Goal: Feedback & Contribution: Contribute content

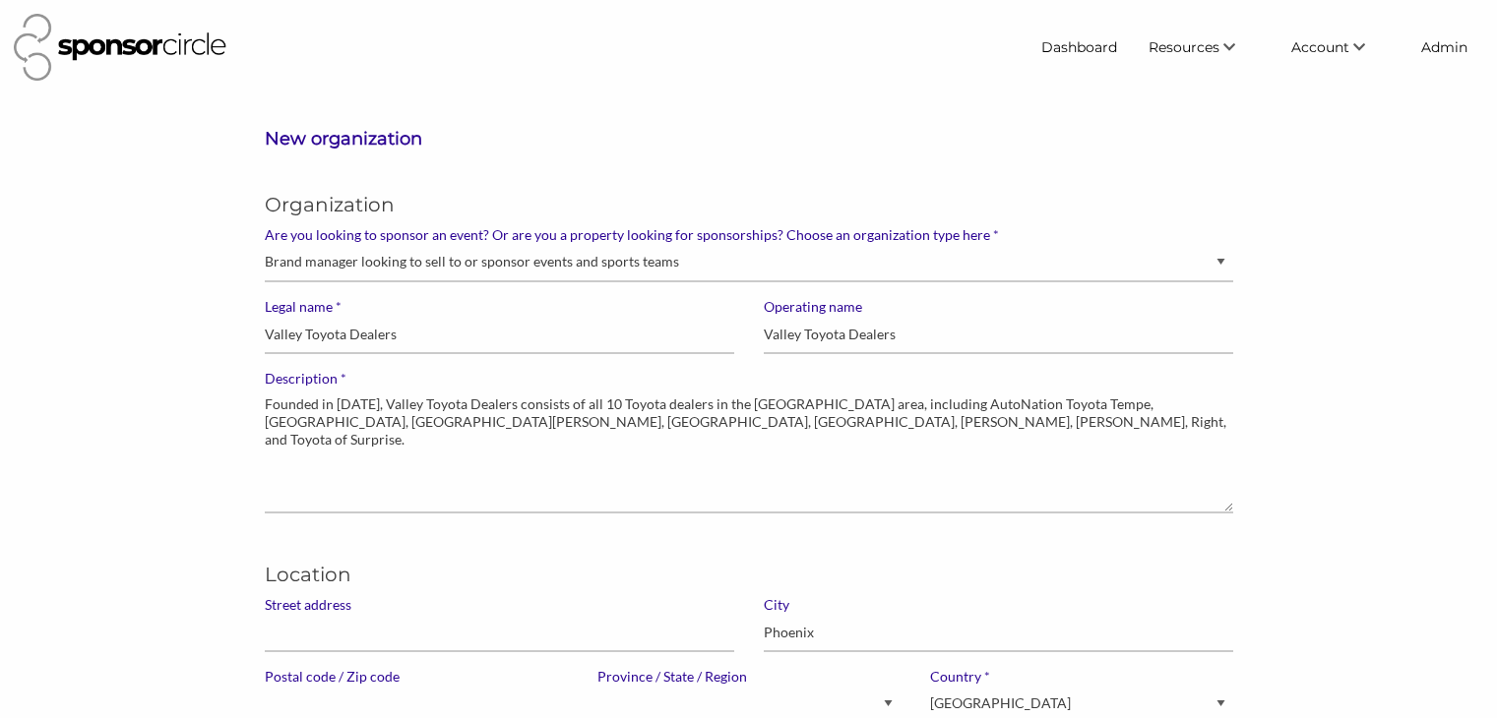
select select "Sponsor"
select select "Arizona"
select select "United States of America"
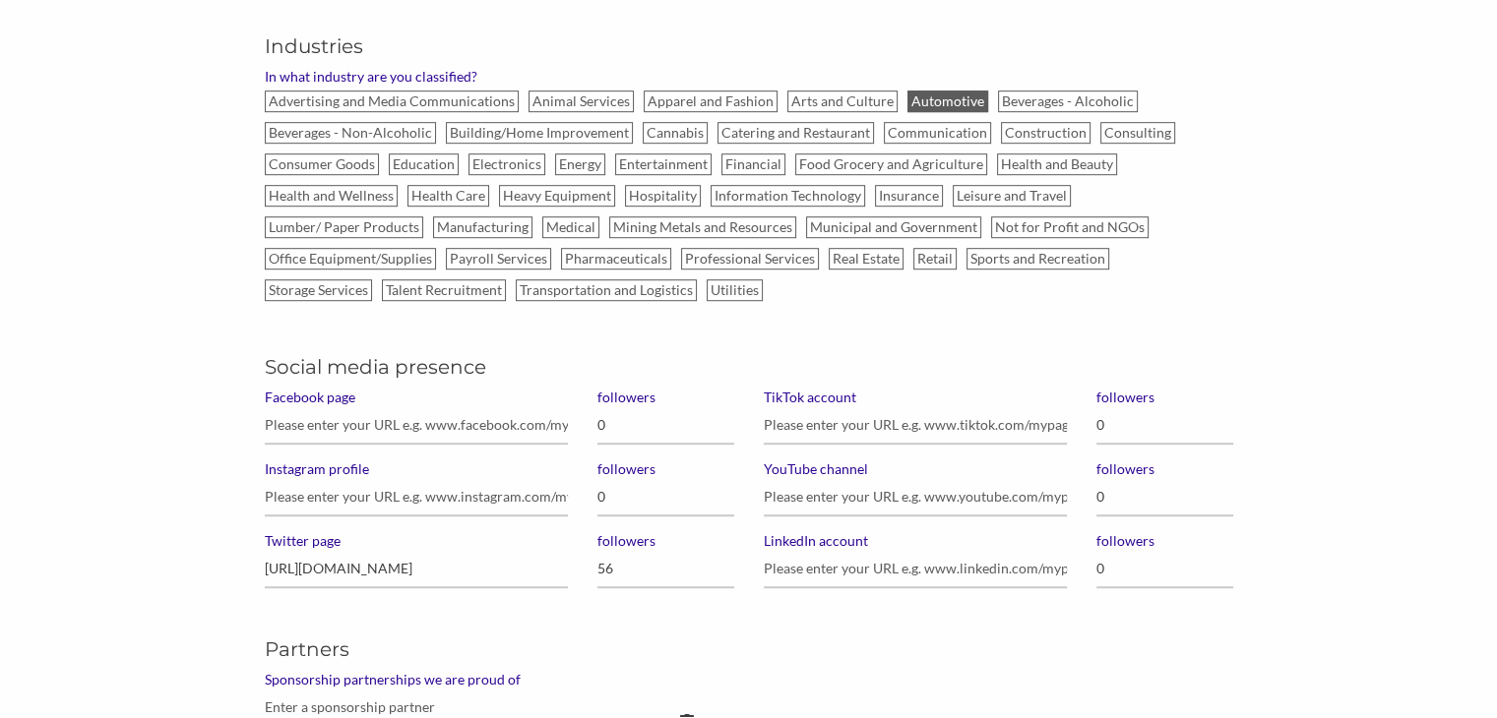
scroll to position [1145, 0]
click at [332, 411] on input "Facebook page" at bounding box center [416, 424] width 303 height 38
paste input "https://www.facebook.com/ValleyToyotaDealers/"
type input "https://www.facebook.com/ValleyToyotaDealers/"
click at [602, 417] on input "0" at bounding box center [665, 424] width 137 height 38
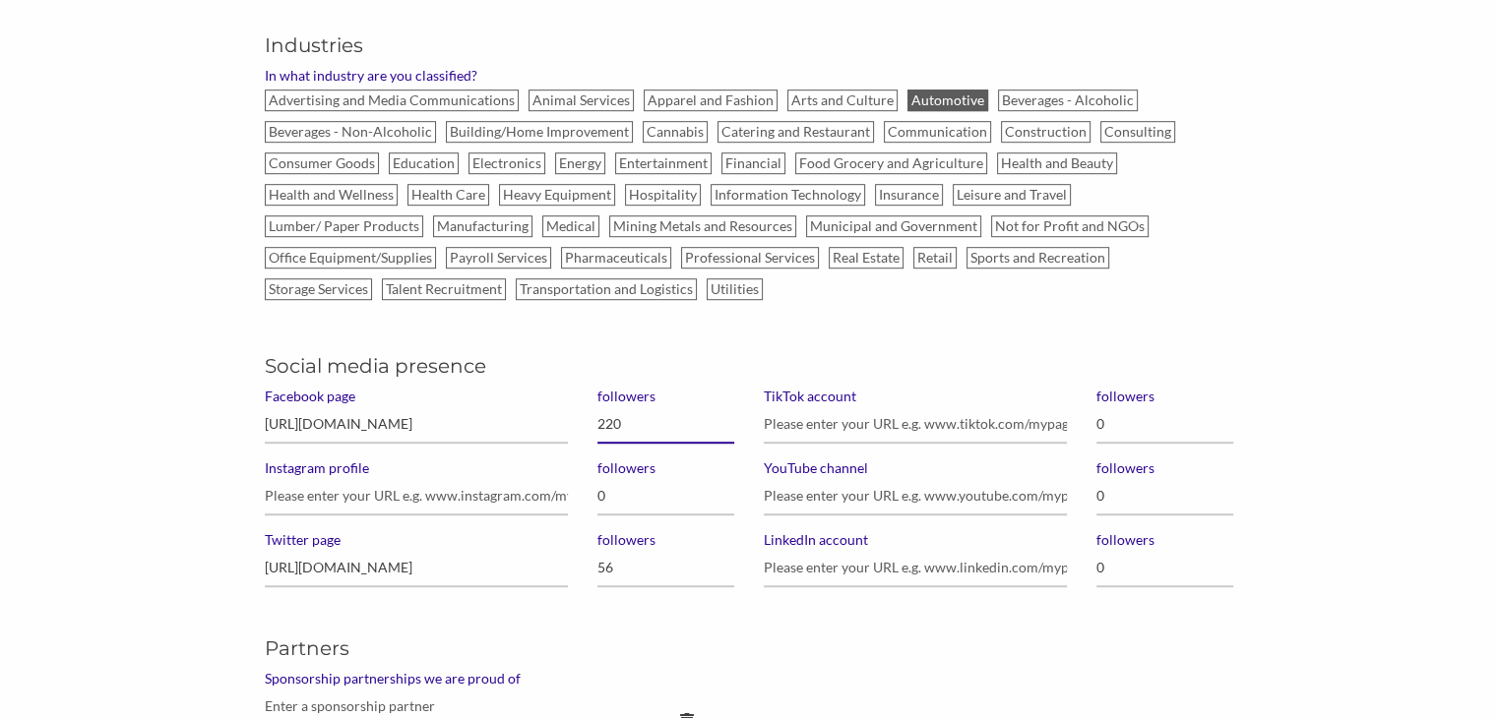
type input "2,200"
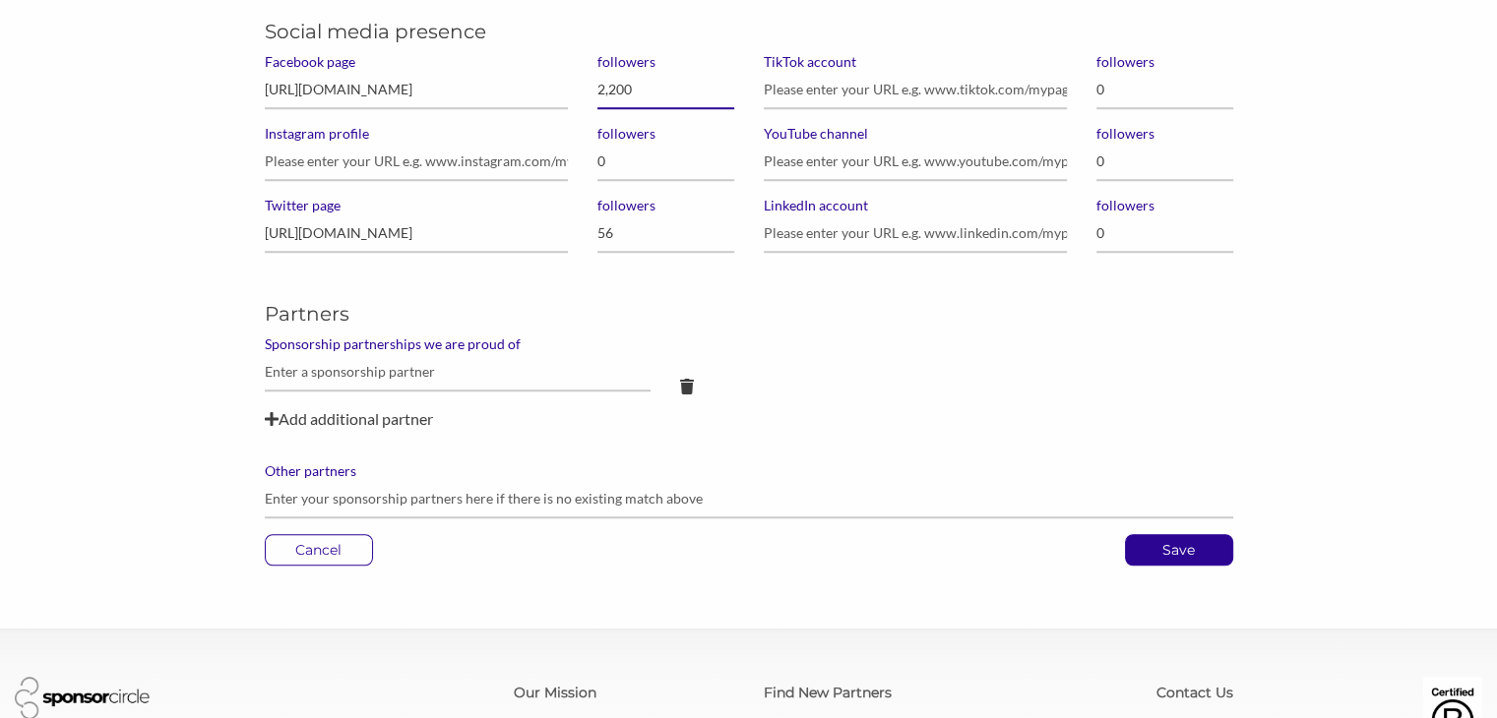
scroll to position [1484, 0]
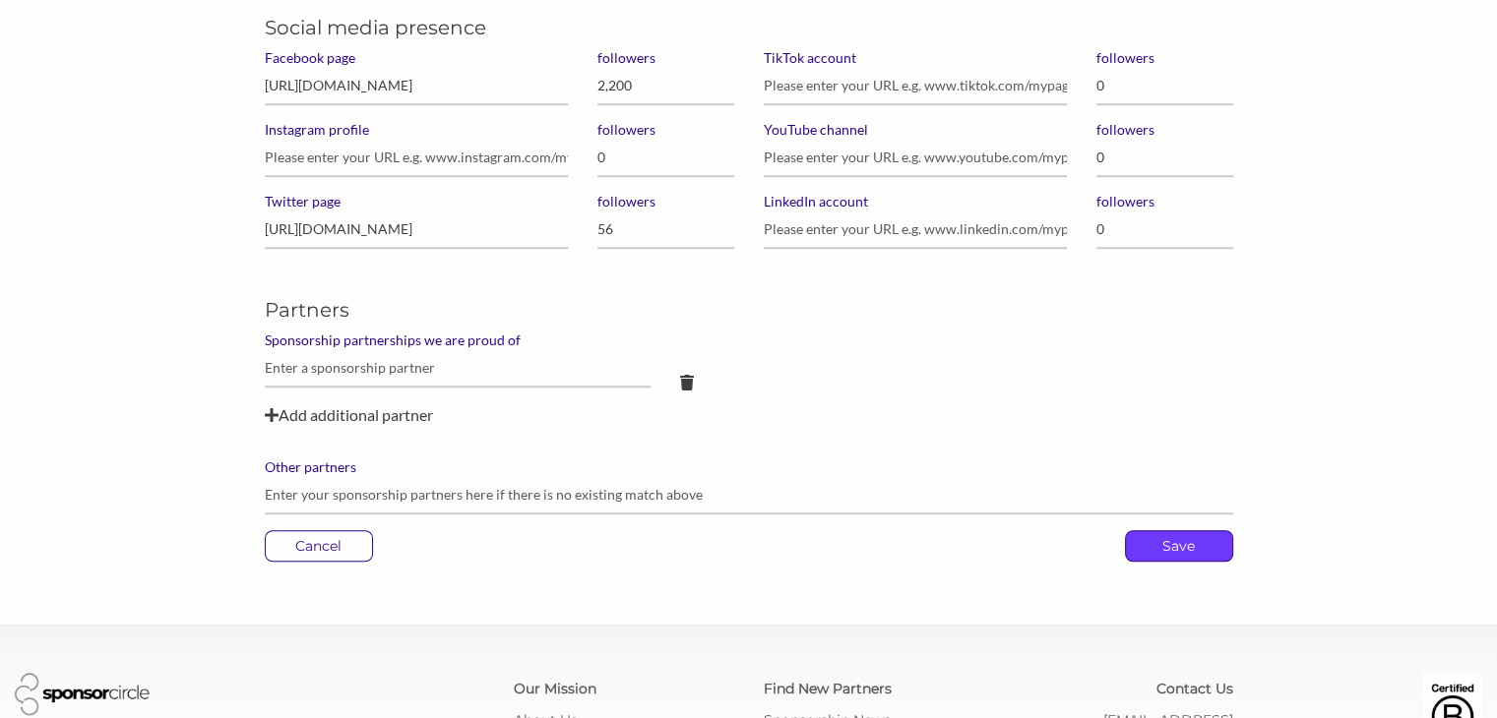
click at [1155, 540] on p "Save" at bounding box center [1179, 546] width 106 height 30
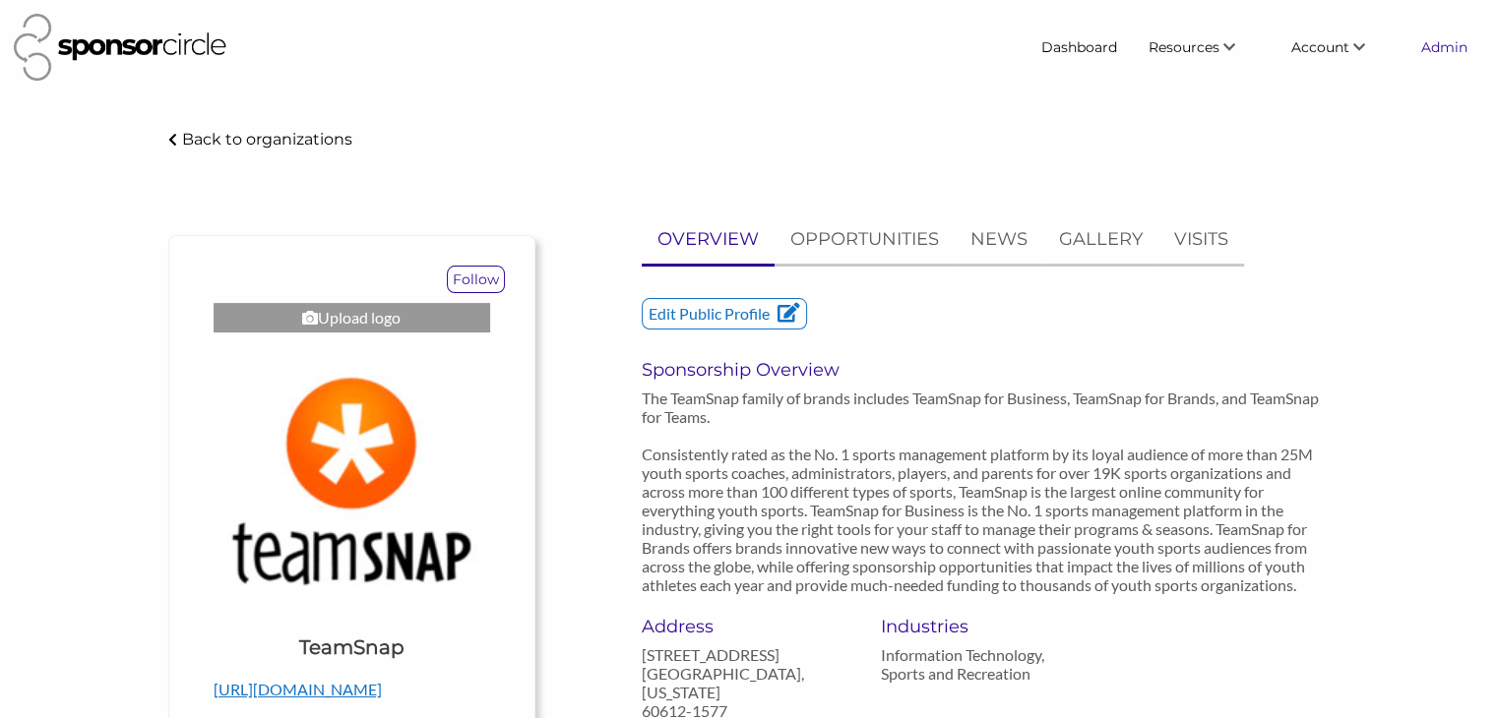
click at [1449, 46] on link "Admin" at bounding box center [1444, 47] width 78 height 35
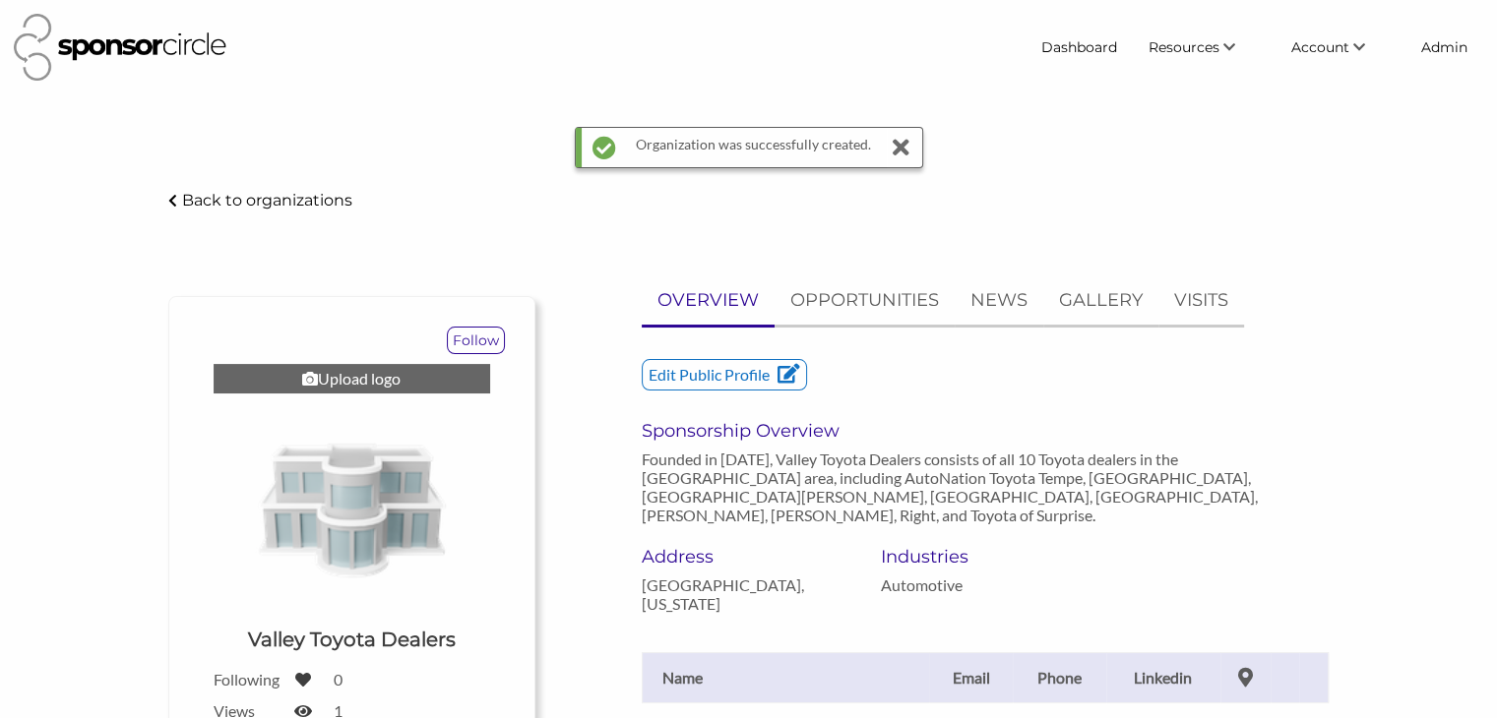
click at [368, 382] on div "Upload logo" at bounding box center [352, 379] width 276 height 30
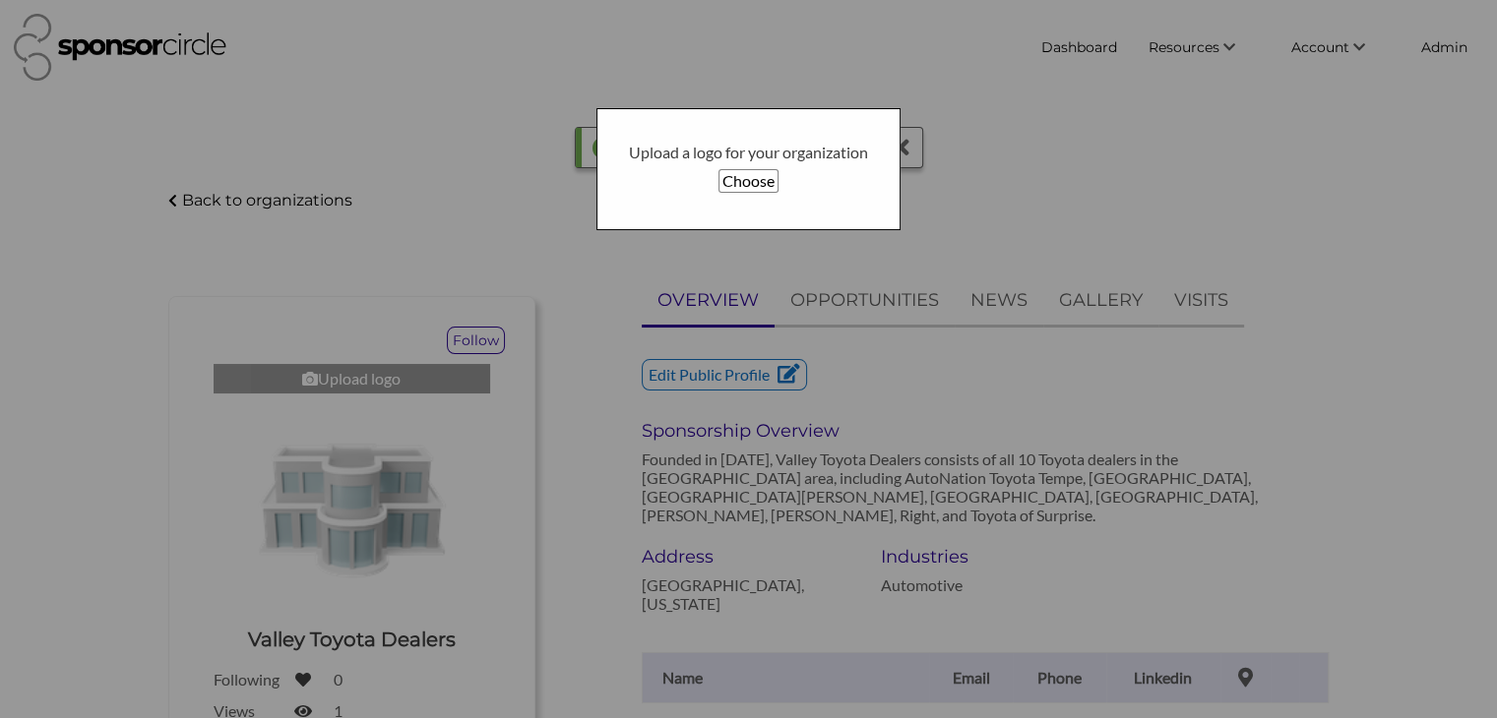
click at [751, 183] on button "Choose" at bounding box center [748, 181] width 60 height 24
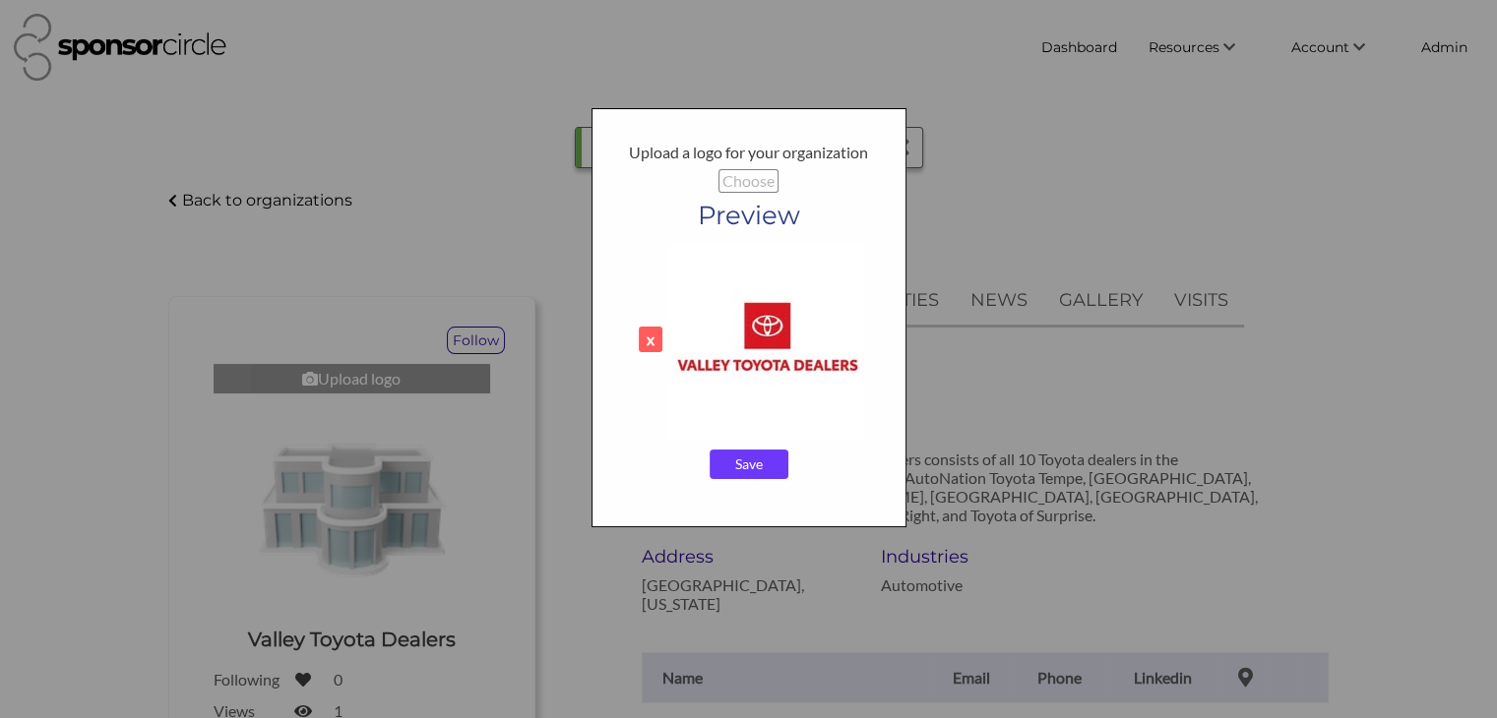
click at [742, 466] on input "Save" at bounding box center [748, 465] width 79 height 30
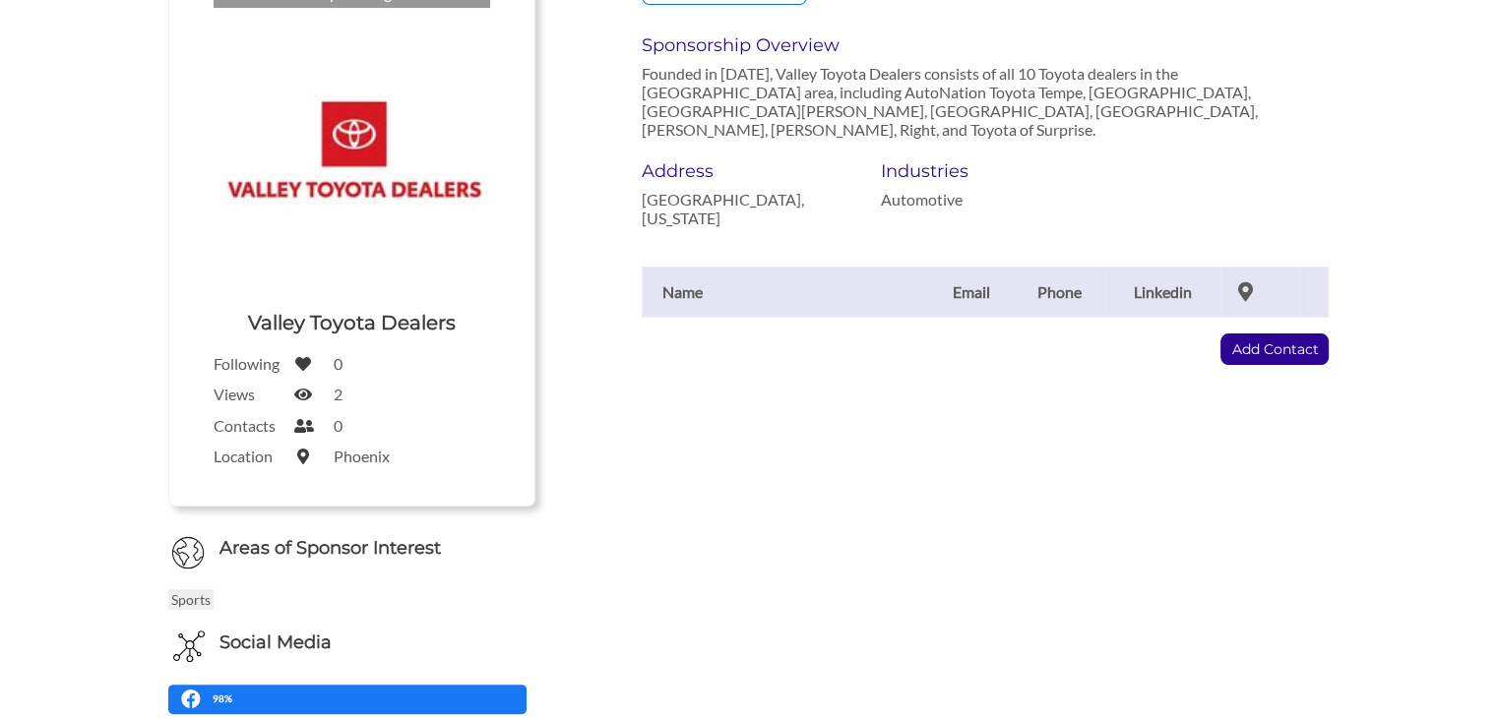
scroll to position [329, 0]
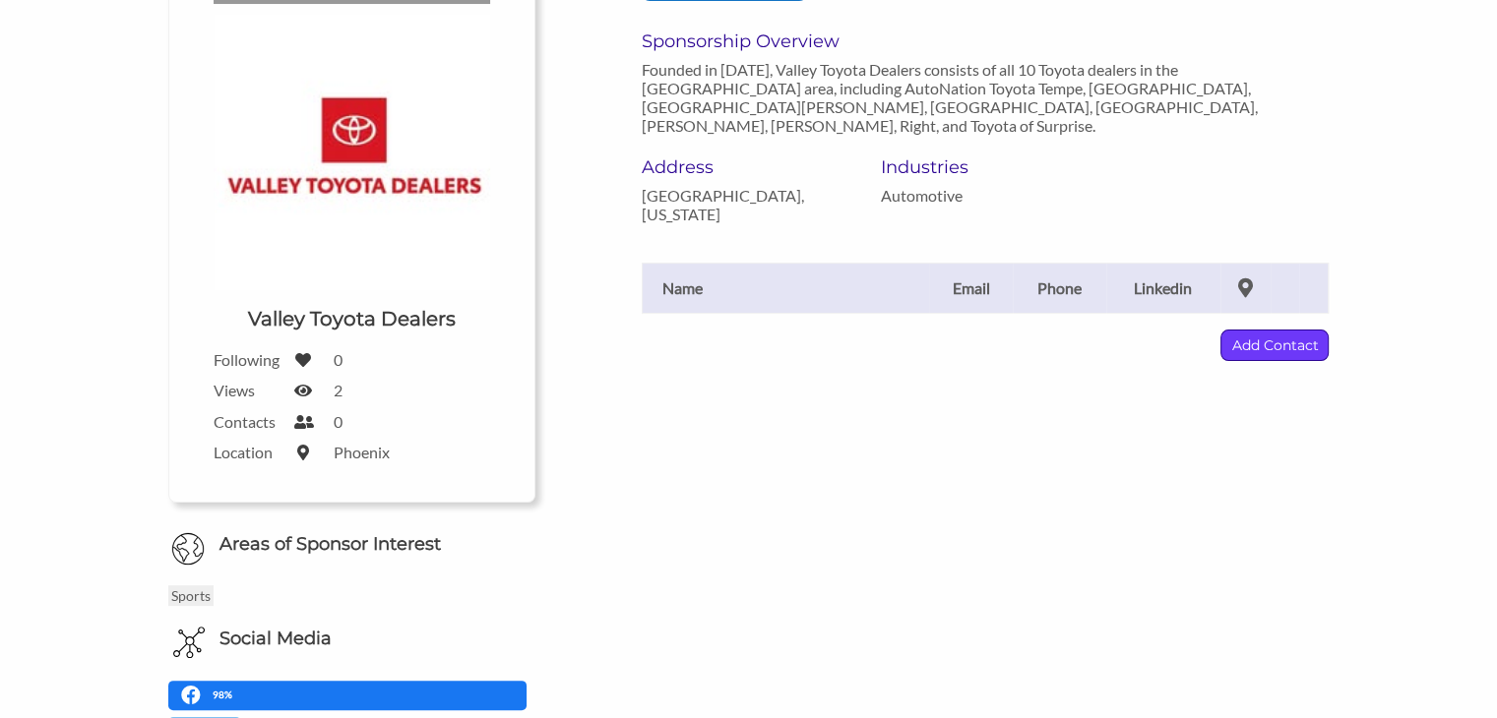
click at [1267, 331] on p "Add Contact" at bounding box center [1274, 346] width 106 height 30
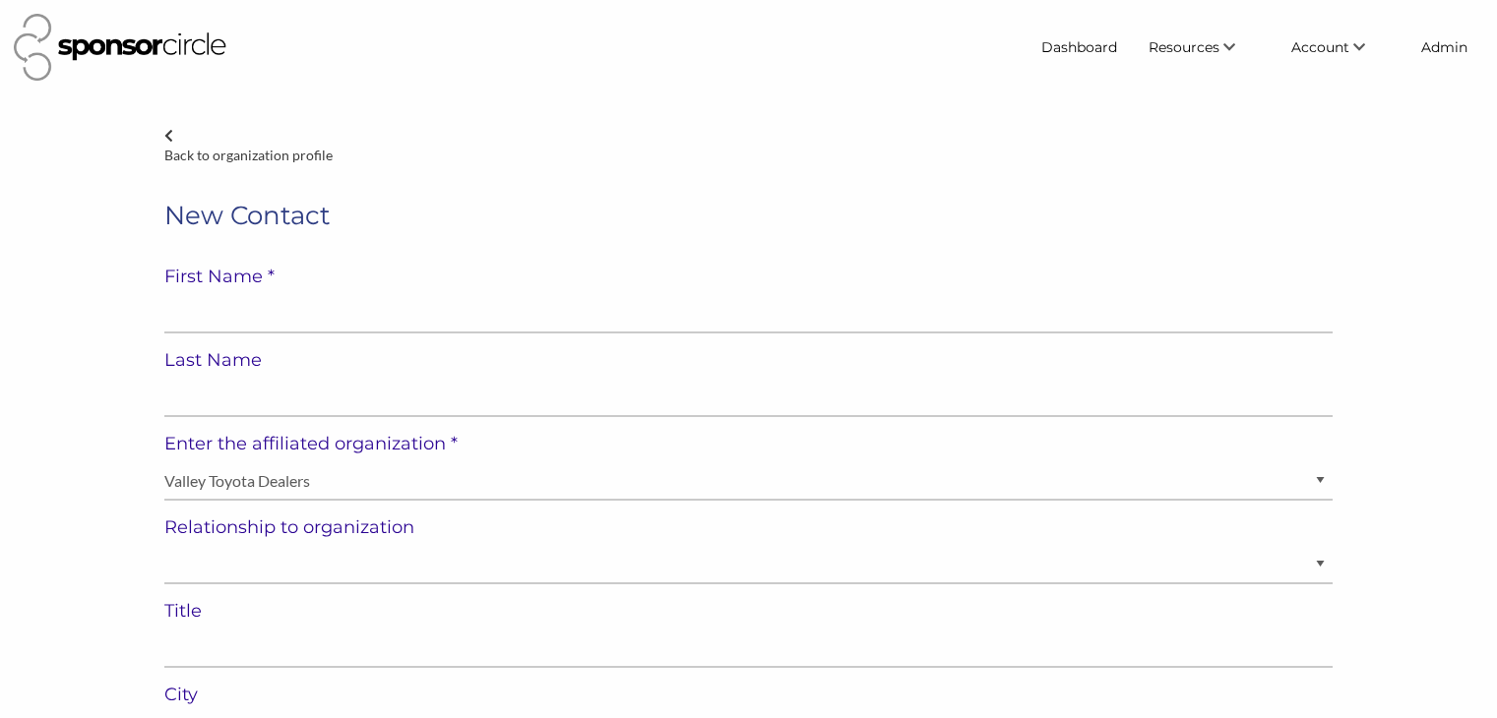
select select "United States of America"
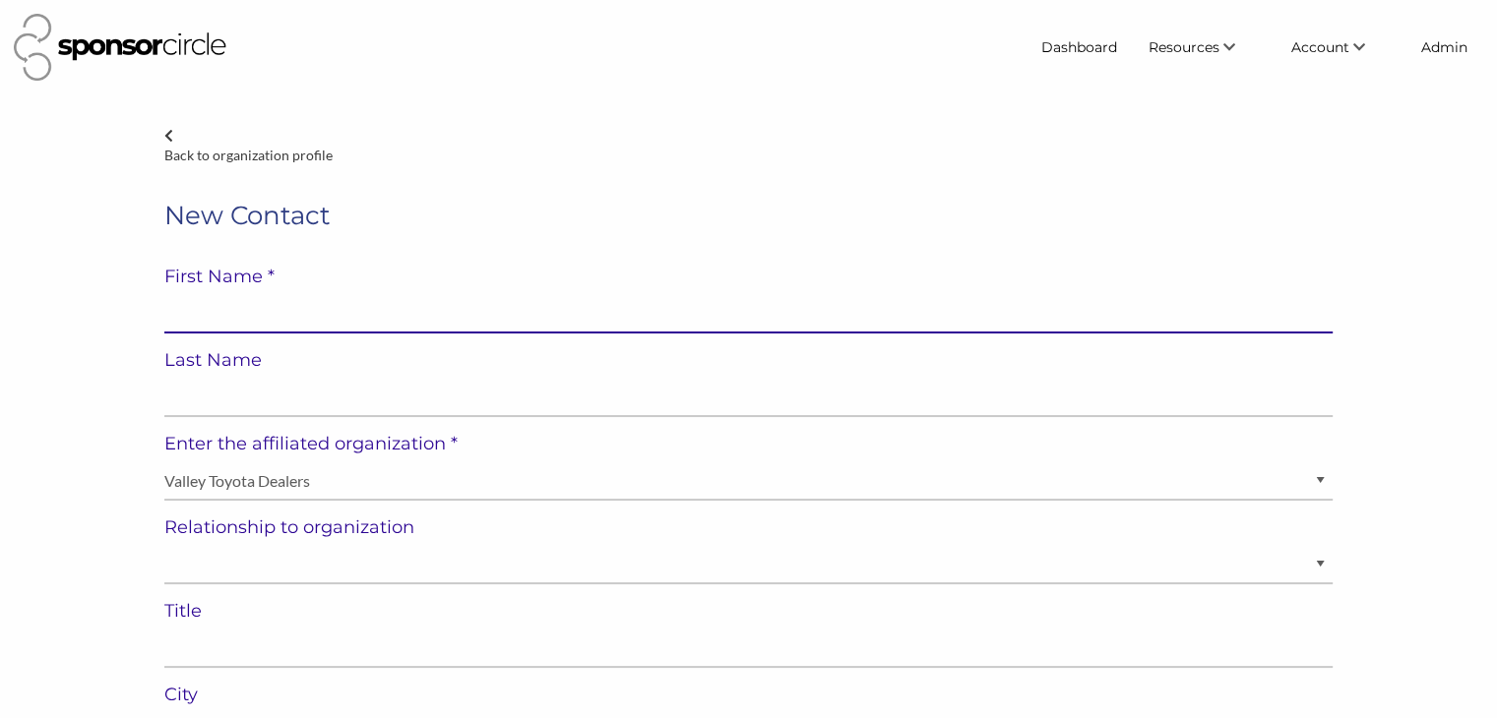
click at [618, 320] on input "text" at bounding box center [748, 314] width 1168 height 38
paste input "Kamal Charef"
type input "Kamal Charef"
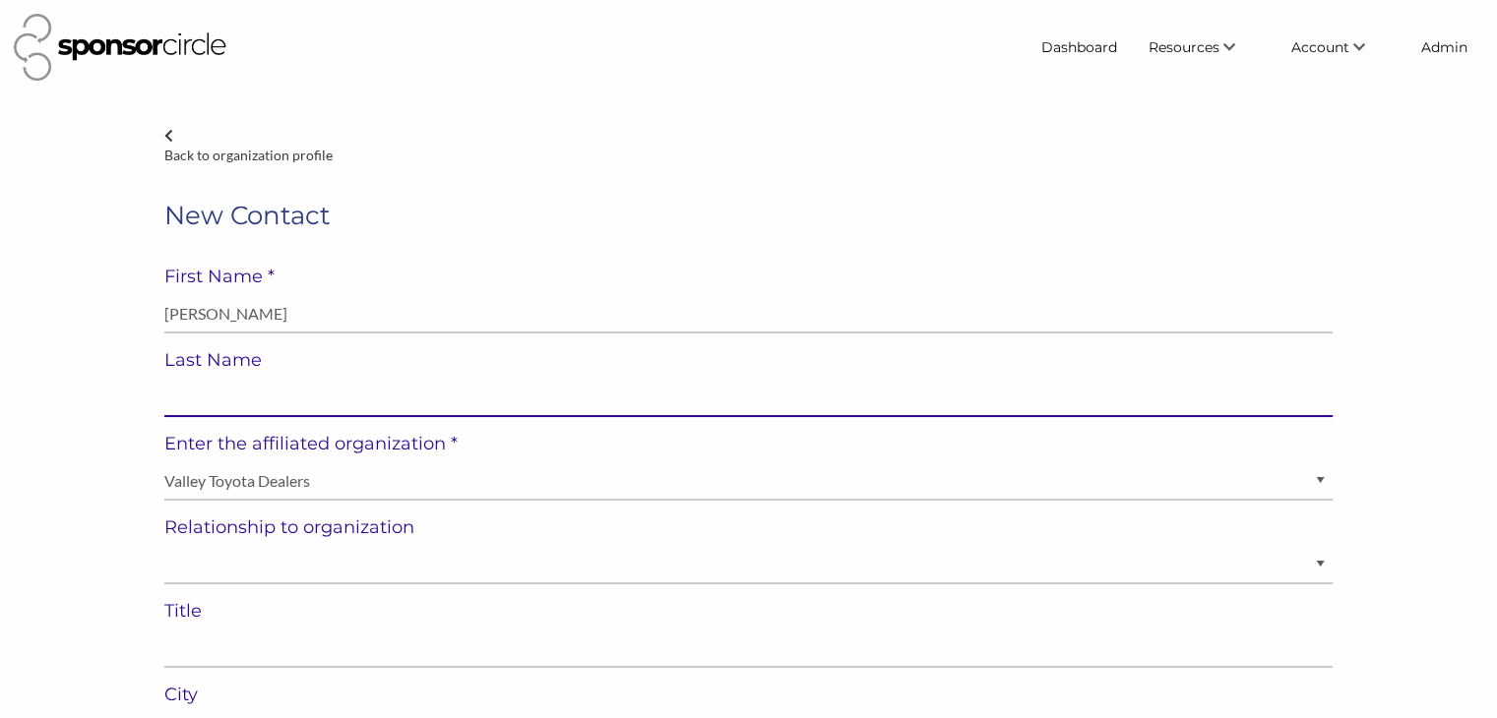
click at [537, 394] on input "text" at bounding box center [748, 398] width 1168 height 38
paste input "Kamal Charef"
type input "Kamal Charef"
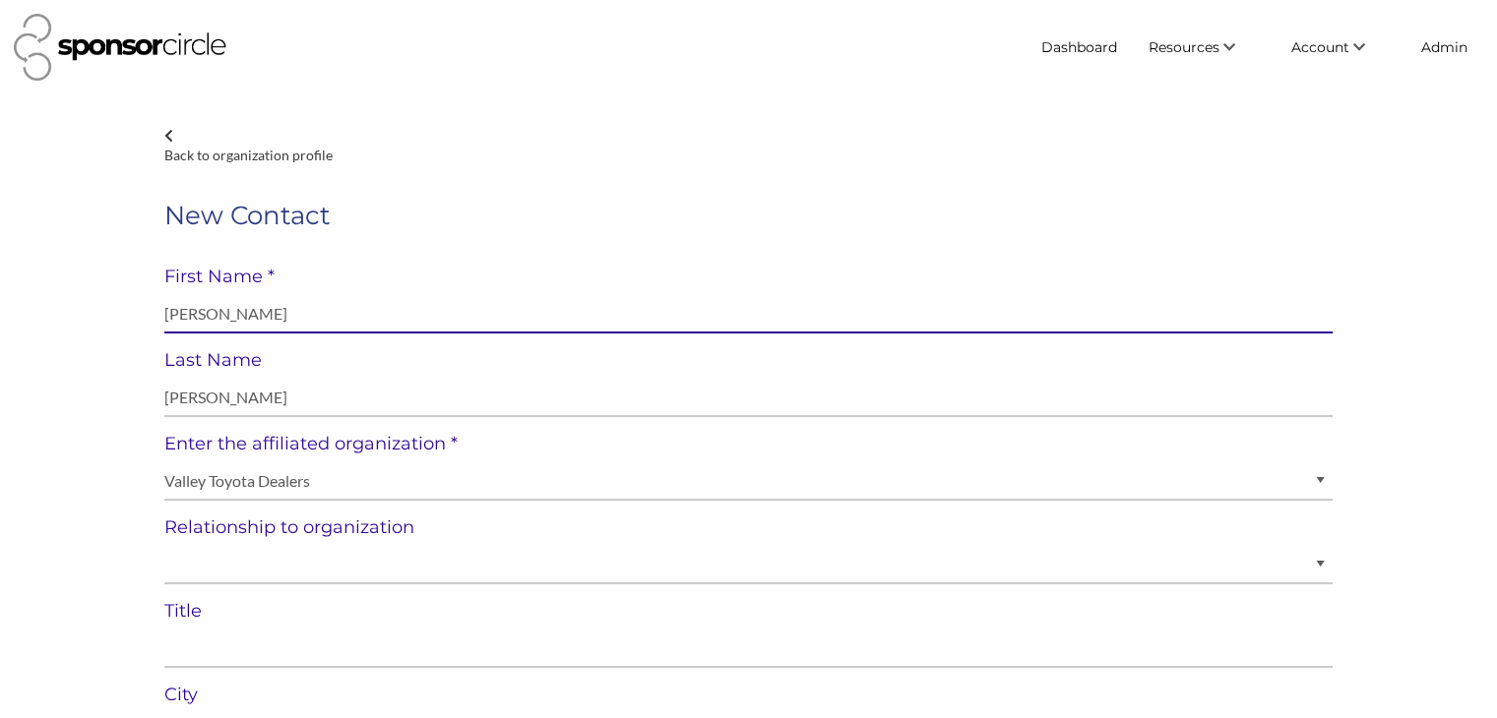
click at [223, 315] on input "Kamal Charef" at bounding box center [748, 314] width 1168 height 38
type input "Kamal"
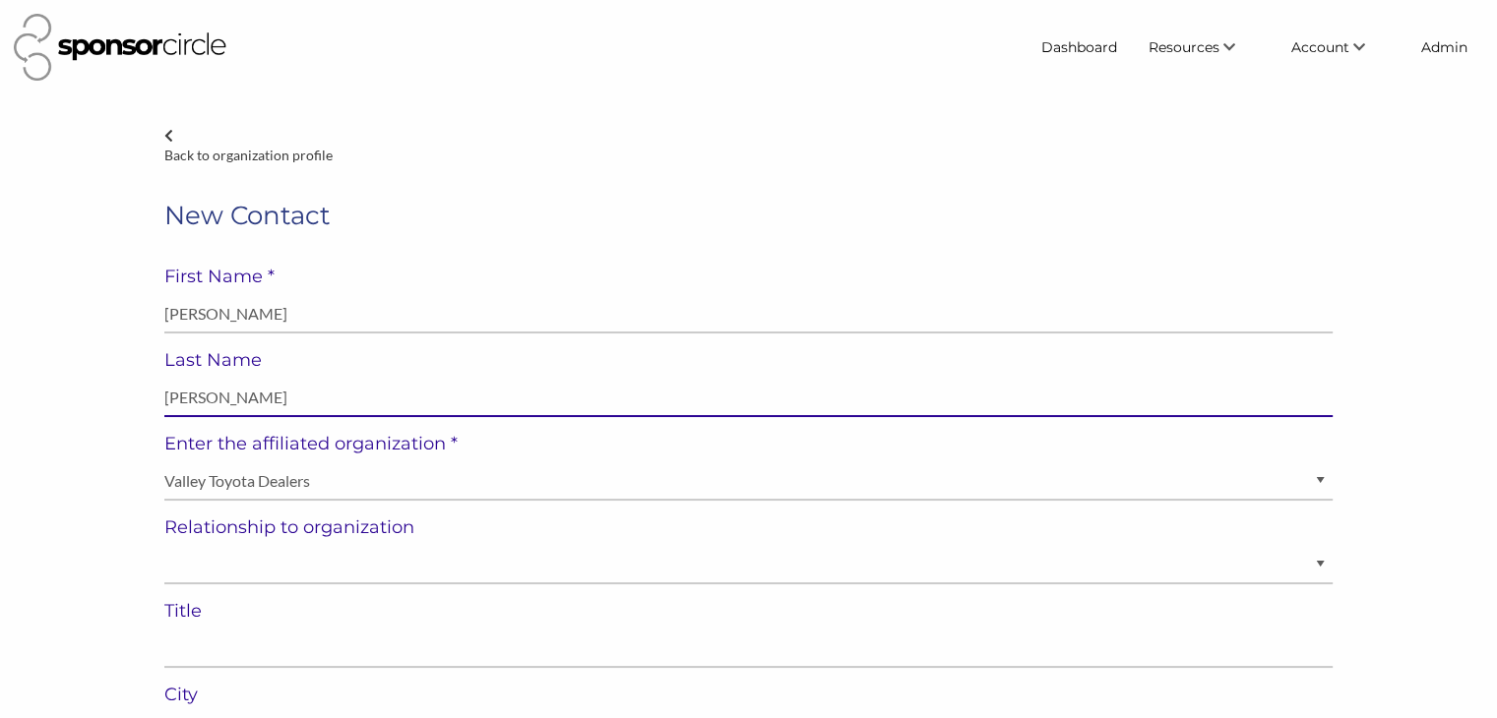
click at [187, 402] on input "Kamal Charef" at bounding box center [748, 398] width 1168 height 38
type input "Charef"
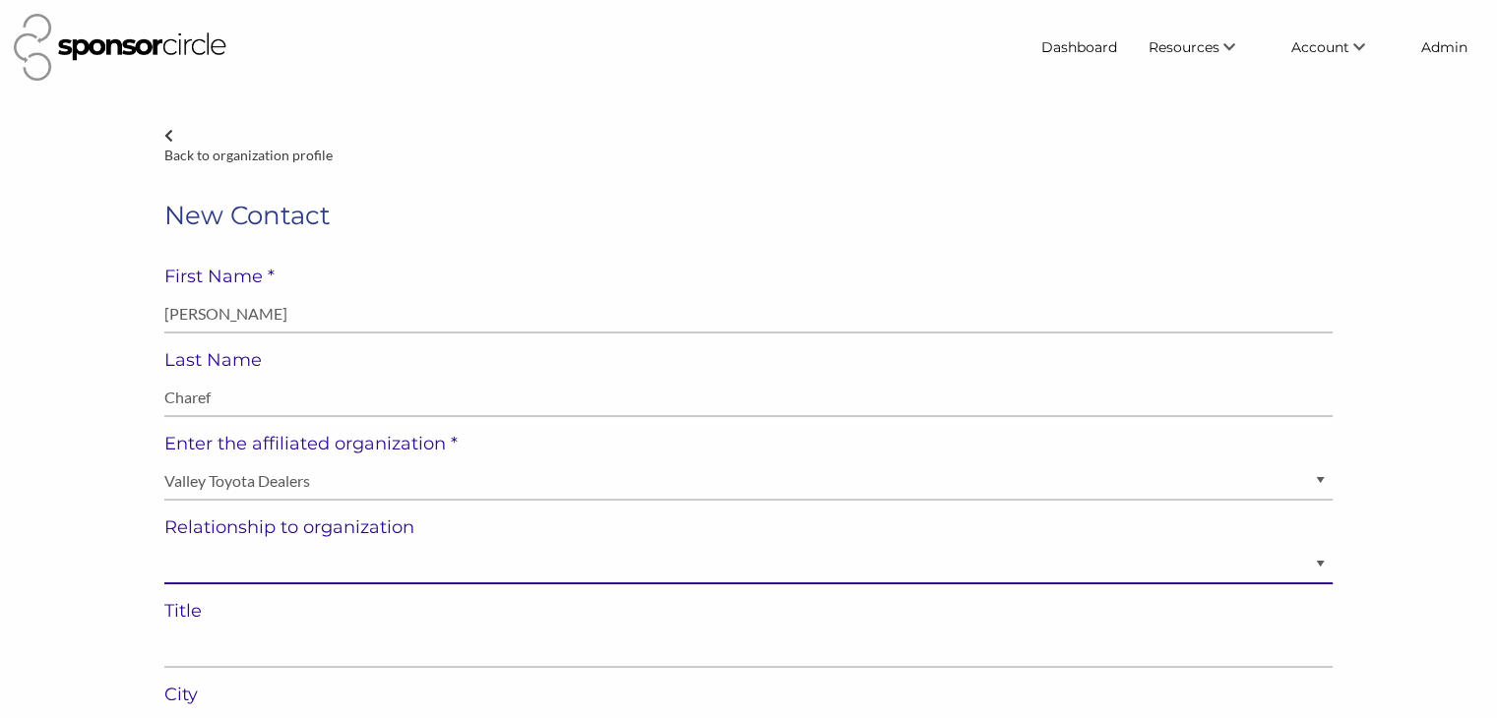
click at [278, 562] on select "Staff Volunteer" at bounding box center [748, 565] width 1168 height 38
select select "Staff"
click at [164, 546] on select "Staff Volunteer" at bounding box center [748, 565] width 1168 height 38
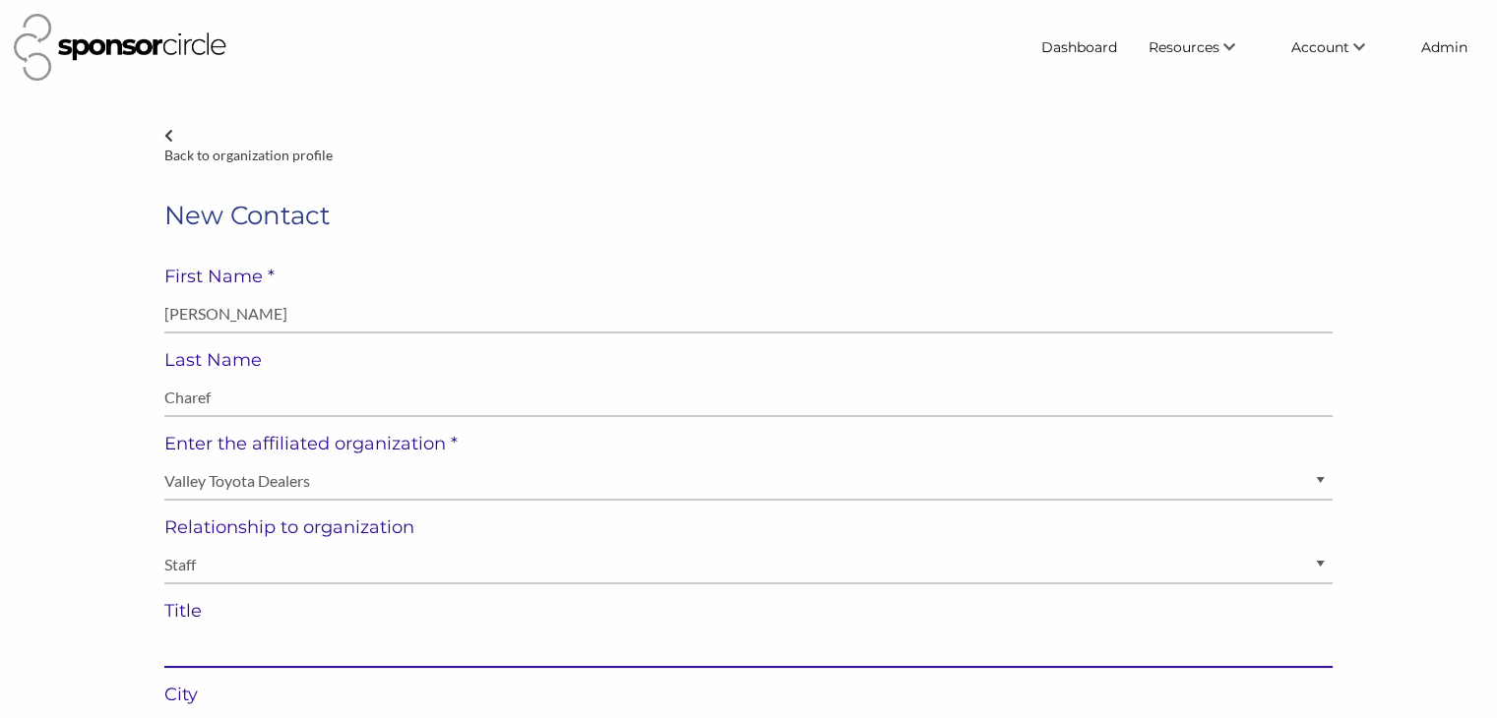
click at [275, 650] on input "text" at bounding box center [748, 649] width 1168 height 38
paste input "President, Valley Toyota Dealers Board"
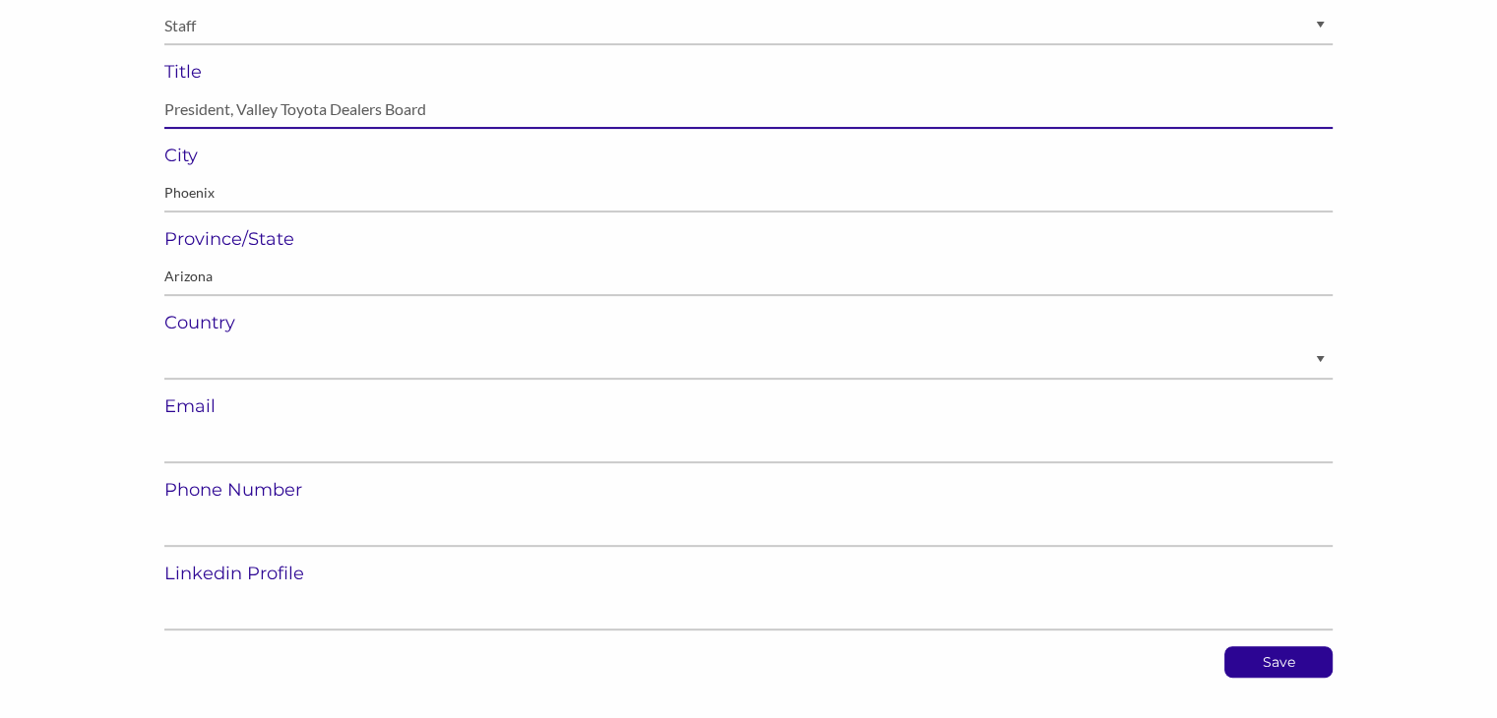
scroll to position [541, 0]
type input "President, Valley Toyota Dealers Board"
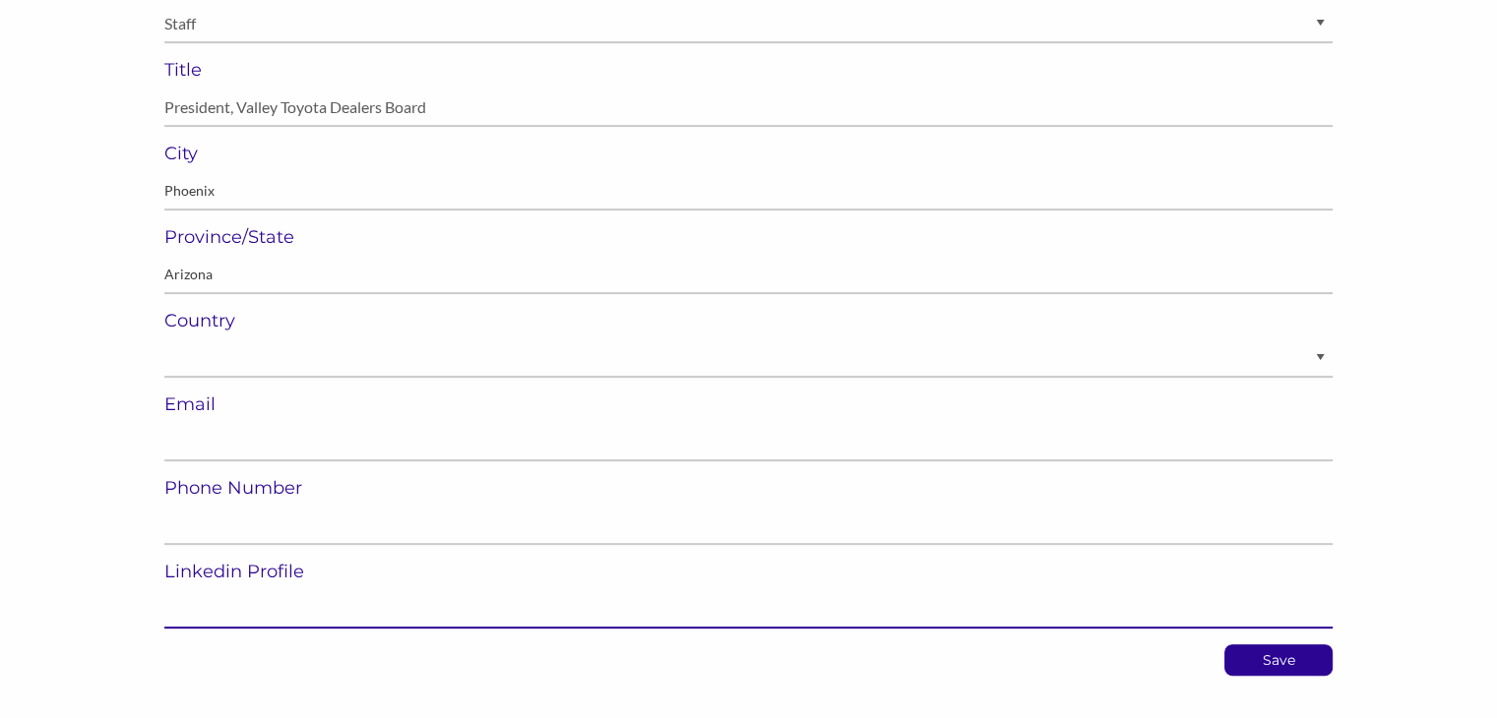
click at [219, 606] on input "url" at bounding box center [748, 609] width 1168 height 38
paste input "https://www.linkedin.com/in/kamal-charef-71138197/"
type input "https://www.linkedin.com/in/kamal-charef-71138197/"
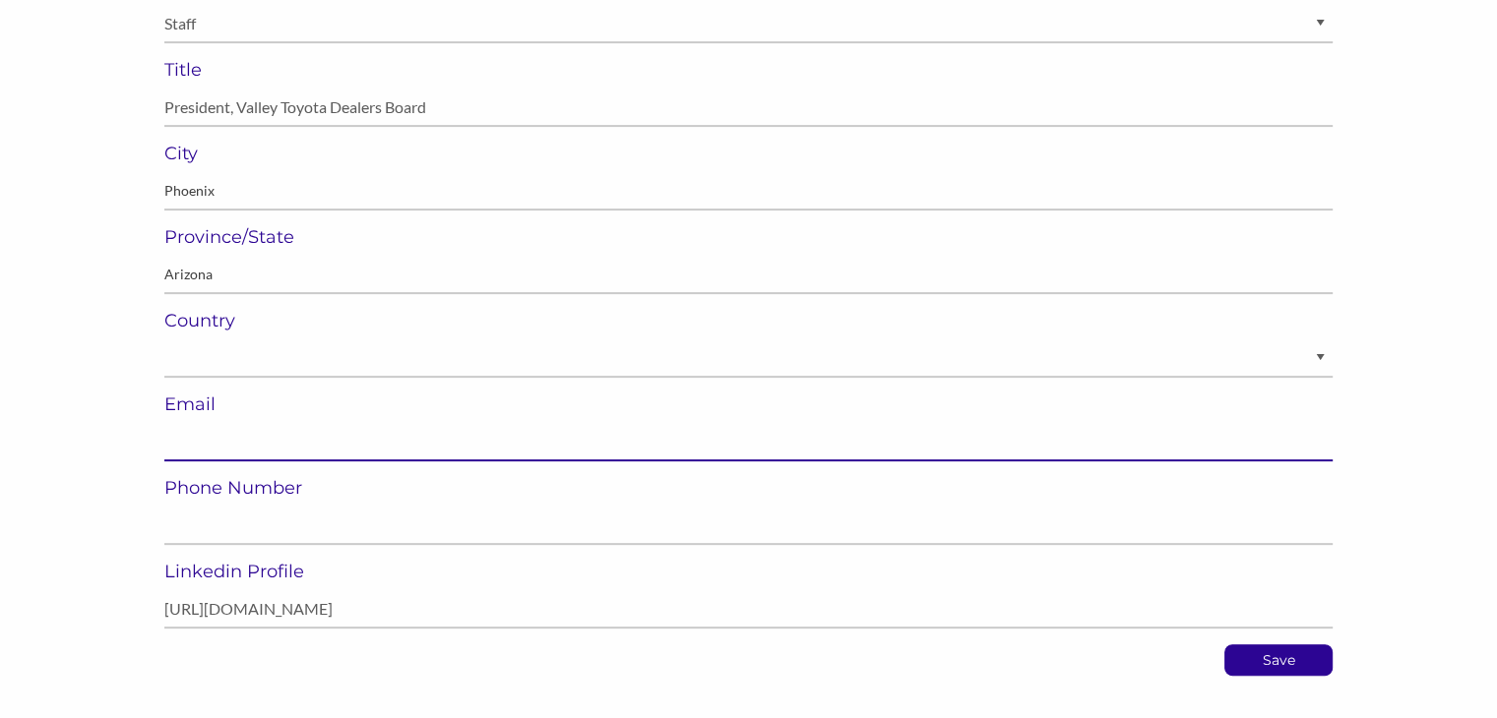
click at [190, 448] on input "email" at bounding box center [748, 442] width 1168 height 38
paste input "kcharef@avondaletoyota.com"
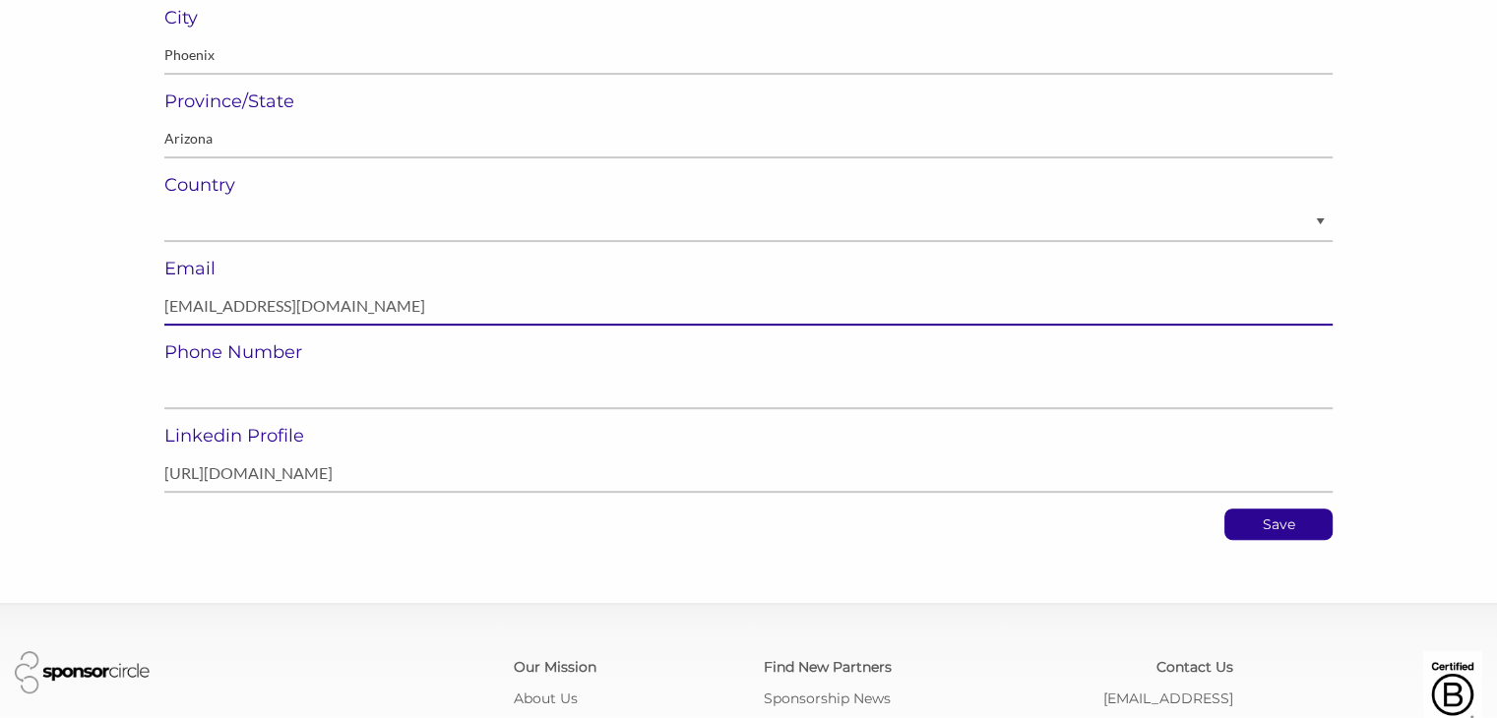
scroll to position [679, 0]
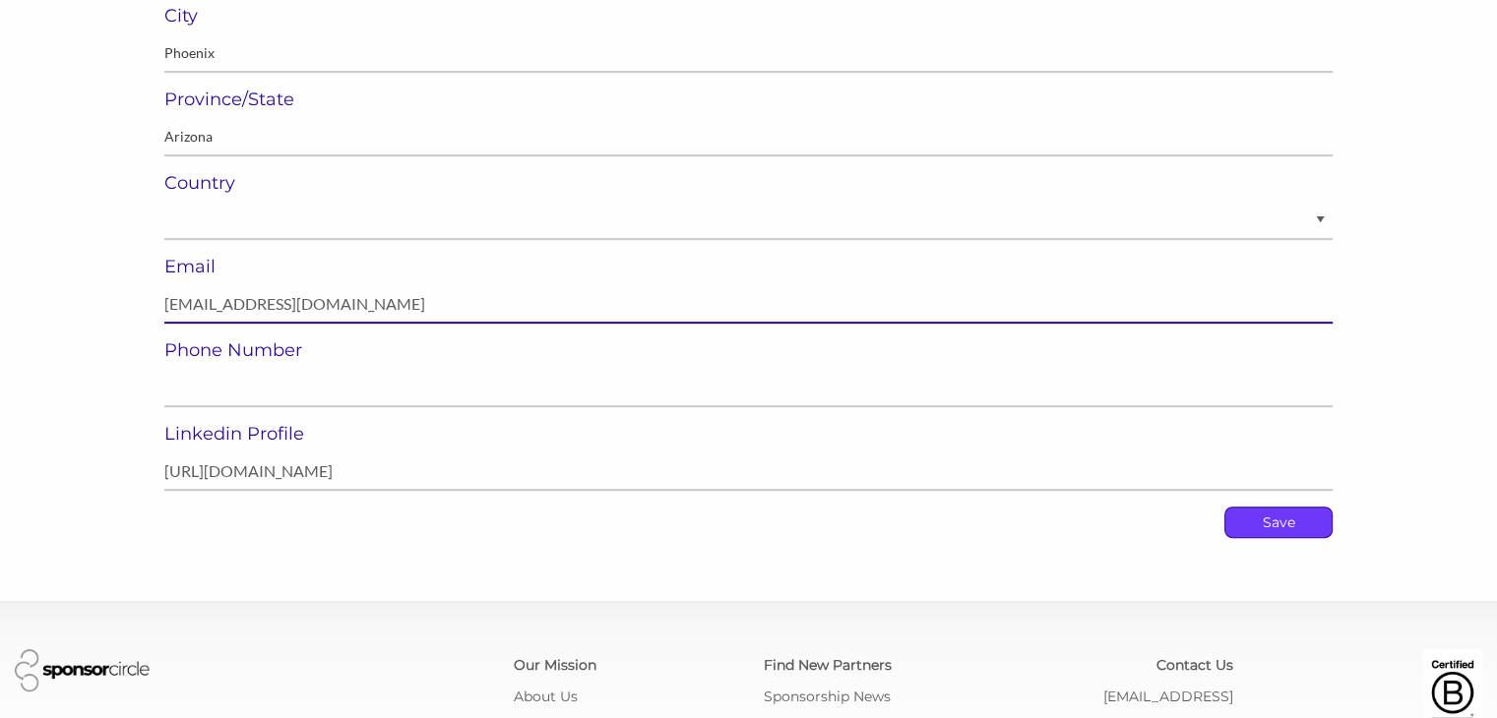
type input "kcharef@avondaletoyota.com"
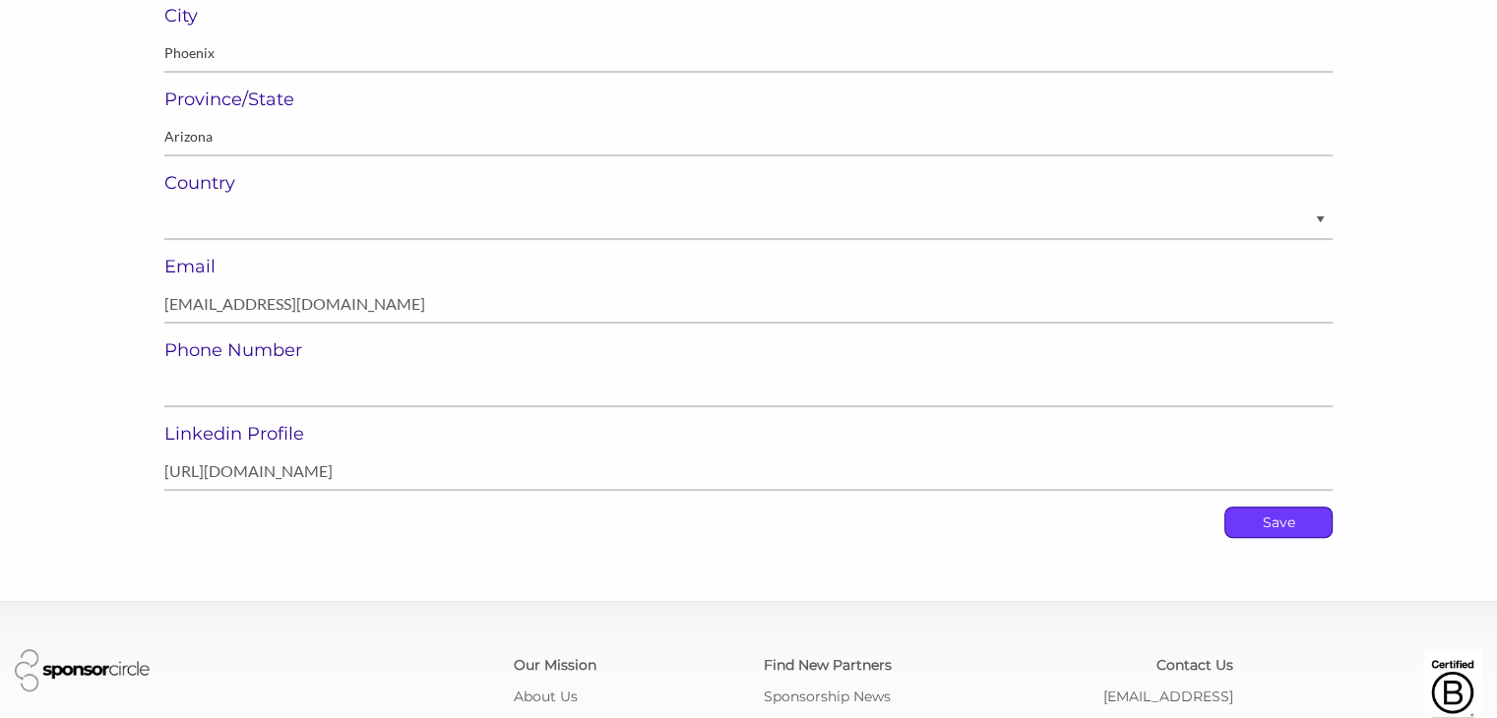
click at [1277, 527] on p "Save" at bounding box center [1278, 523] width 106 height 30
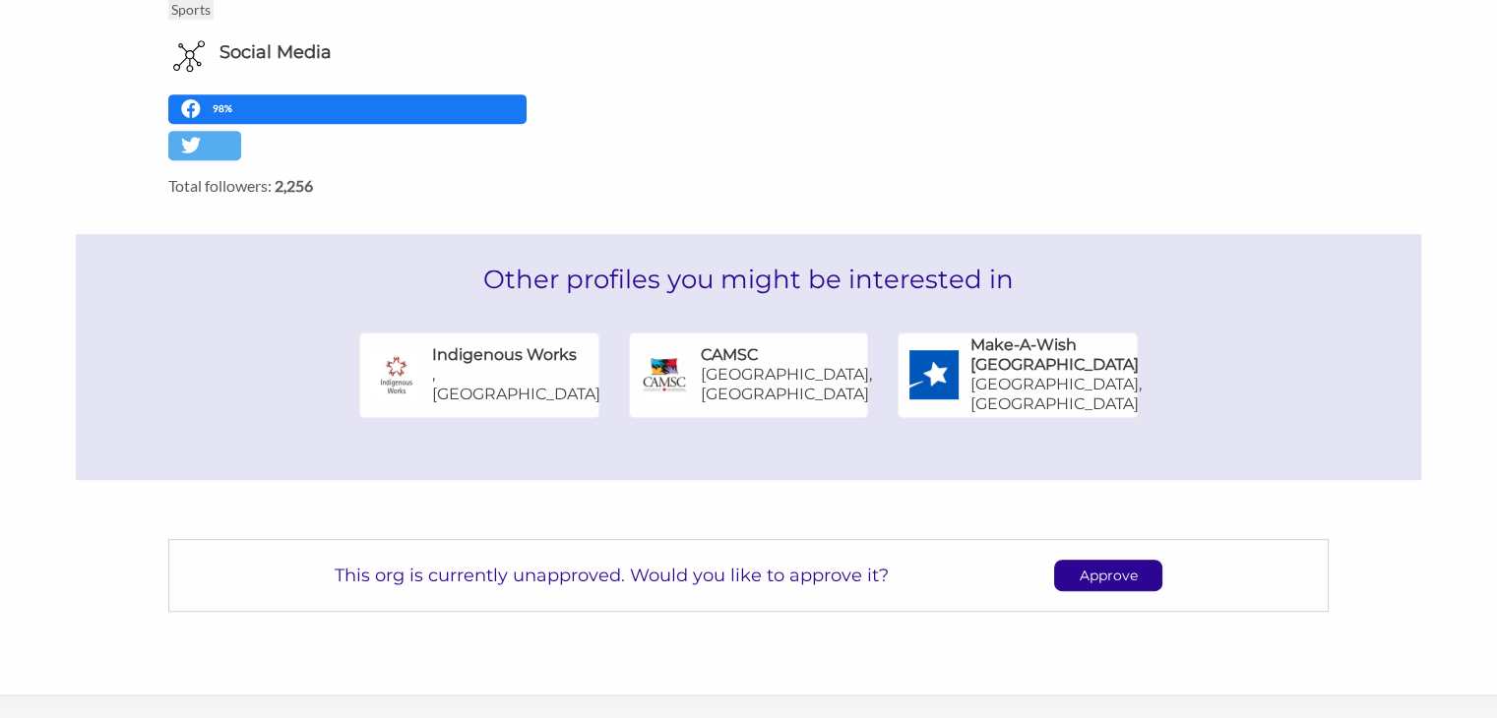
scroll to position [920, 0]
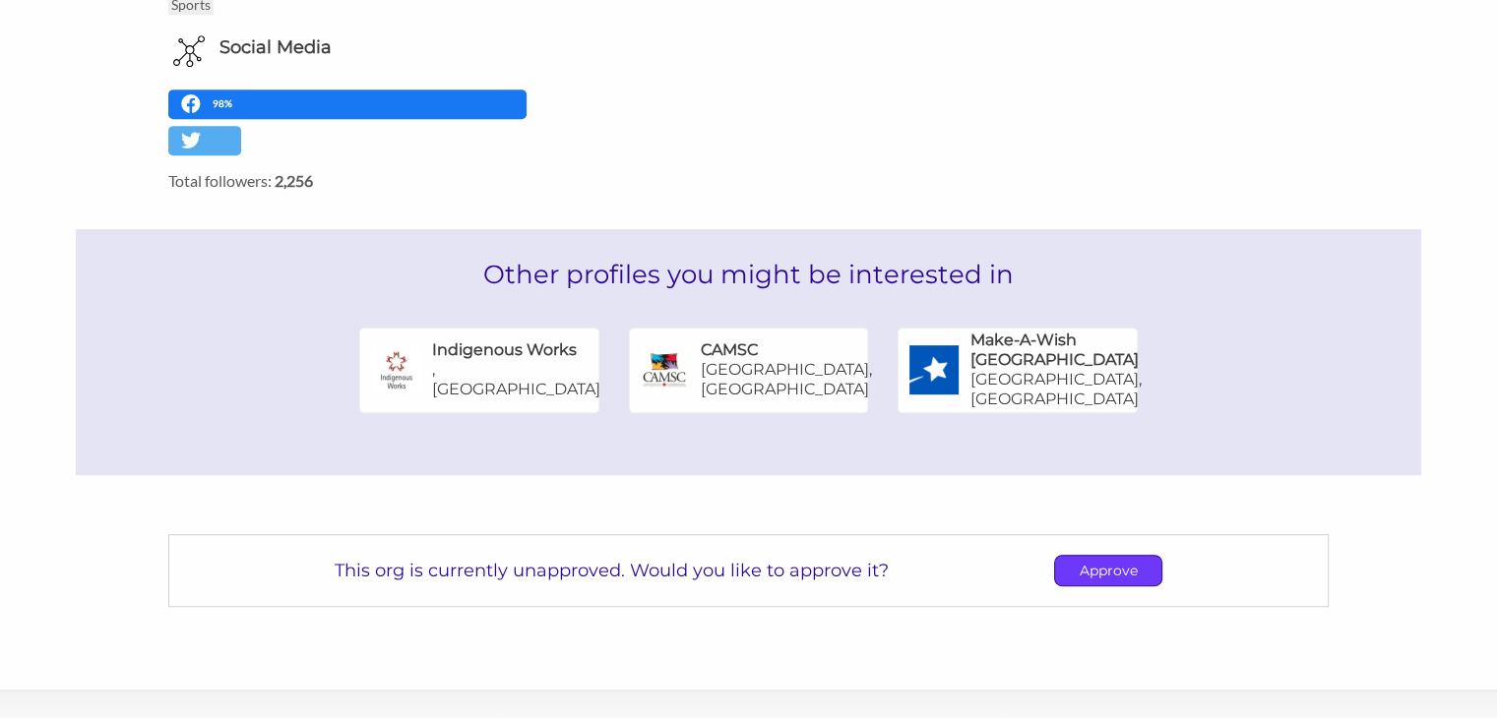
click at [1106, 575] on p "Approve" at bounding box center [1108, 571] width 106 height 30
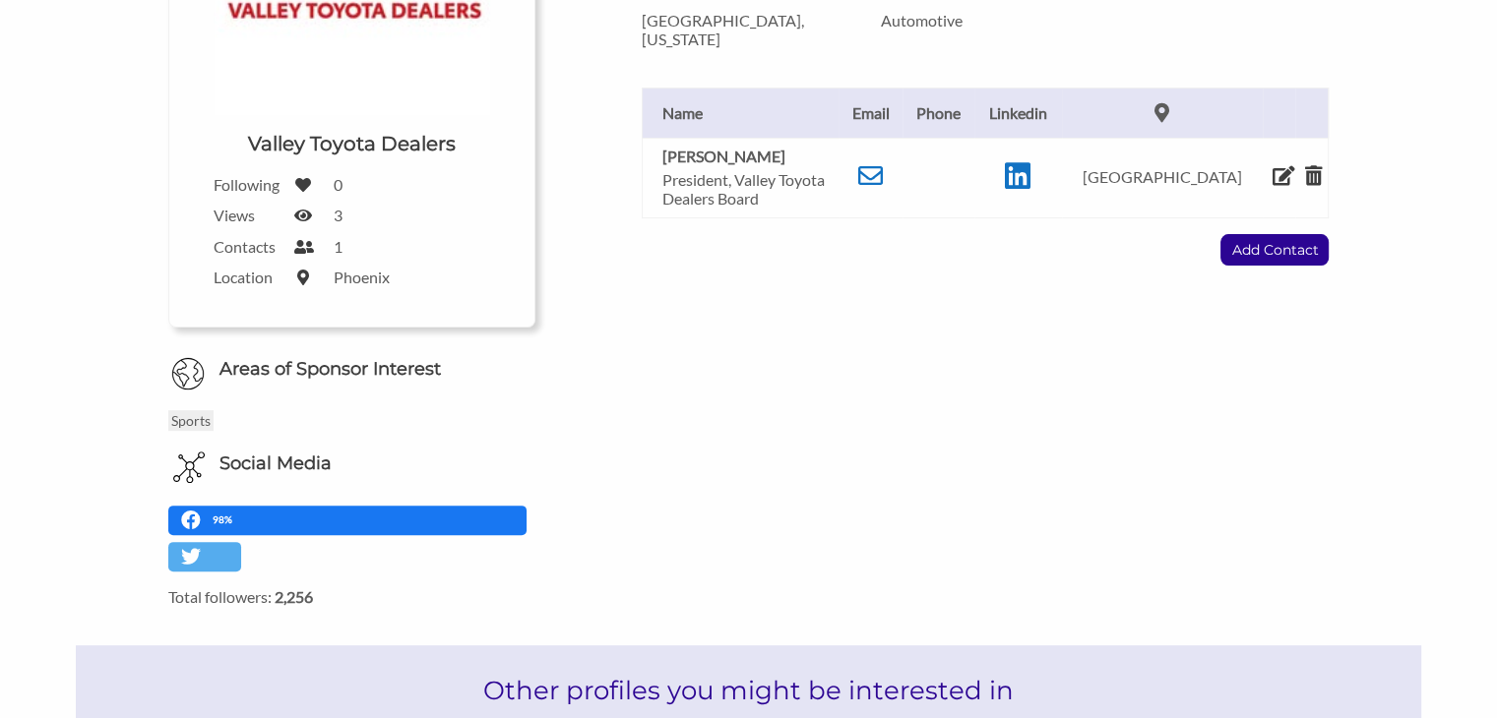
scroll to position [508, 0]
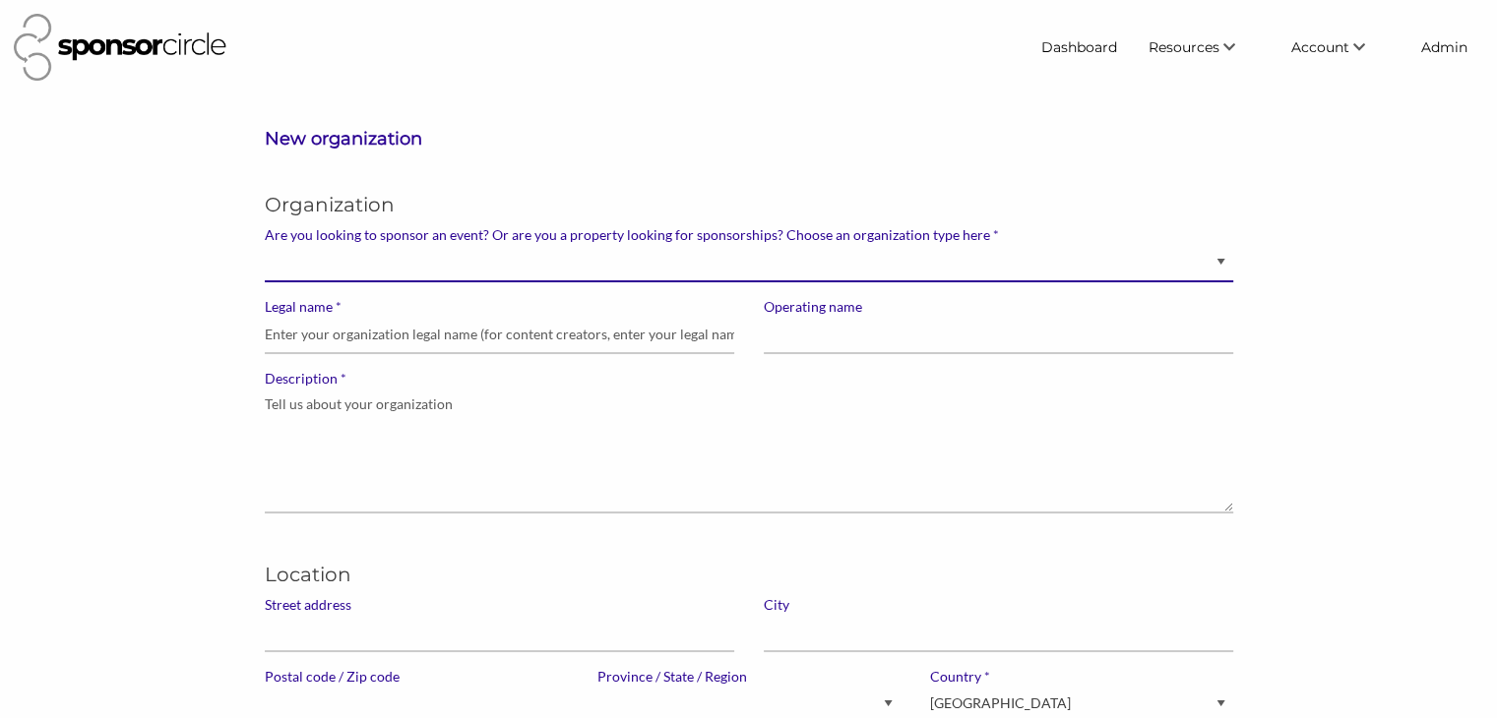
click at [1097, 261] on select "Brand manager looking to sell to or sponsor events and sports teams Event organ…" at bounding box center [749, 263] width 968 height 38
select select "Property"
click at [265, 244] on select "Brand manager looking to sell to or sponsor events and sports teams Event organ…" at bounding box center [749, 263] width 968 height 38
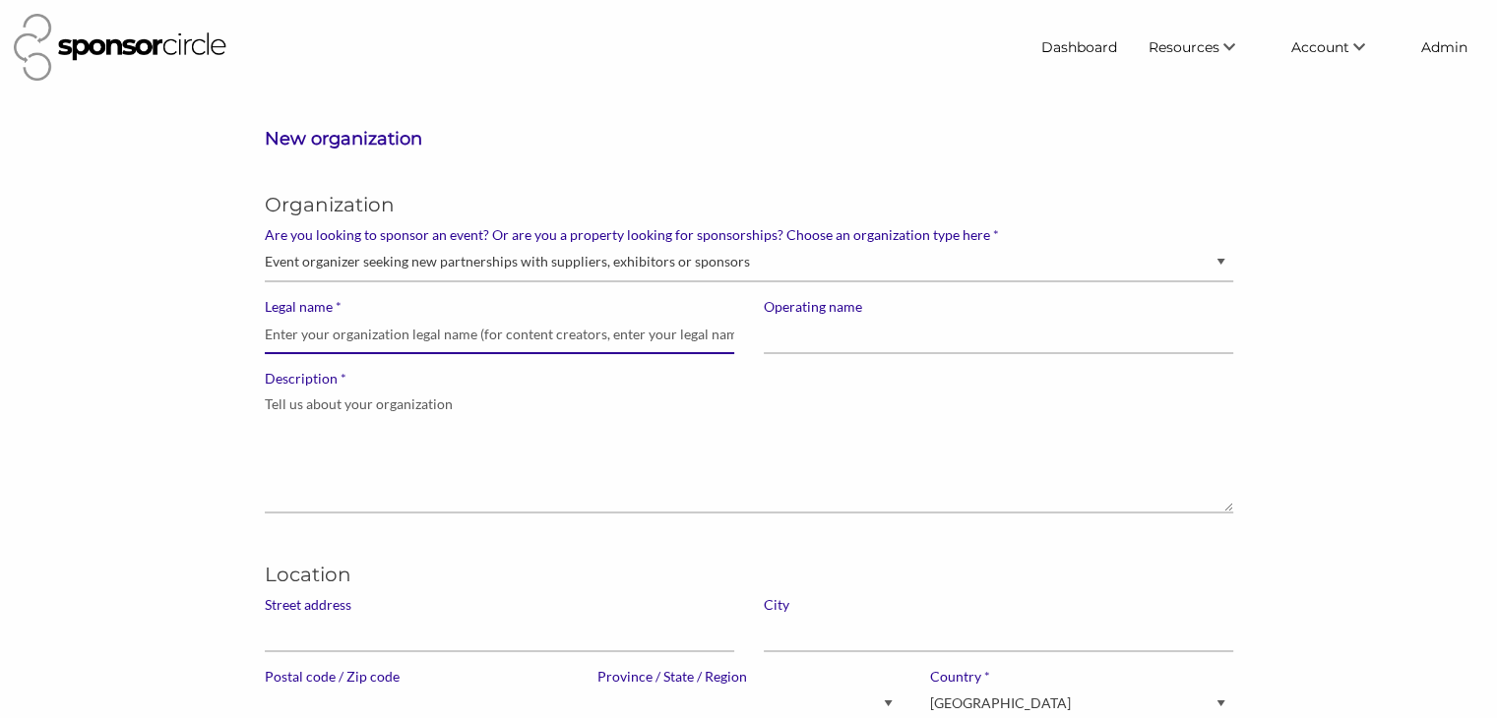
click at [335, 334] on input "* Legal name" at bounding box center [499, 335] width 469 height 38
paste input "Phoenix Marathon"
type input "Phoenix Marathon"
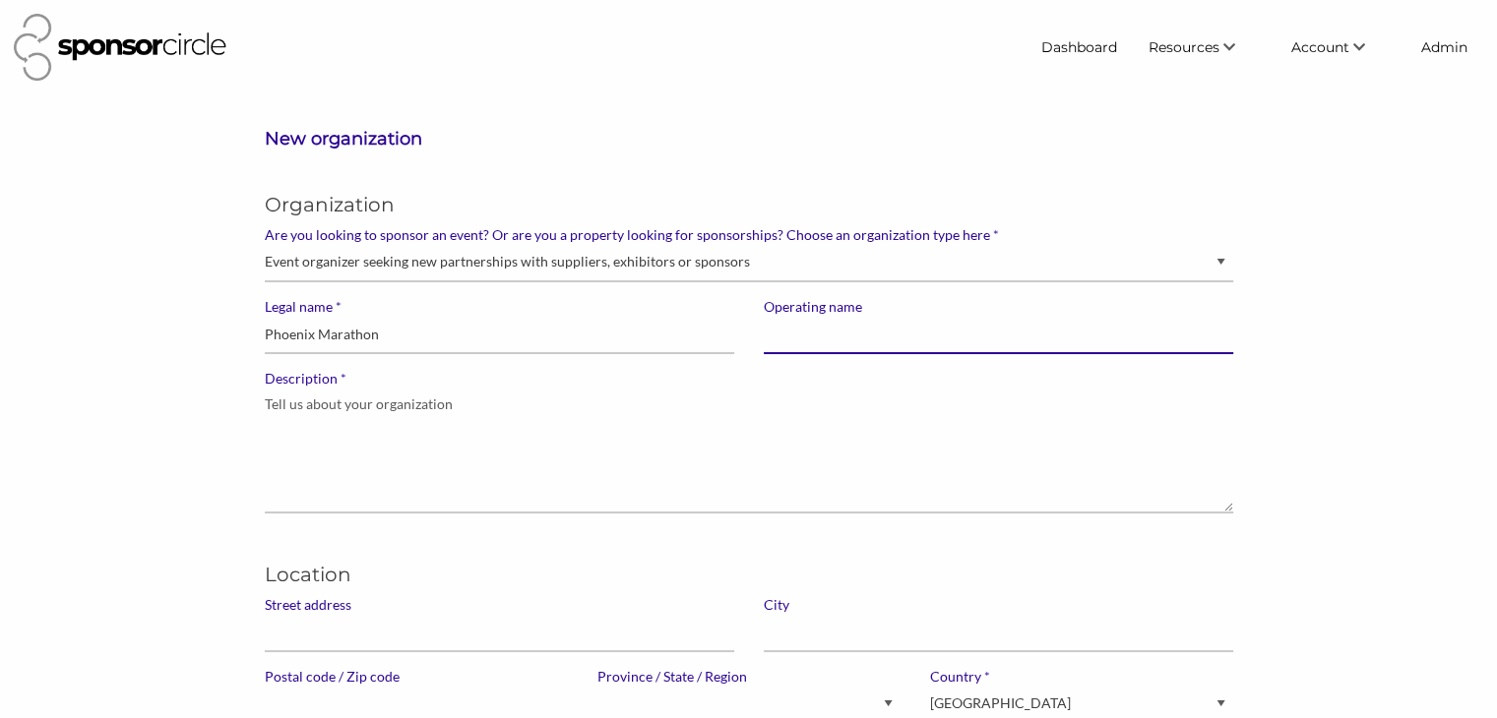
click at [808, 335] on input "Operating name" at bounding box center [998, 335] width 469 height 38
paste input "Phoenix Marathon"
type input "Phoenix Marathon"
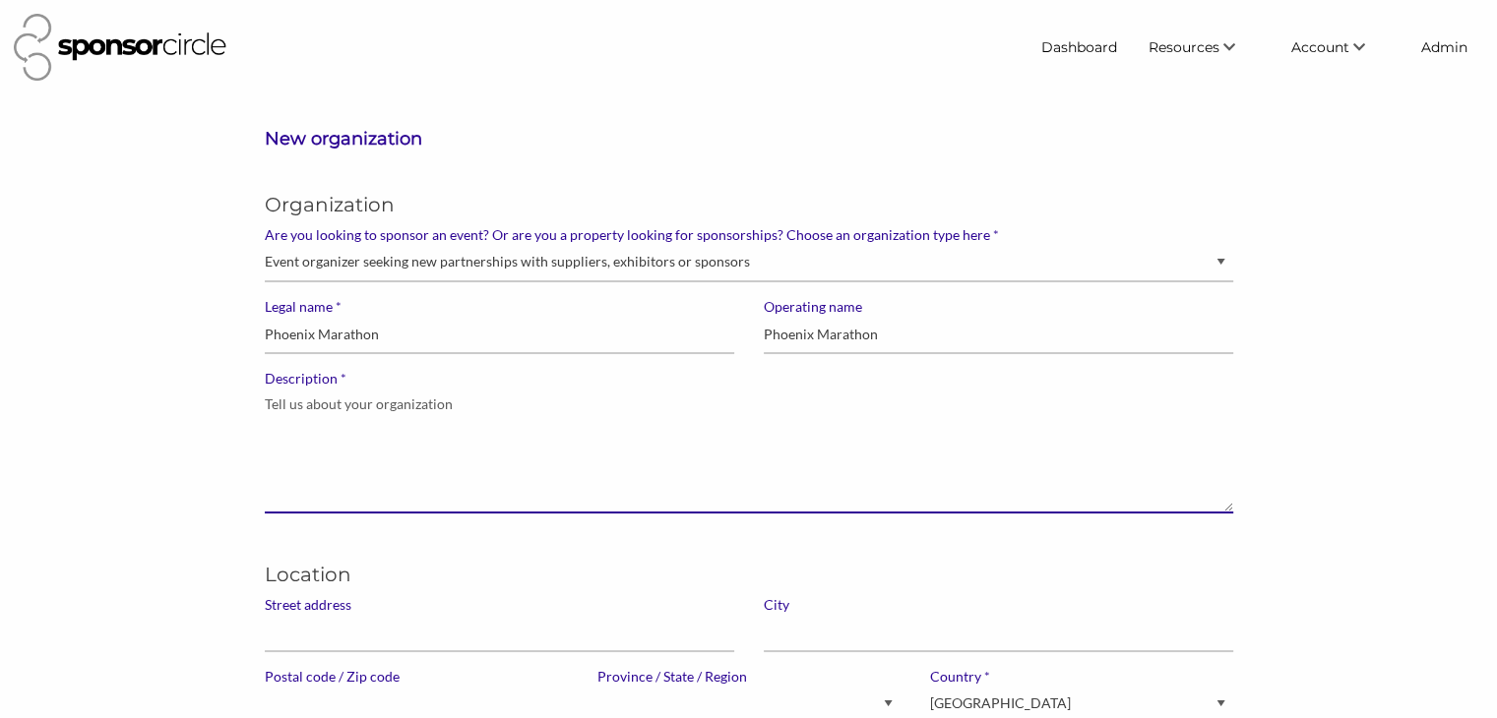
click at [298, 420] on textarea "* Description" at bounding box center [749, 451] width 968 height 126
paste textarea "The fastest, most scenic [US_STATE] Marathon is the Phoenix Marathon. Join us i…"
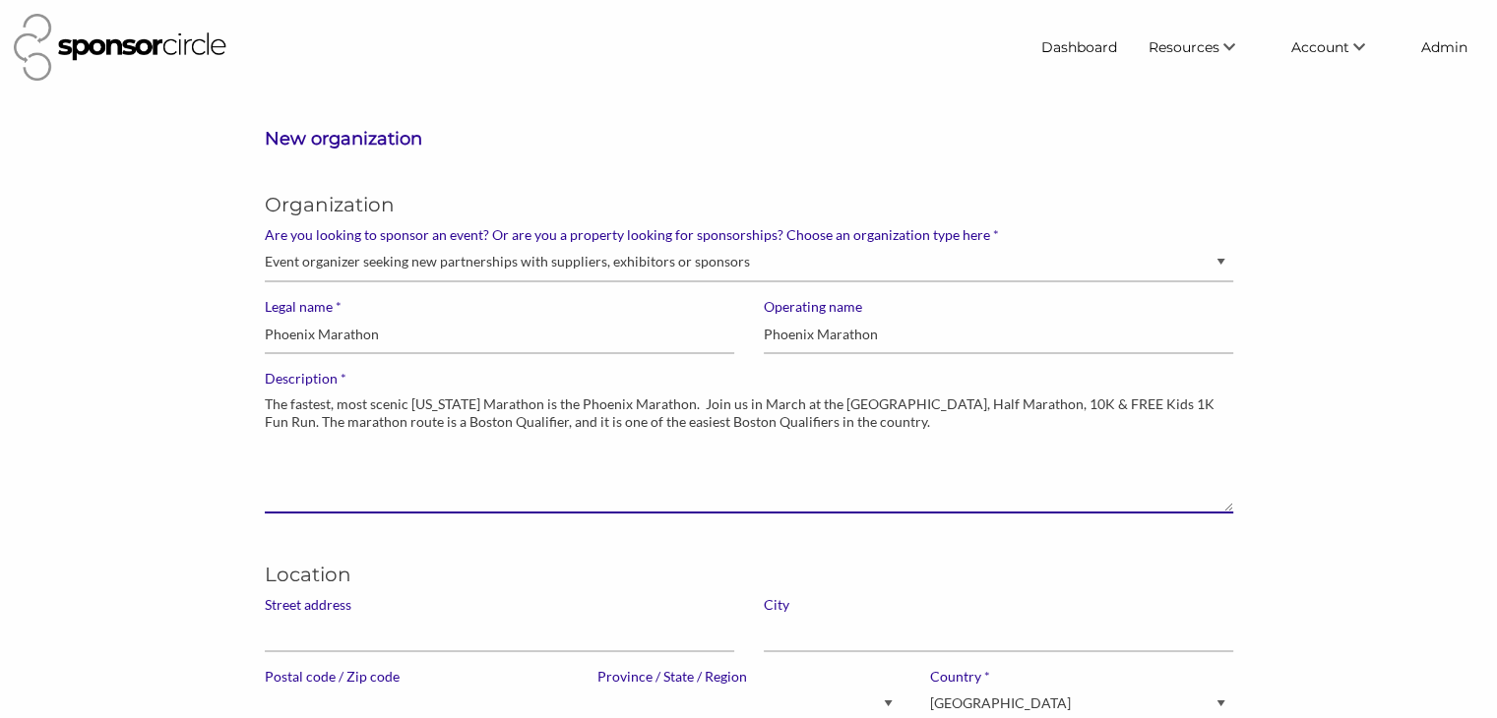
type textarea "The fastest, most scenic [US_STATE] Marathon is the Phoenix Marathon. Join us i…"
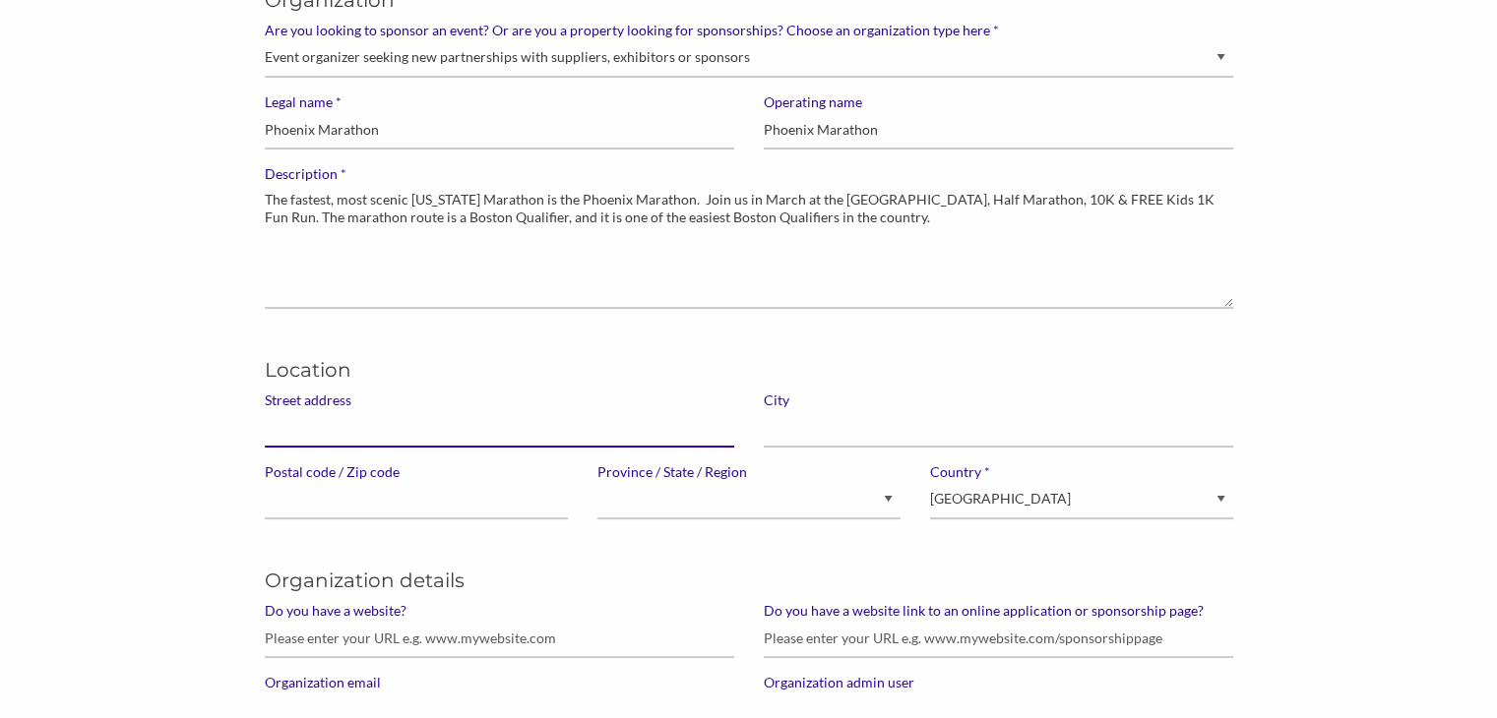
click at [307, 429] on input "Street address" at bounding box center [499, 428] width 469 height 38
paste input "[STREET_ADDRESS]"
type input "[STREET_ADDRESS]"
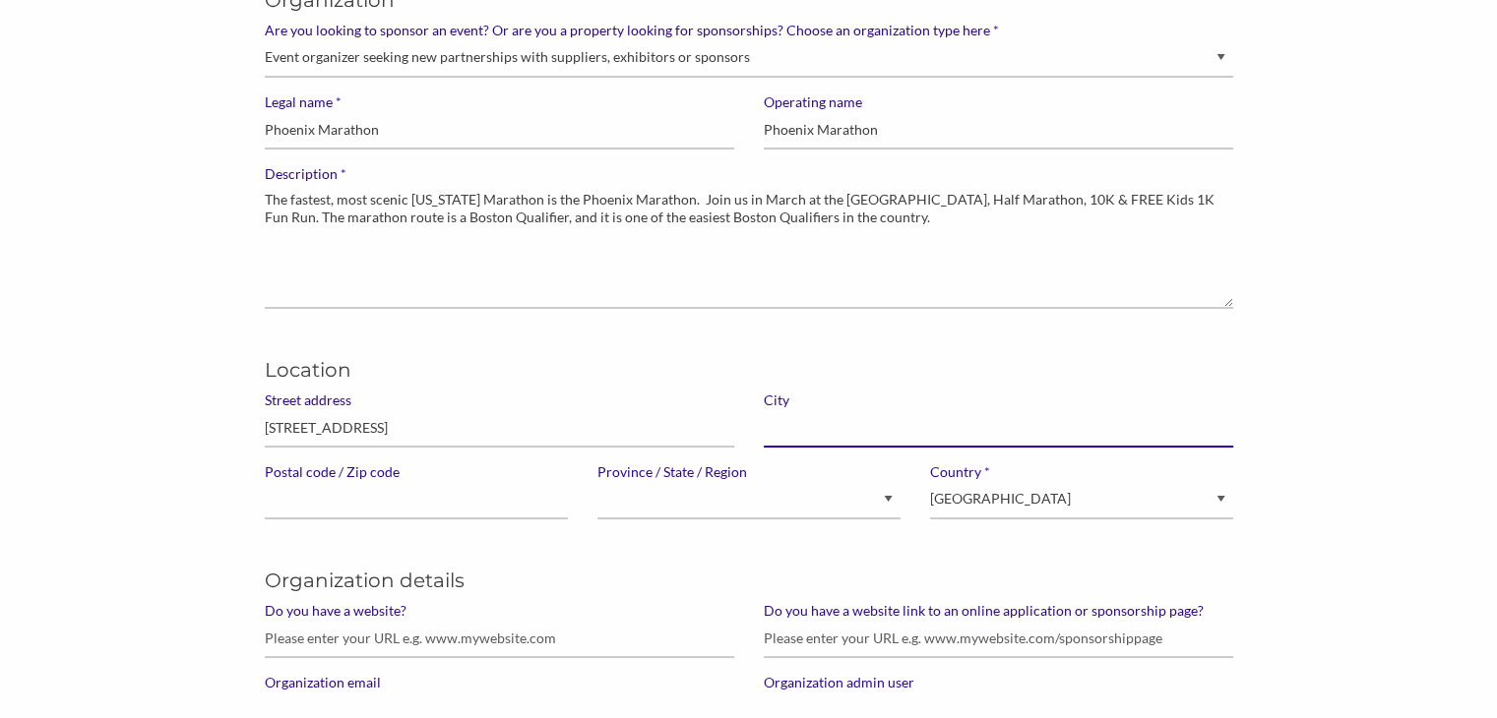
click at [782, 438] on input "text" at bounding box center [998, 428] width 469 height 38
type input "Mesa"
click at [298, 498] on input "Postal code / Zip code" at bounding box center [416, 500] width 303 height 38
paste input "85206"
type input "85206"
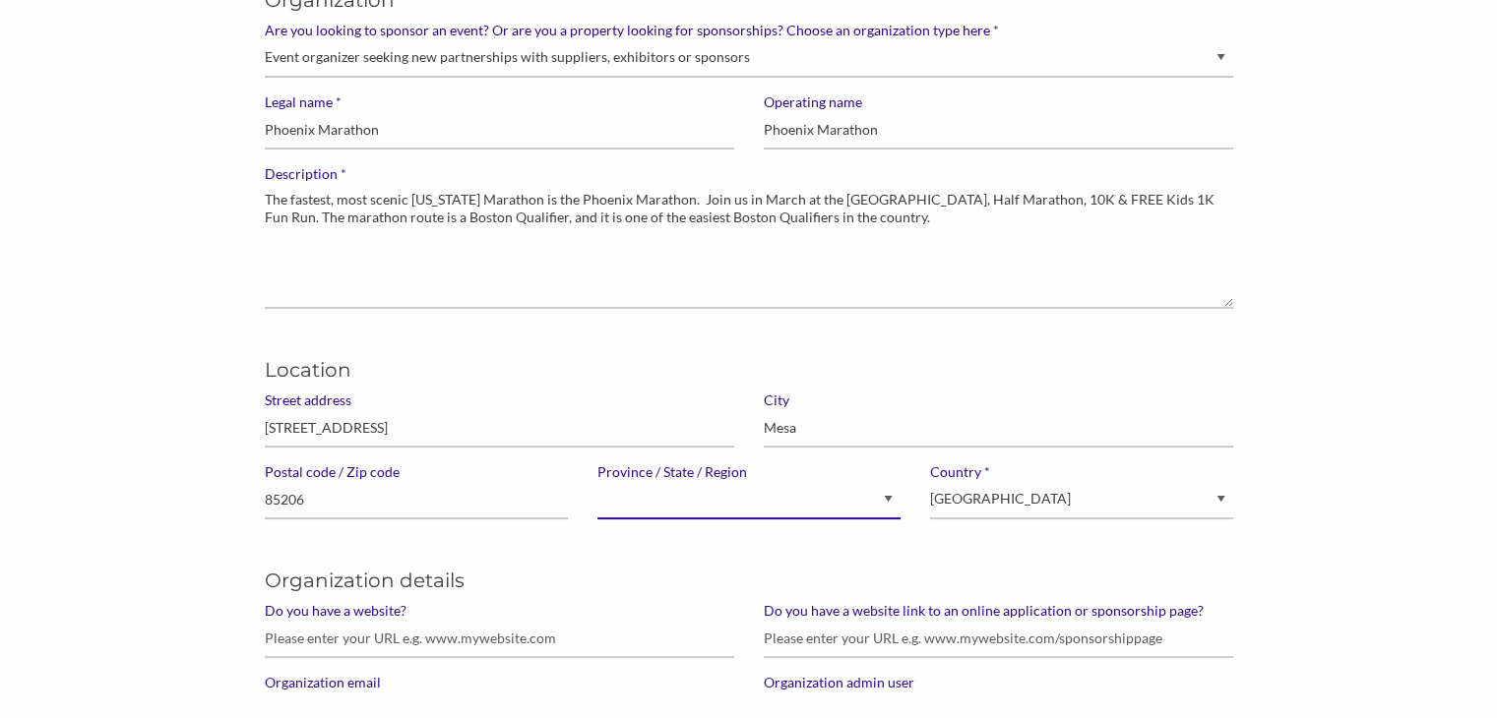
select select "Alberta"
select select "[GEOGRAPHIC_DATA]"
select select "Arizona"
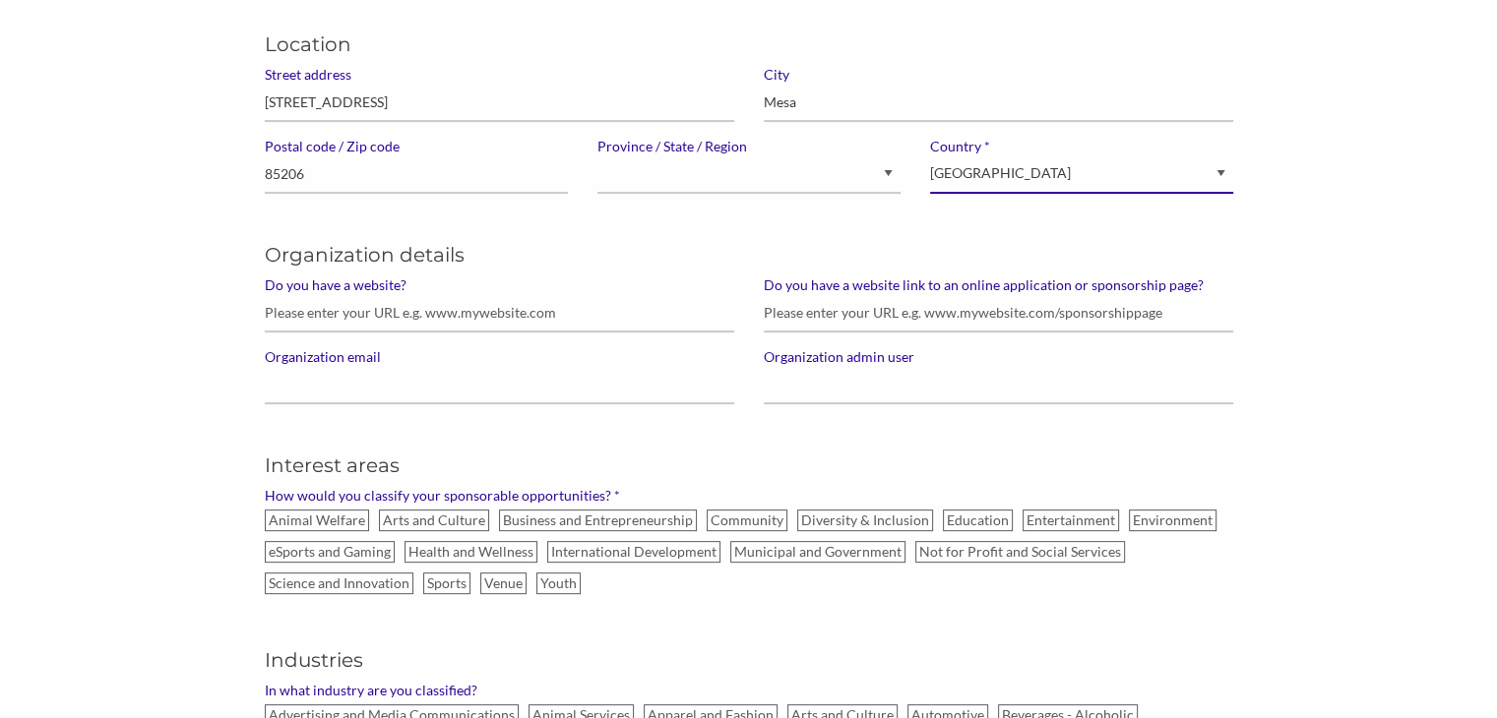
scroll to position [531, 0]
click at [285, 308] on input "Do you have a website?" at bounding box center [499, 312] width 469 height 38
paste input "http://thephoenixmarathon.com/"
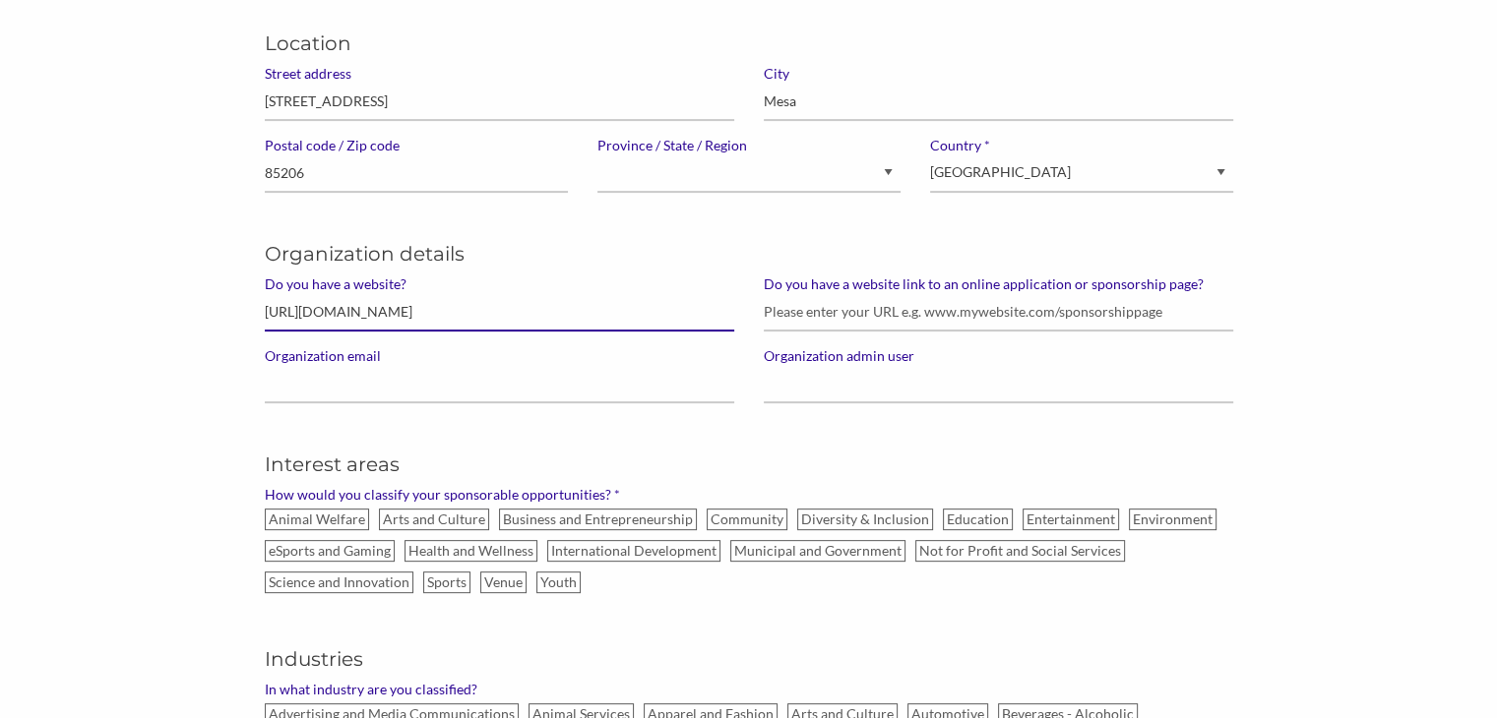
drag, startPoint x: 488, startPoint y: 314, endPoint x: 218, endPoint y: 315, distance: 269.6
click at [218, 315] on div "New organization Organization * Are you looking to sponsor an event? Or are you…" at bounding box center [748, 555] width 1497 height 1919
paste input "s://ph"
type input "https://phxmarathon.com/"
click at [788, 301] on input "Do you have a website link to an online application or sponsorship page?" at bounding box center [998, 312] width 469 height 38
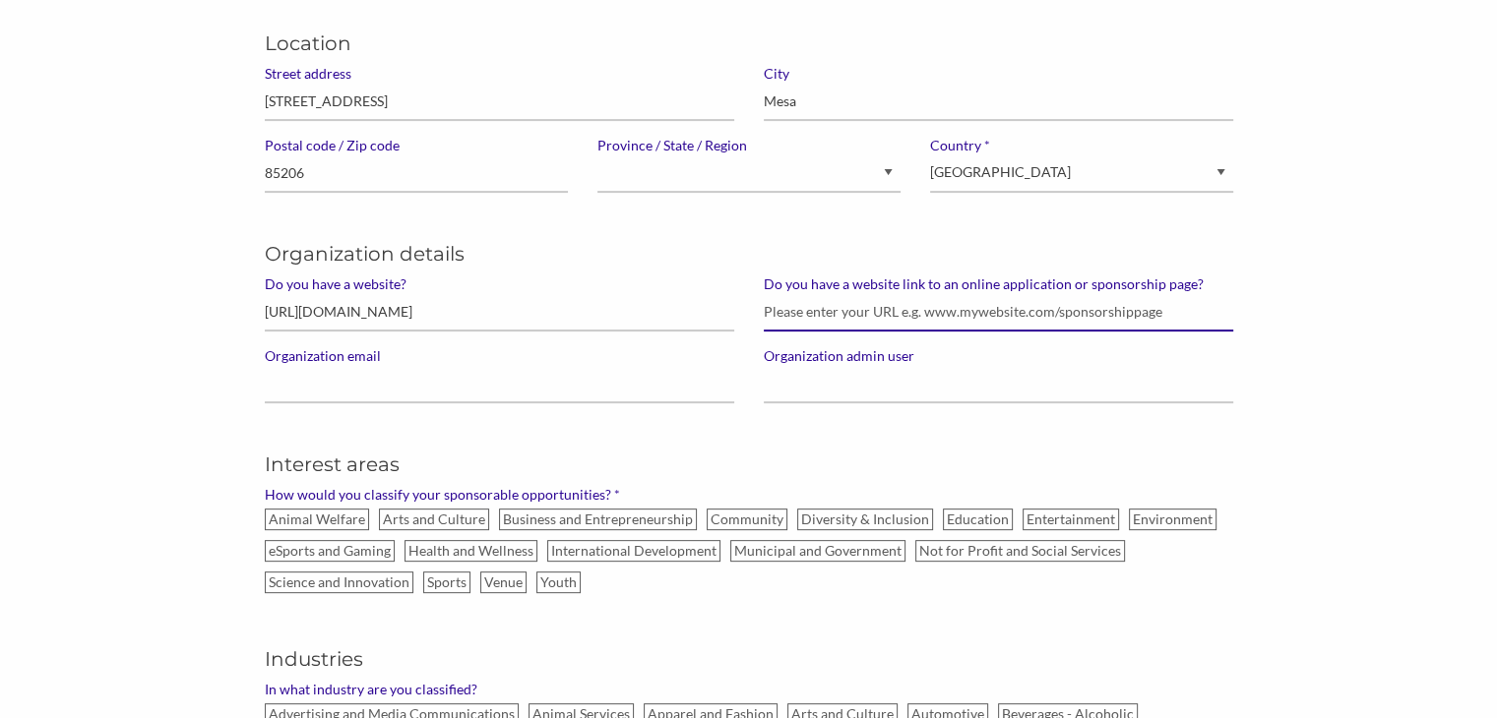
paste input "https://phxmarathon.com/partners?tab=sponsors"
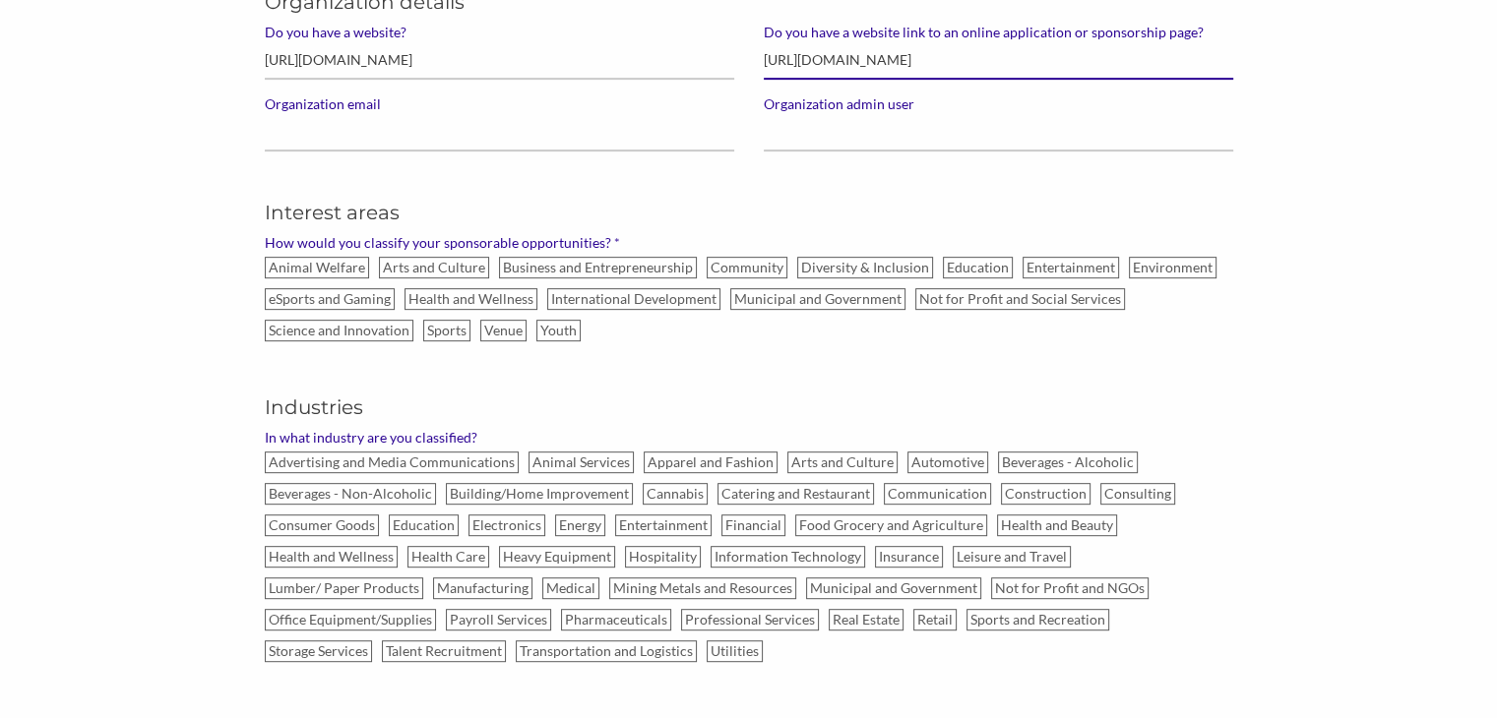
scroll to position [791, 0]
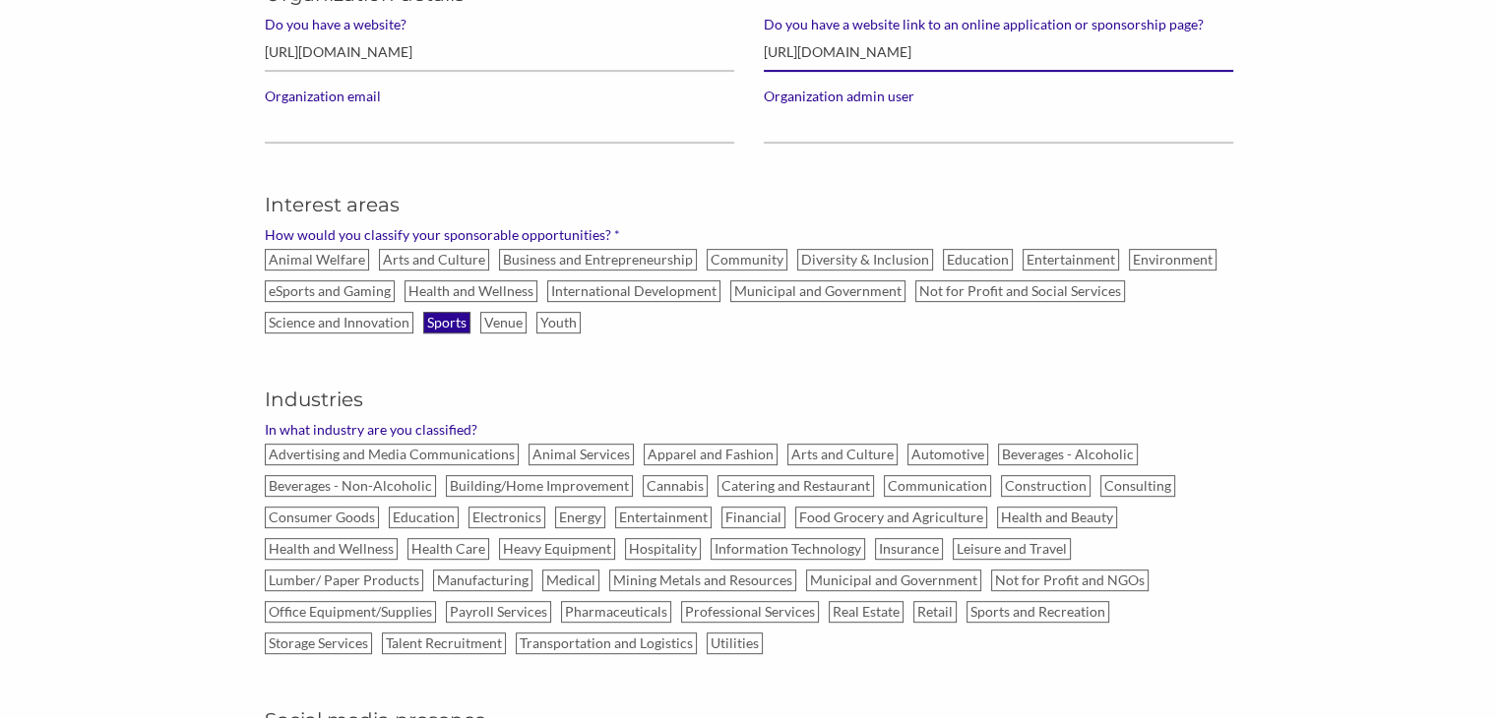
type input "https://phxmarathon.com/partners?tab=sponsors"
click at [445, 313] on label "Sports" at bounding box center [446, 323] width 47 height 22
click at [0, 0] on input "Sports" at bounding box center [0, 0] width 0 height 0
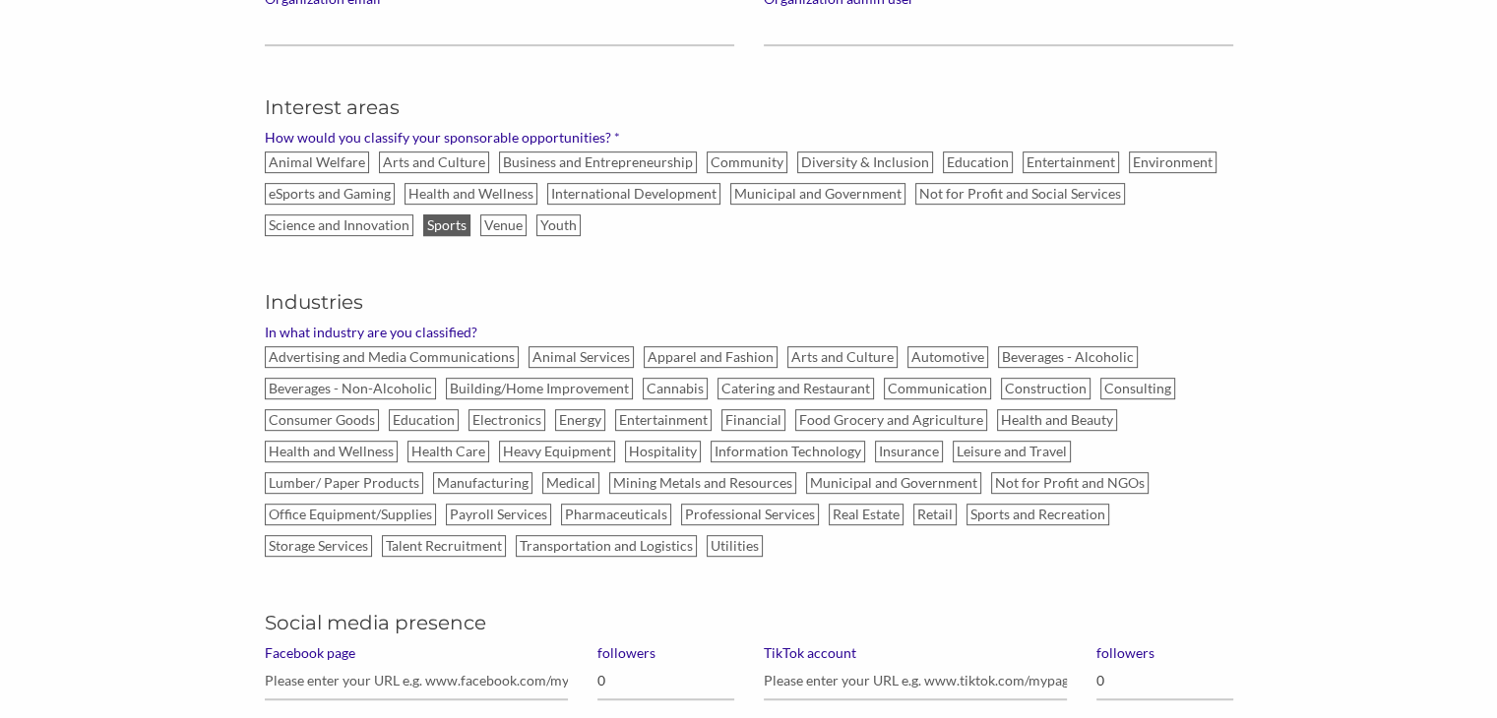
scroll to position [890, 0]
click at [966, 509] on label "Sports and Recreation" at bounding box center [1037, 514] width 143 height 22
click at [0, 0] on input "Sports and Recreation" at bounding box center [0, 0] width 0 height 0
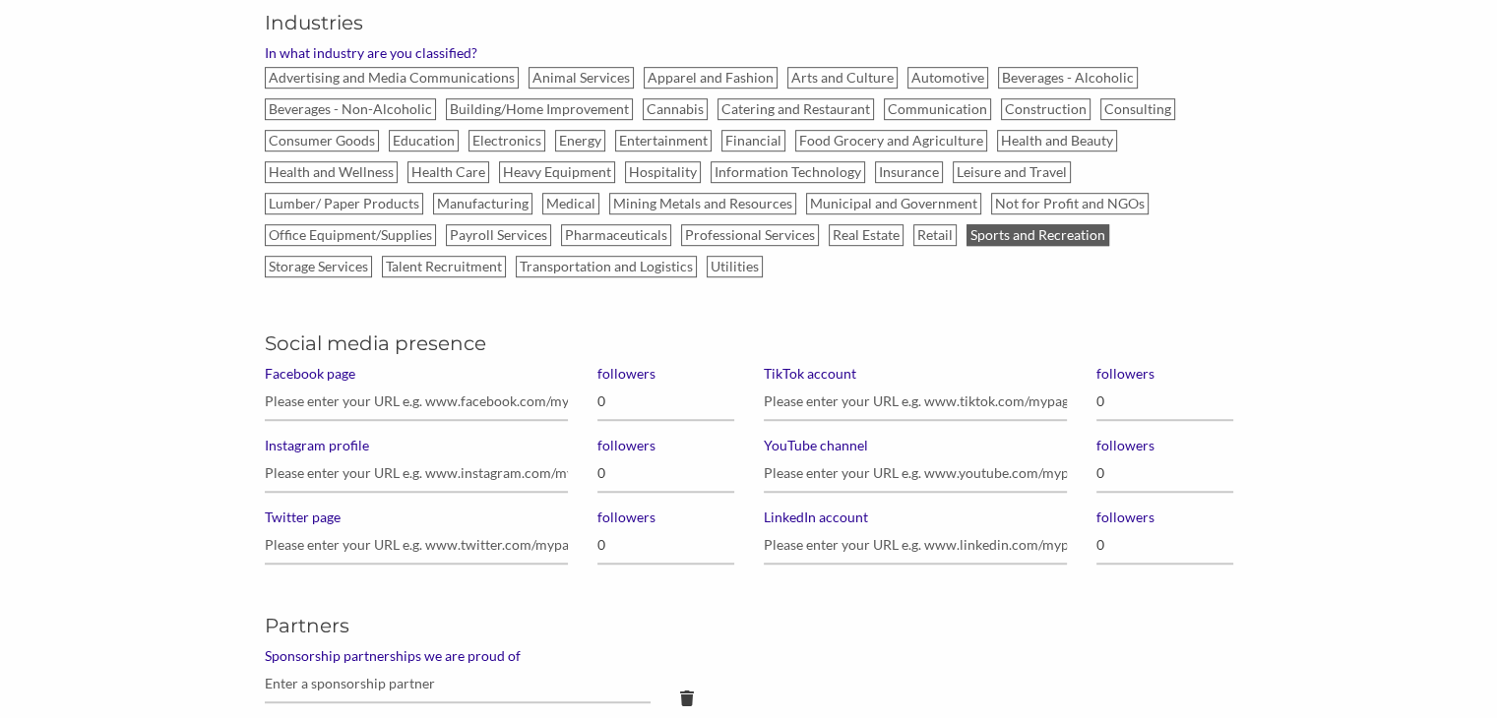
scroll to position [1169, 0]
click at [291, 391] on input "Facebook page" at bounding box center [416, 401] width 303 height 38
paste input "https://www.facebook.com/phxmarathon/"
type input "https://www.facebook.com/phxmarathon/"
click at [635, 398] on input "0" at bounding box center [665, 401] width 137 height 38
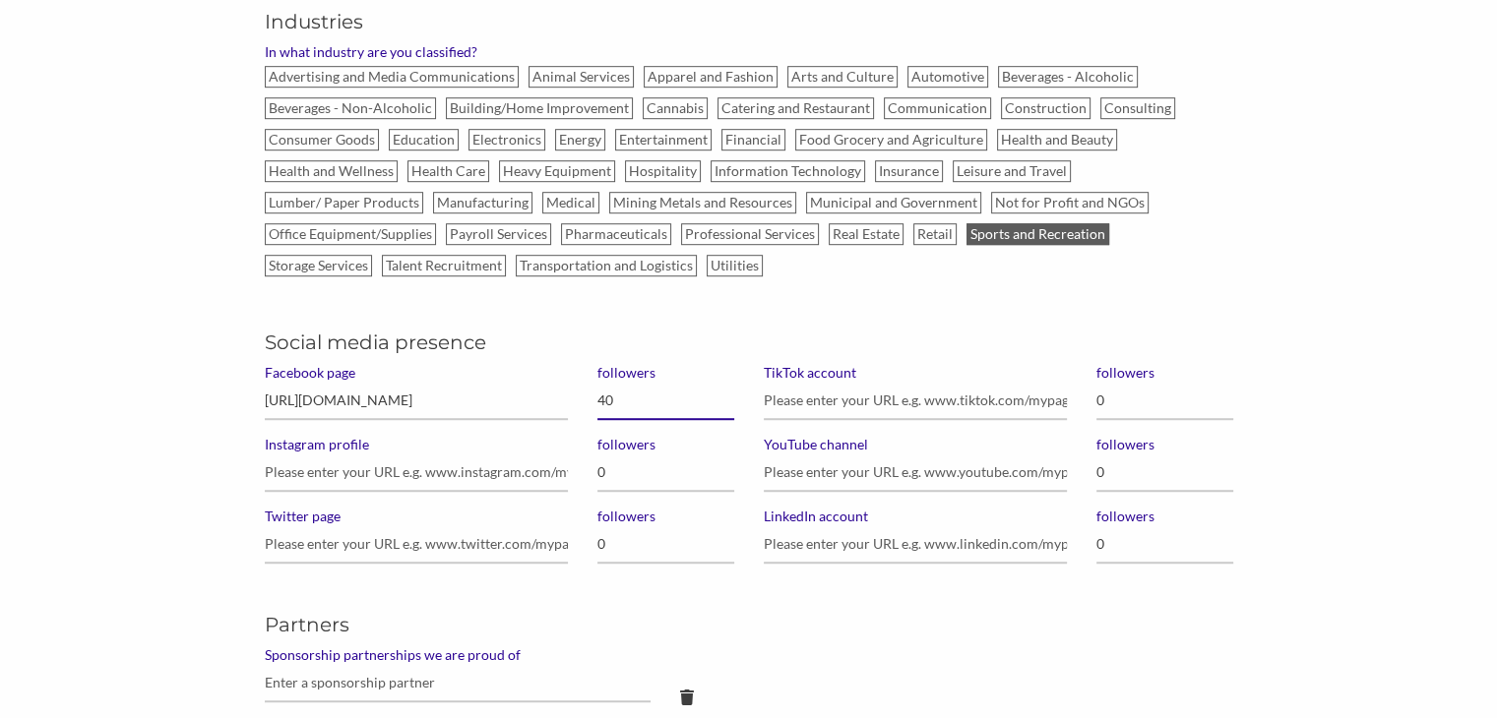
type input "403"
click at [360, 465] on input "Instagram profile" at bounding box center [416, 473] width 303 height 38
paste input "https://www.instagram.com/phxmarathon/"
type input "https://www.instagram.com/phxmarathon/"
click at [626, 475] on input "0" at bounding box center [665, 473] width 137 height 38
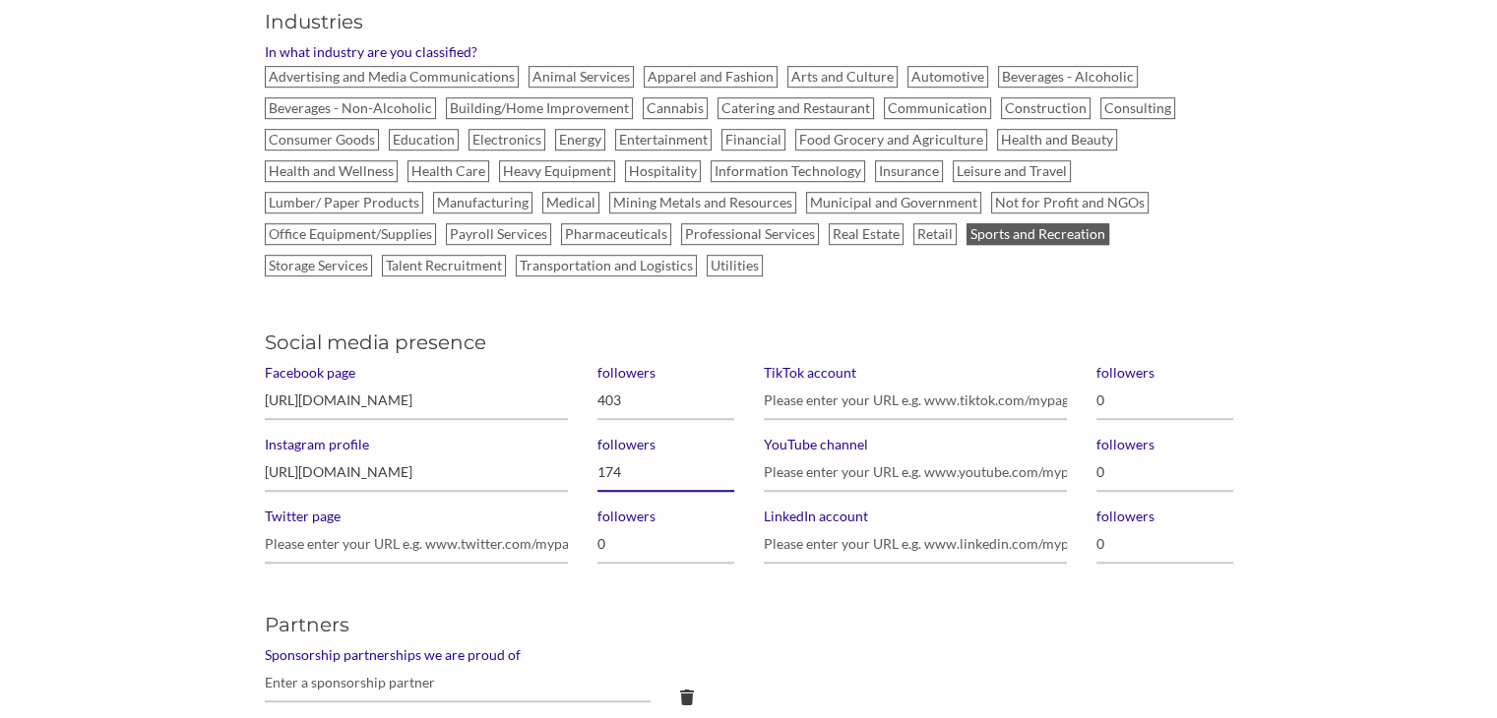
type input "1,741"
click at [845, 537] on input "LinkedIn account" at bounding box center [915, 544] width 303 height 38
paste input "https://www.linkedin.com/company/phoenix-marathon/"
type input "https://www.linkedin.com/company/phoenix-marathon/"
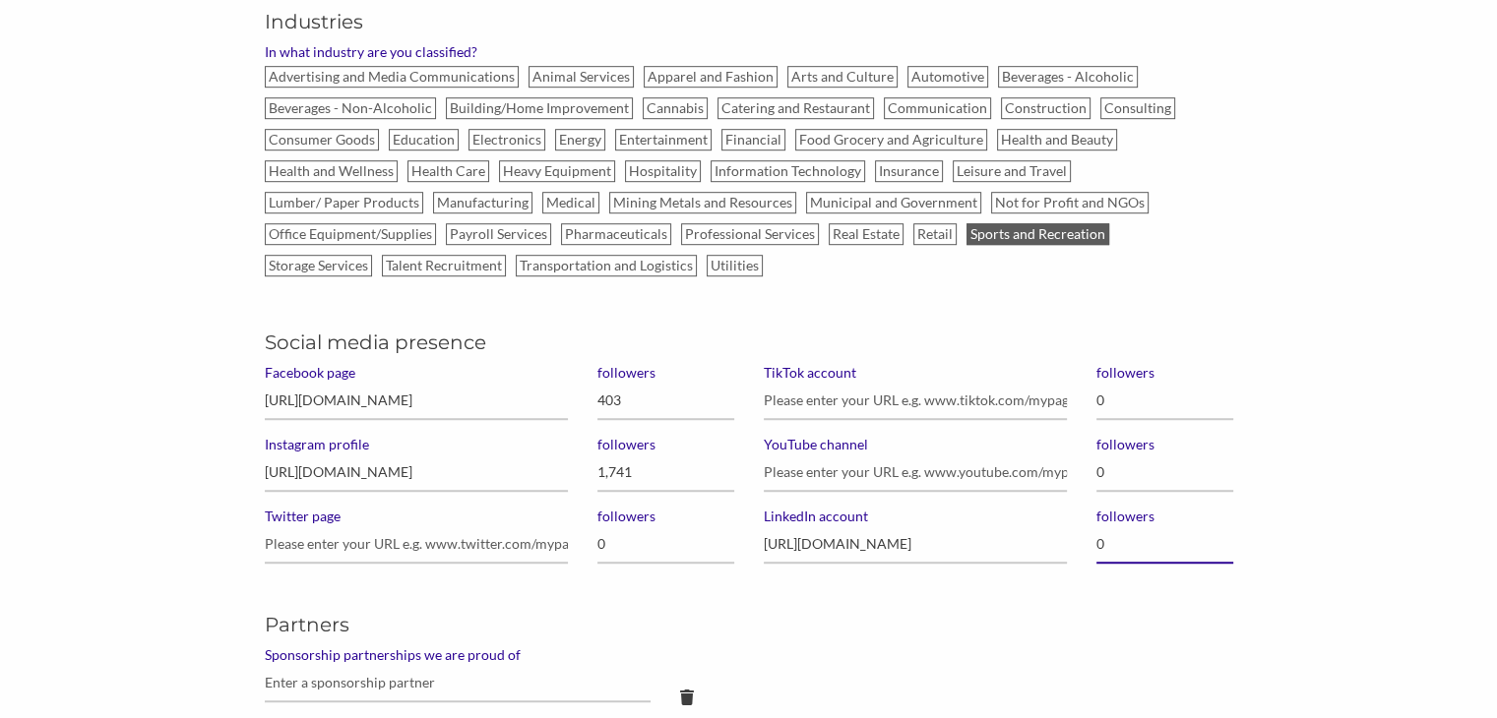
click at [1149, 544] on input "0" at bounding box center [1164, 544] width 137 height 38
type input "30"
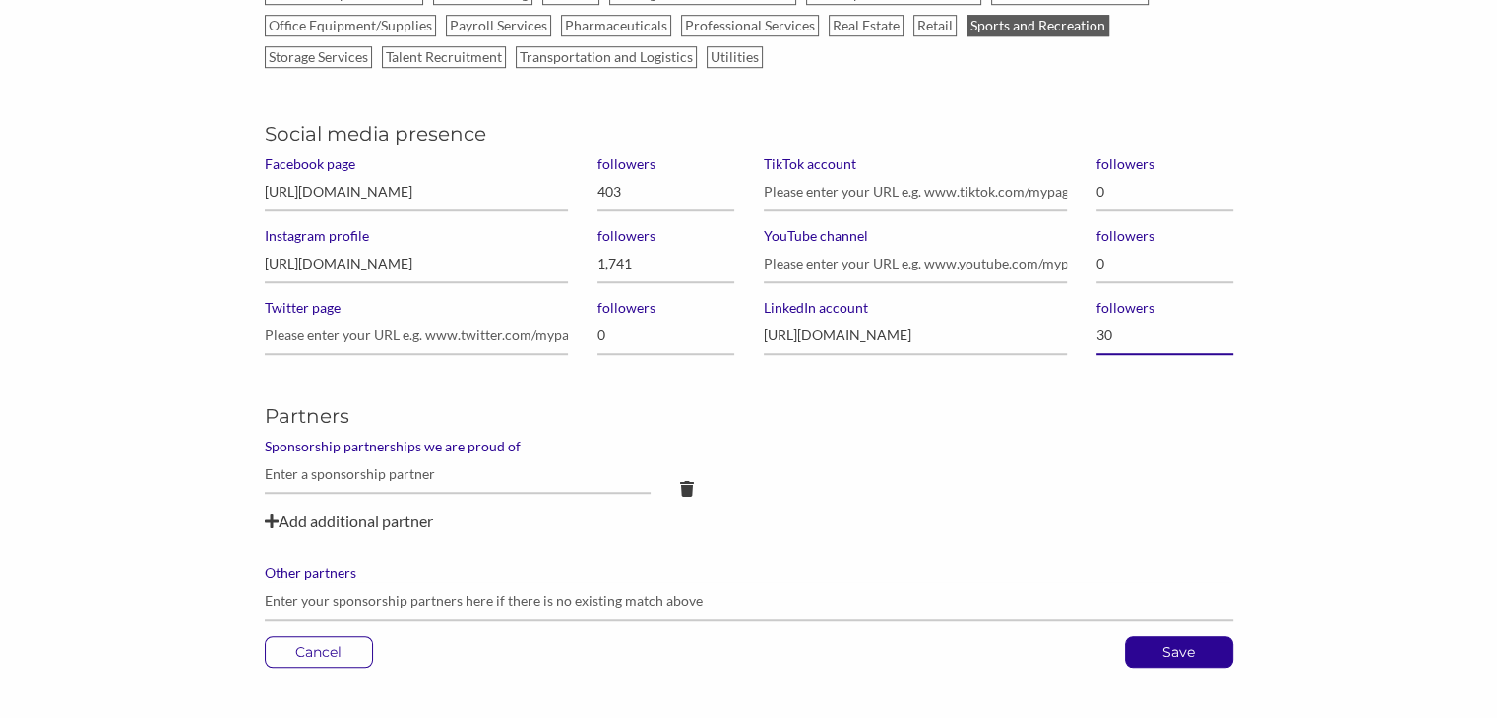
scroll to position [1382, 0]
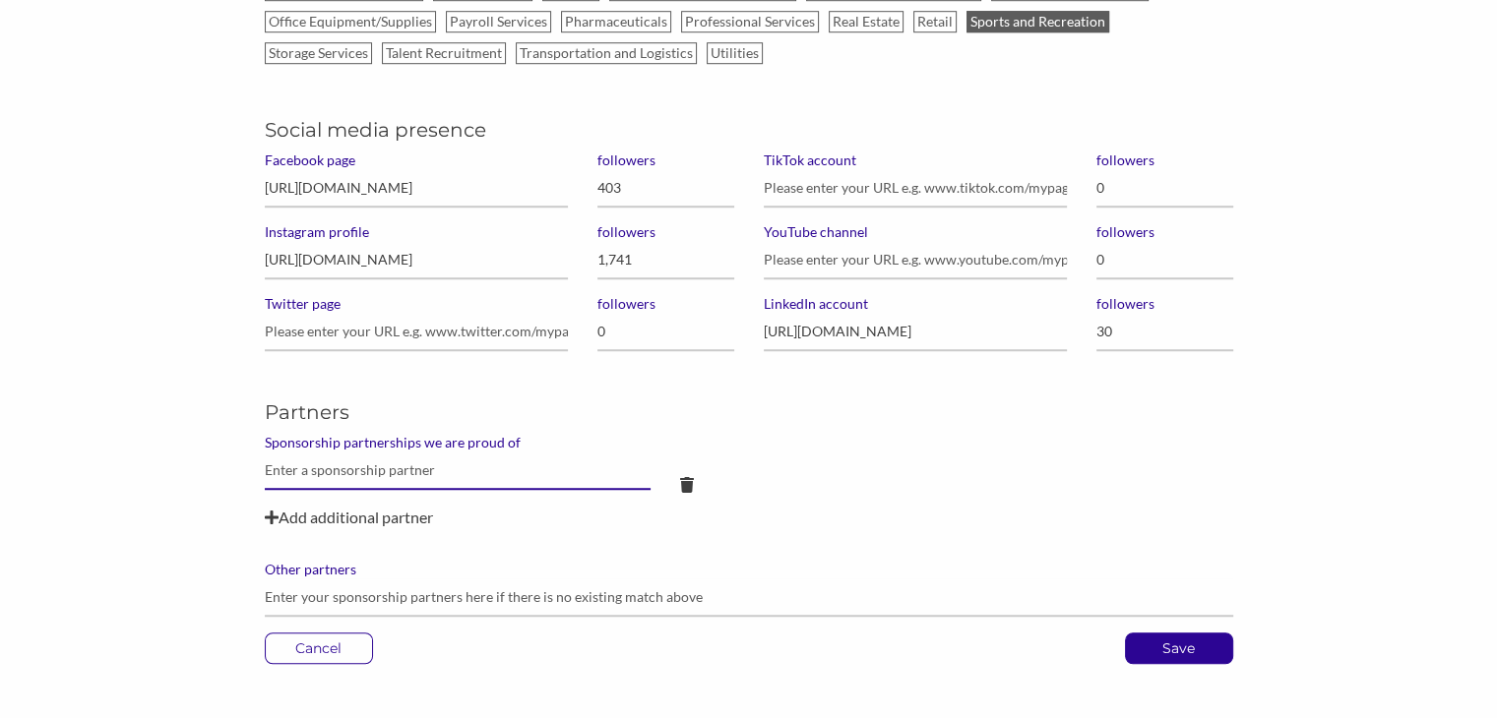
click at [529, 473] on input "text" at bounding box center [458, 471] width 387 height 38
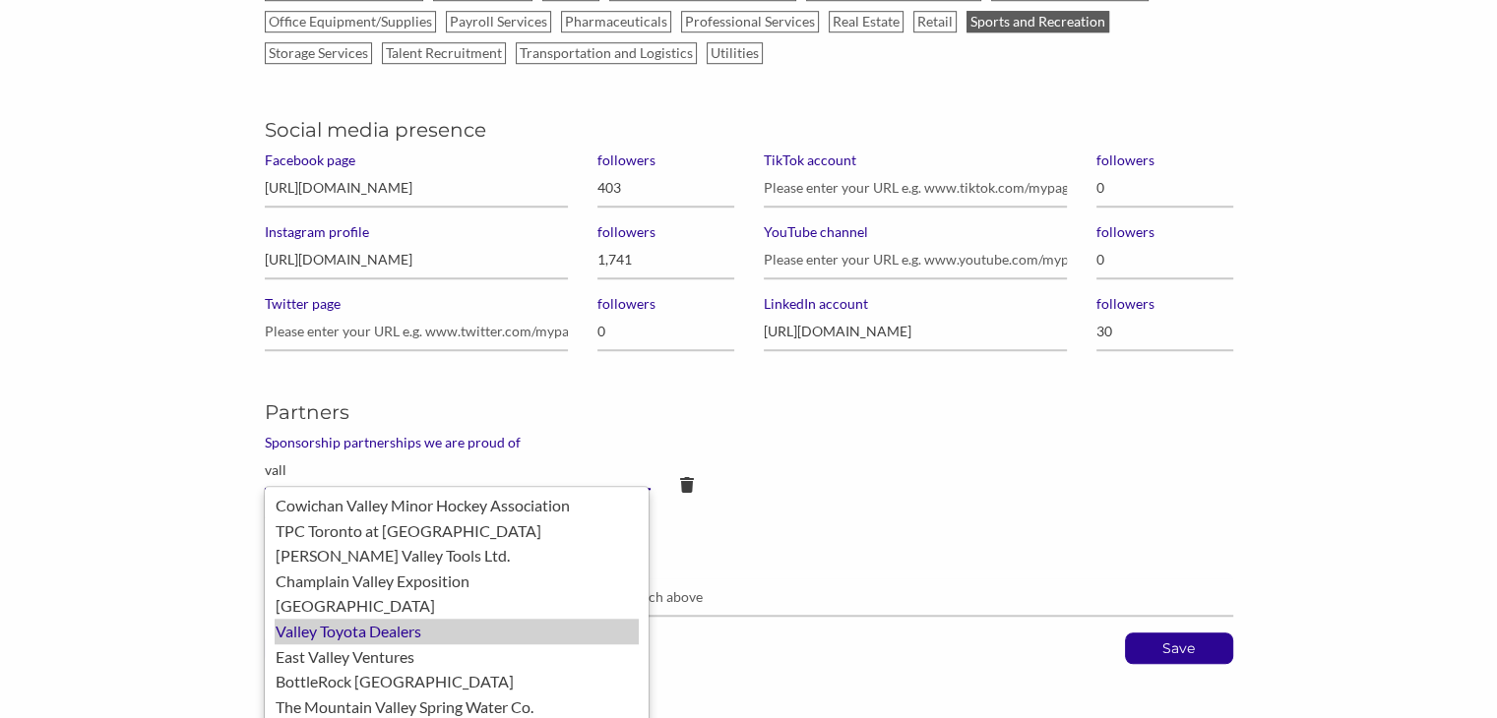
click at [479, 631] on div "Valley Toyota Dealers" at bounding box center [457, 632] width 364 height 26
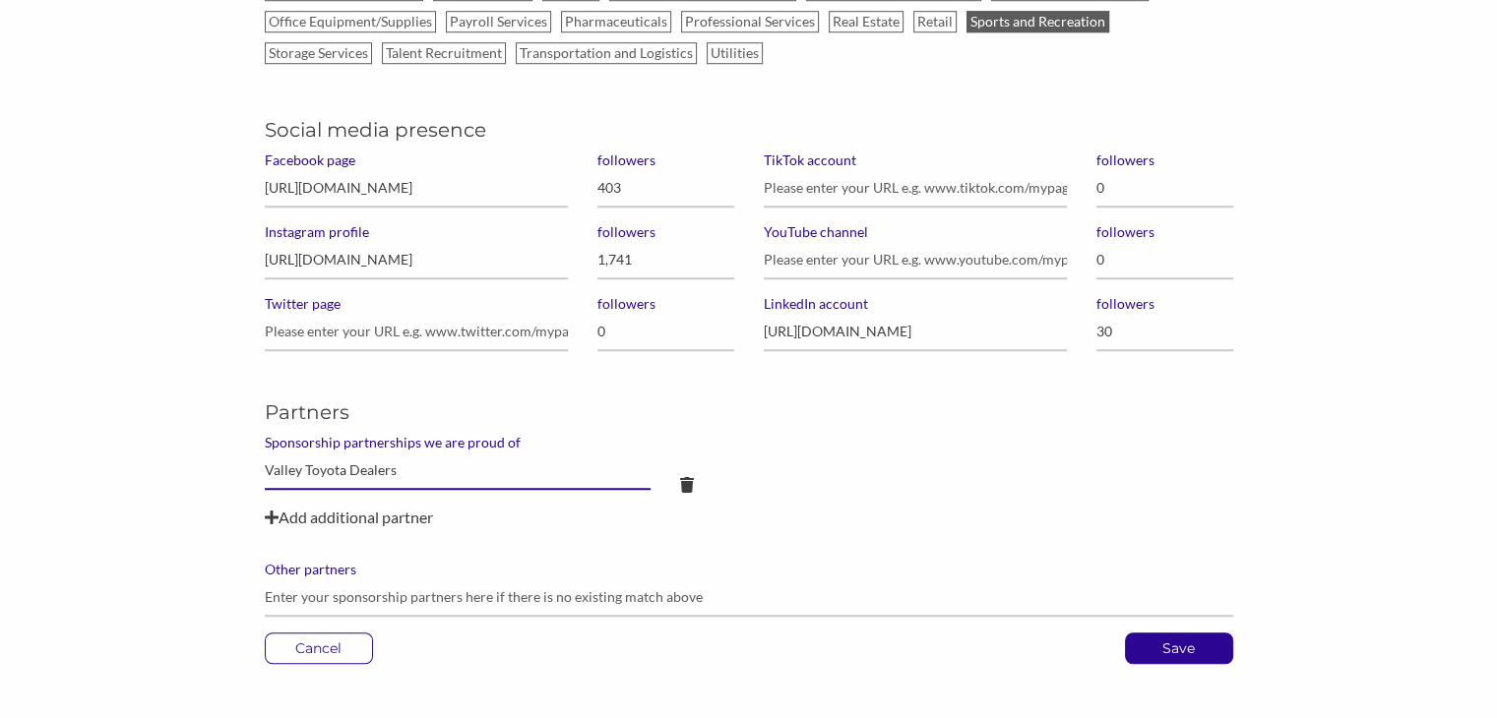
type input "Valley Toyota Dealers"
click at [384, 517] on div "Add additional partner" at bounding box center [749, 518] width 968 height 24
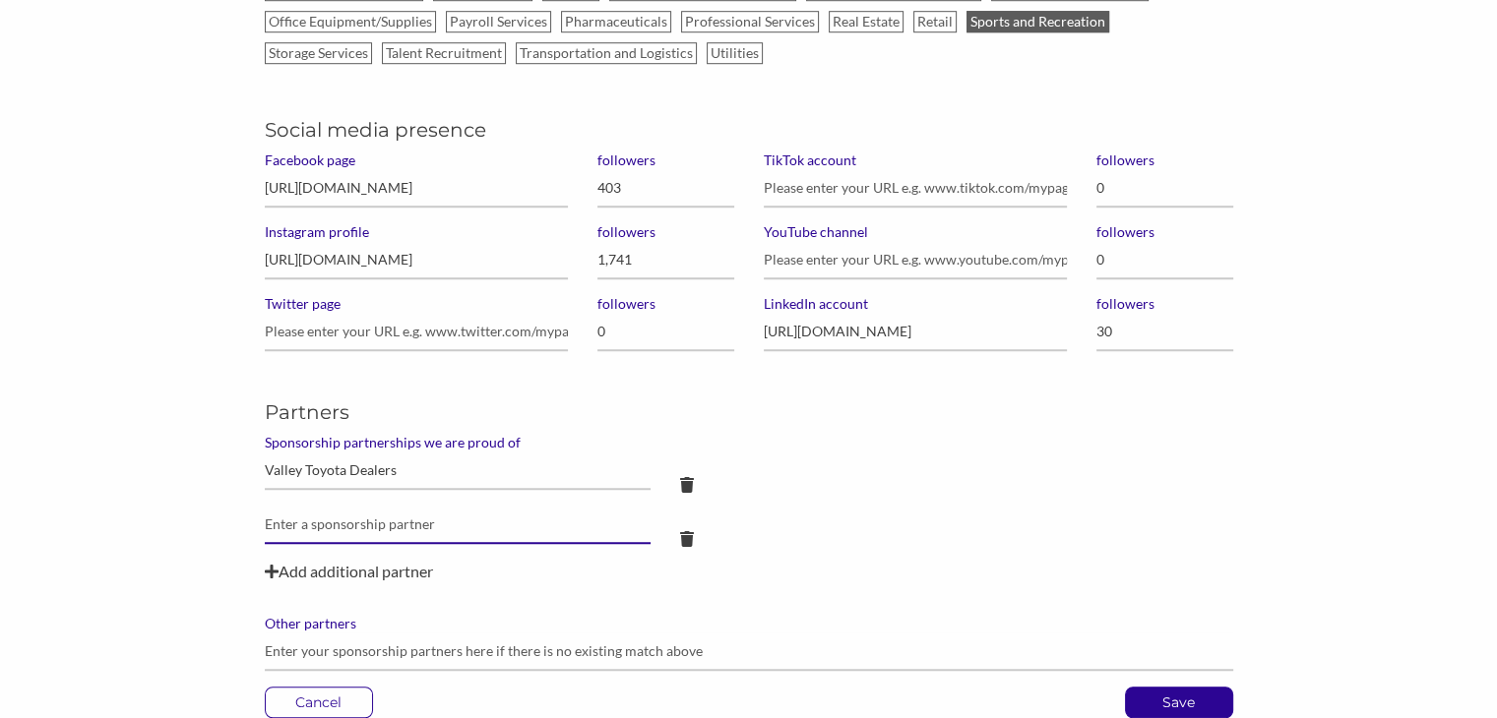
click at [384, 490] on input "text" at bounding box center [458, 471] width 387 height 38
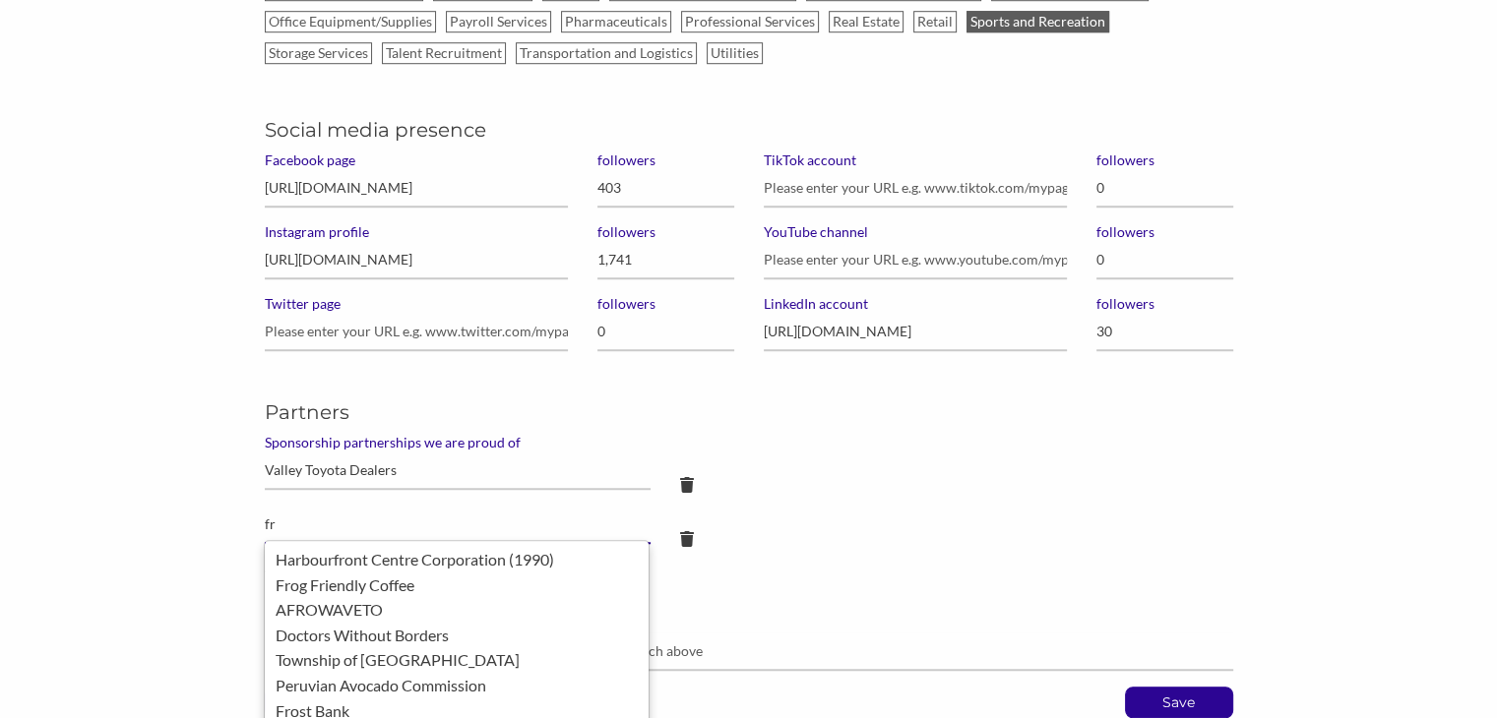
type input "f"
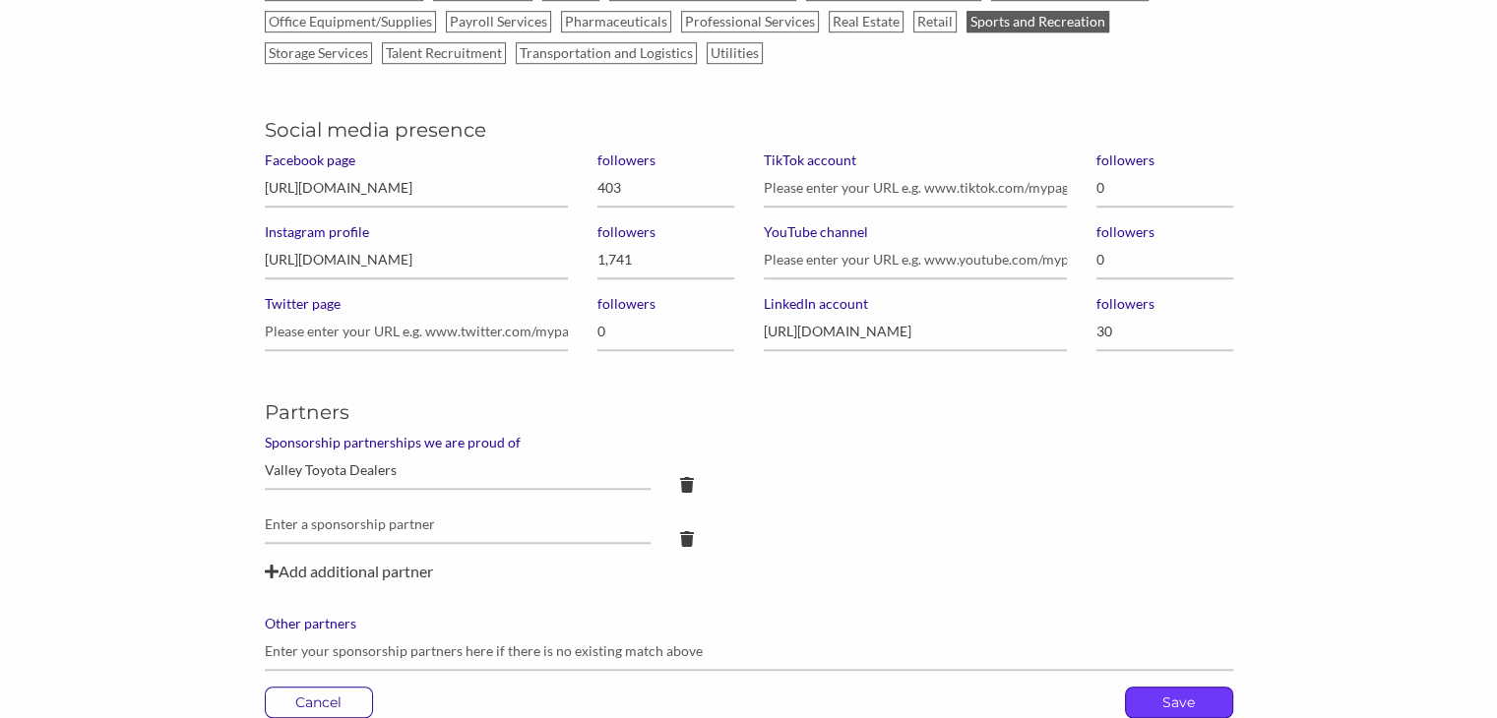
click at [1162, 700] on p "Save" at bounding box center [1179, 703] width 106 height 30
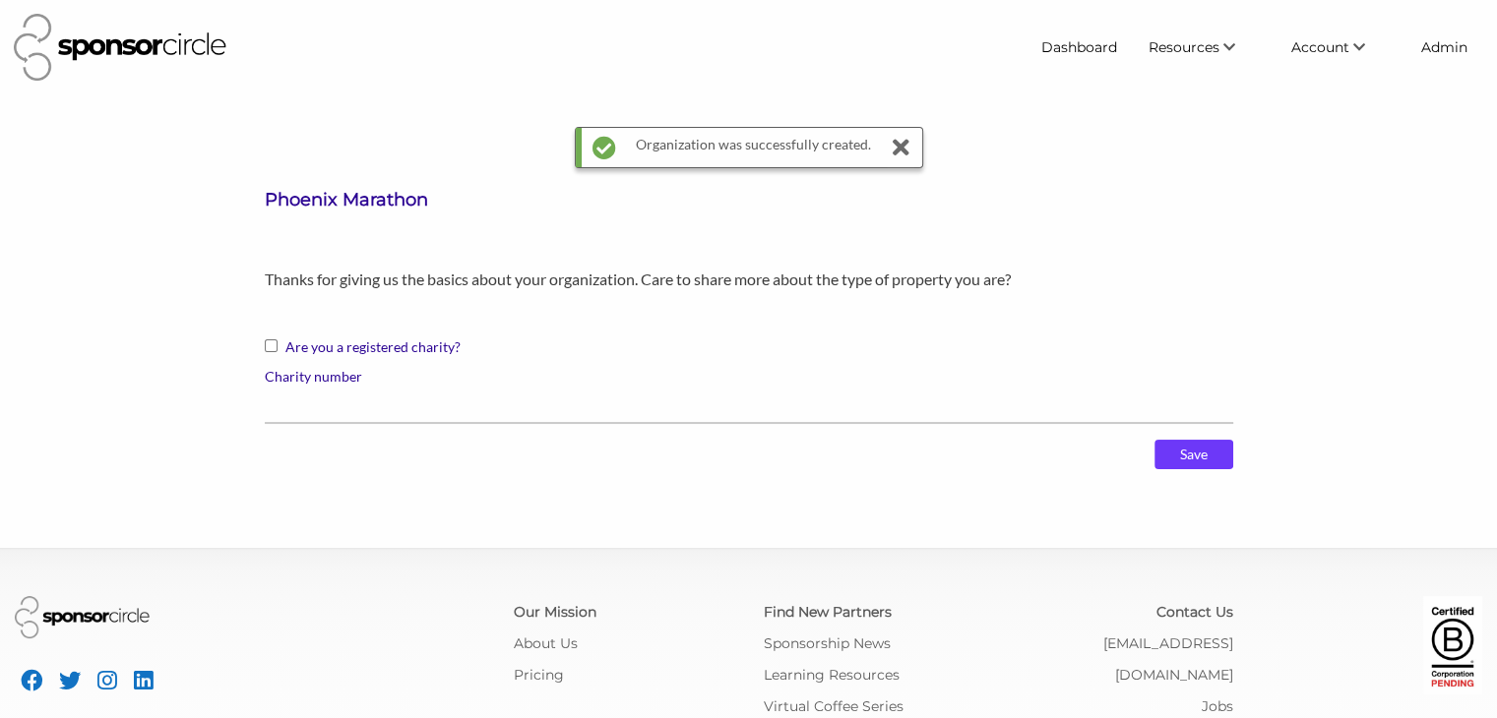
click at [1189, 461] on input "Save" at bounding box center [1193, 455] width 79 height 30
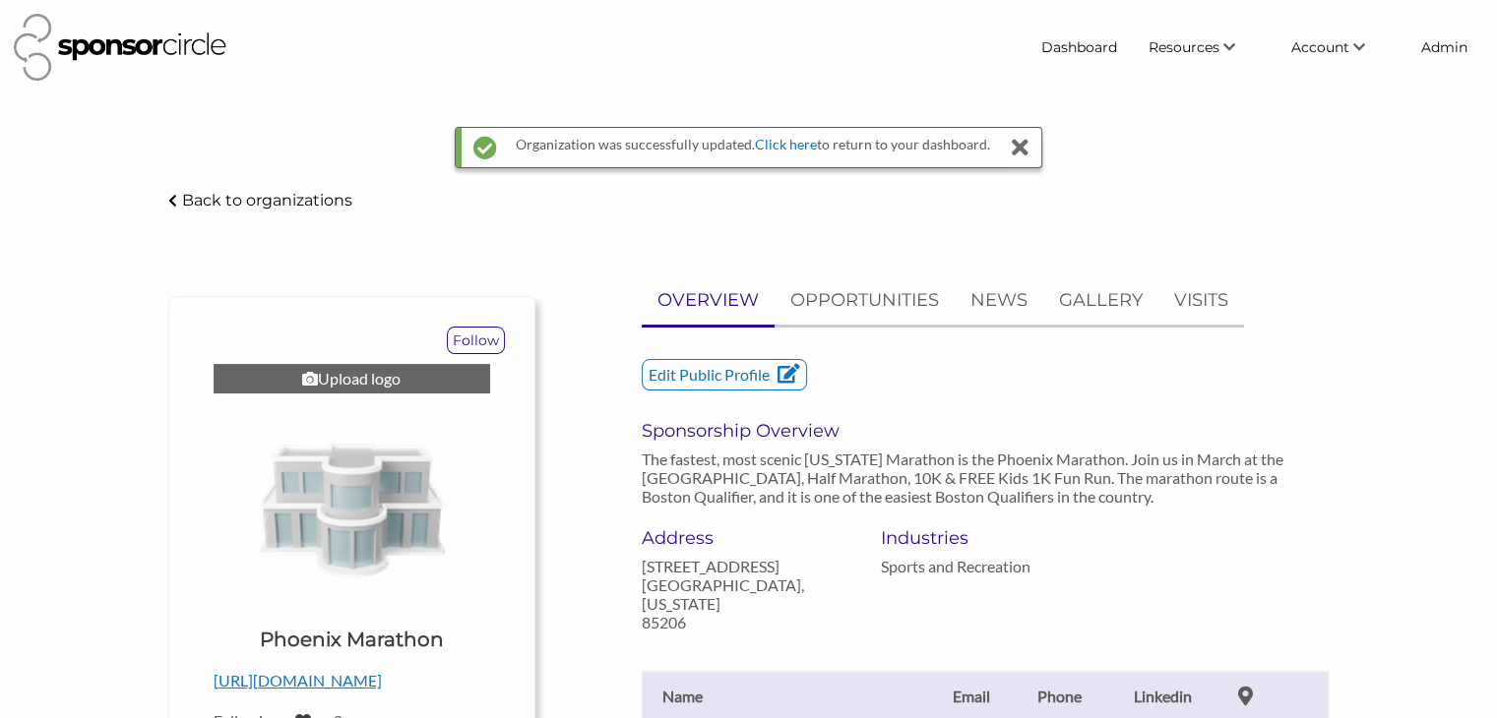
click at [327, 379] on div "Upload logo" at bounding box center [352, 379] width 276 height 30
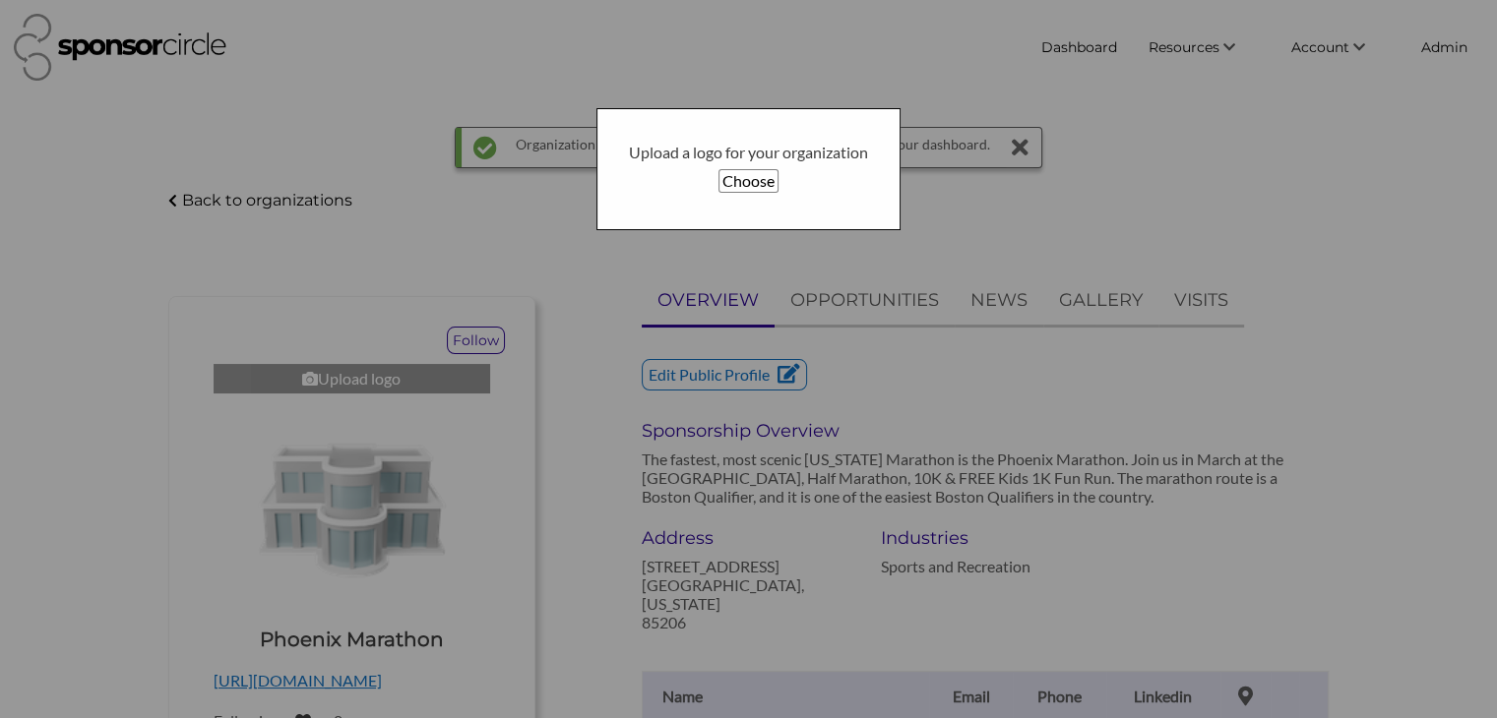
click at [745, 178] on button "Choose" at bounding box center [748, 181] width 60 height 24
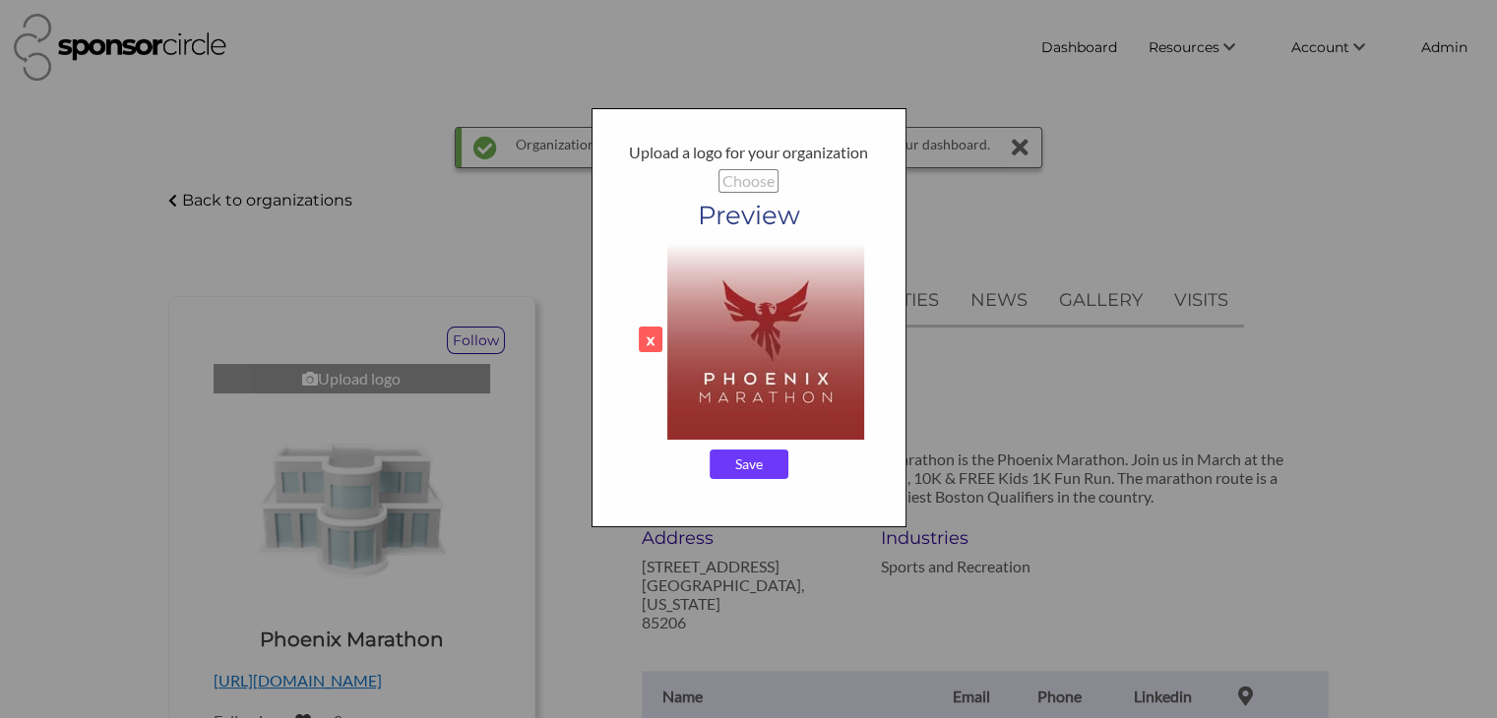
click at [742, 469] on input "Save" at bounding box center [748, 465] width 79 height 30
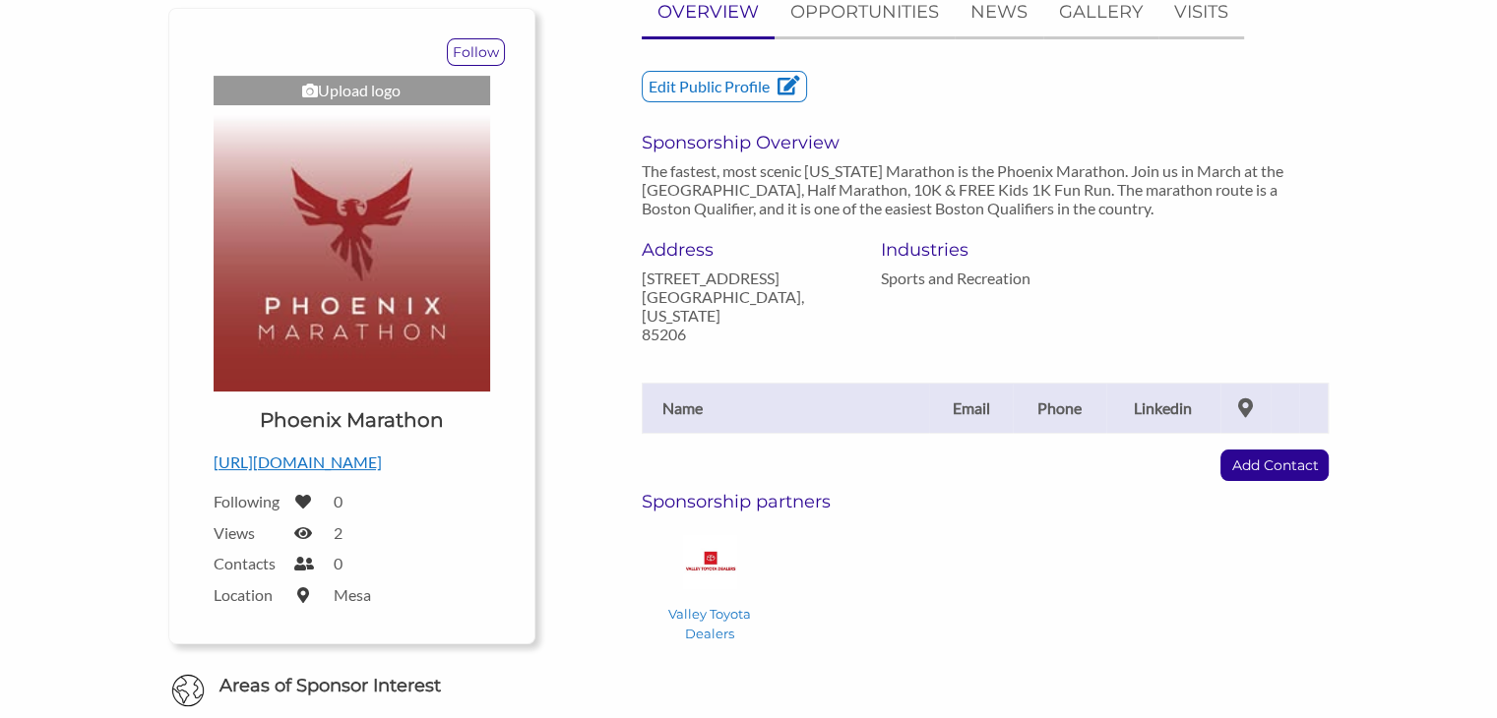
scroll to position [228, 0]
click at [1251, 450] on p "Add Contact" at bounding box center [1274, 465] width 106 height 30
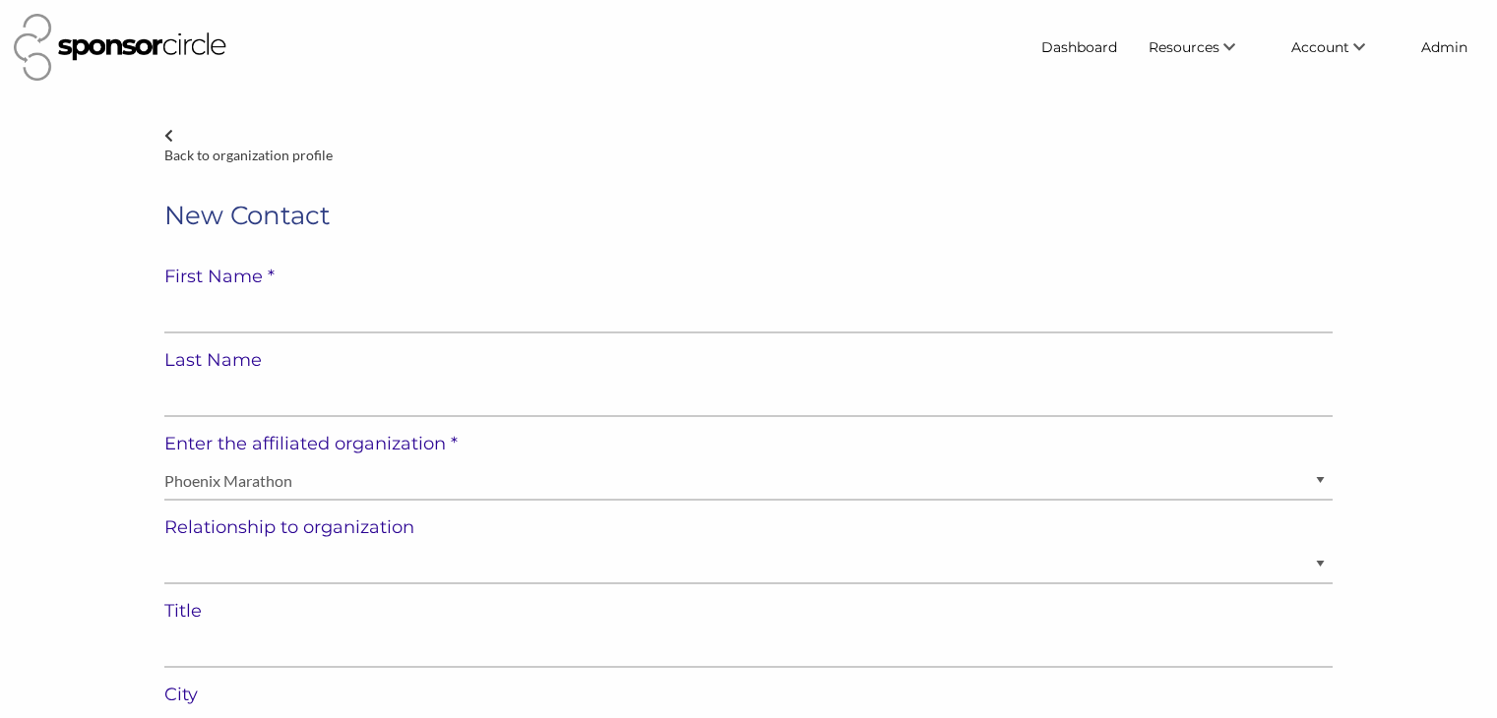
select select "United States of America"
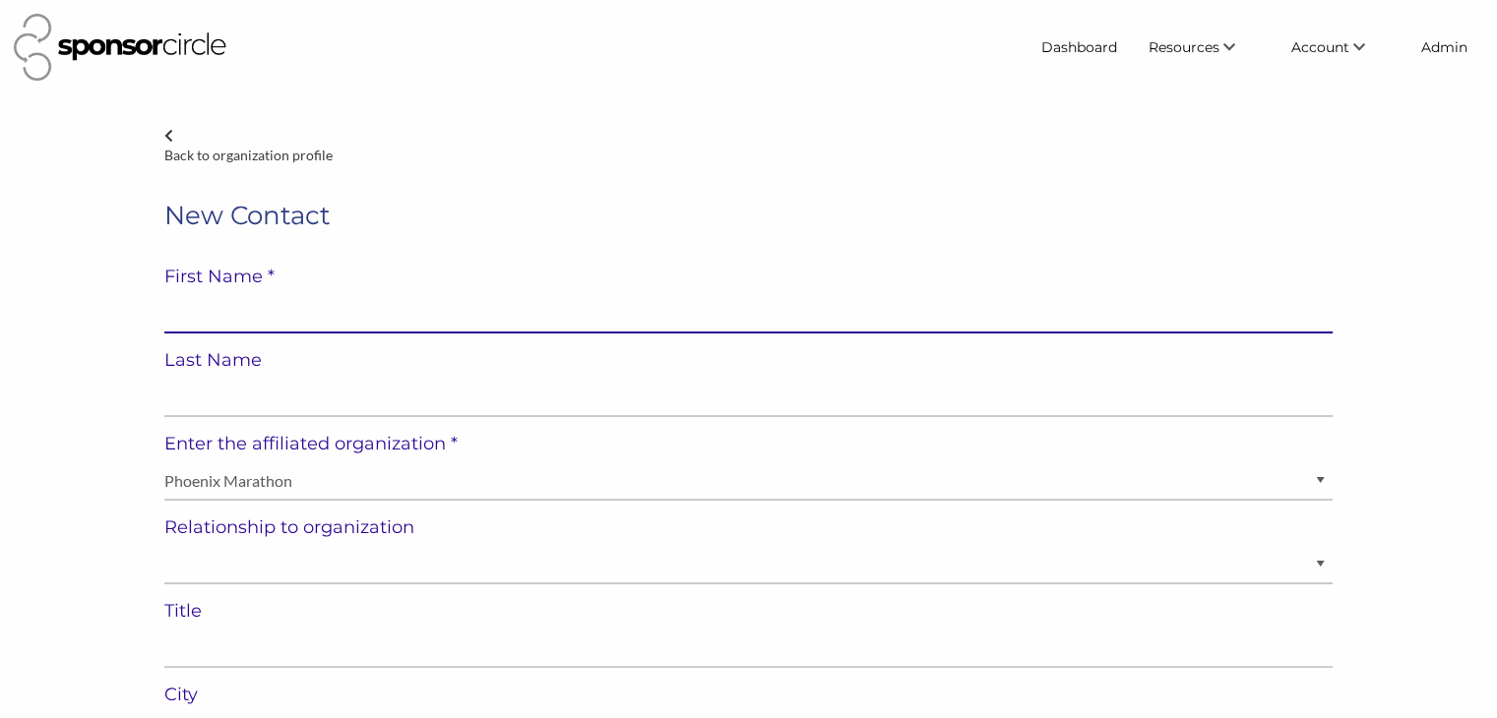
click at [732, 303] on input "text" at bounding box center [748, 314] width 1168 height 38
paste input "Kim Kapinos"
type input "Kim Kapinos"
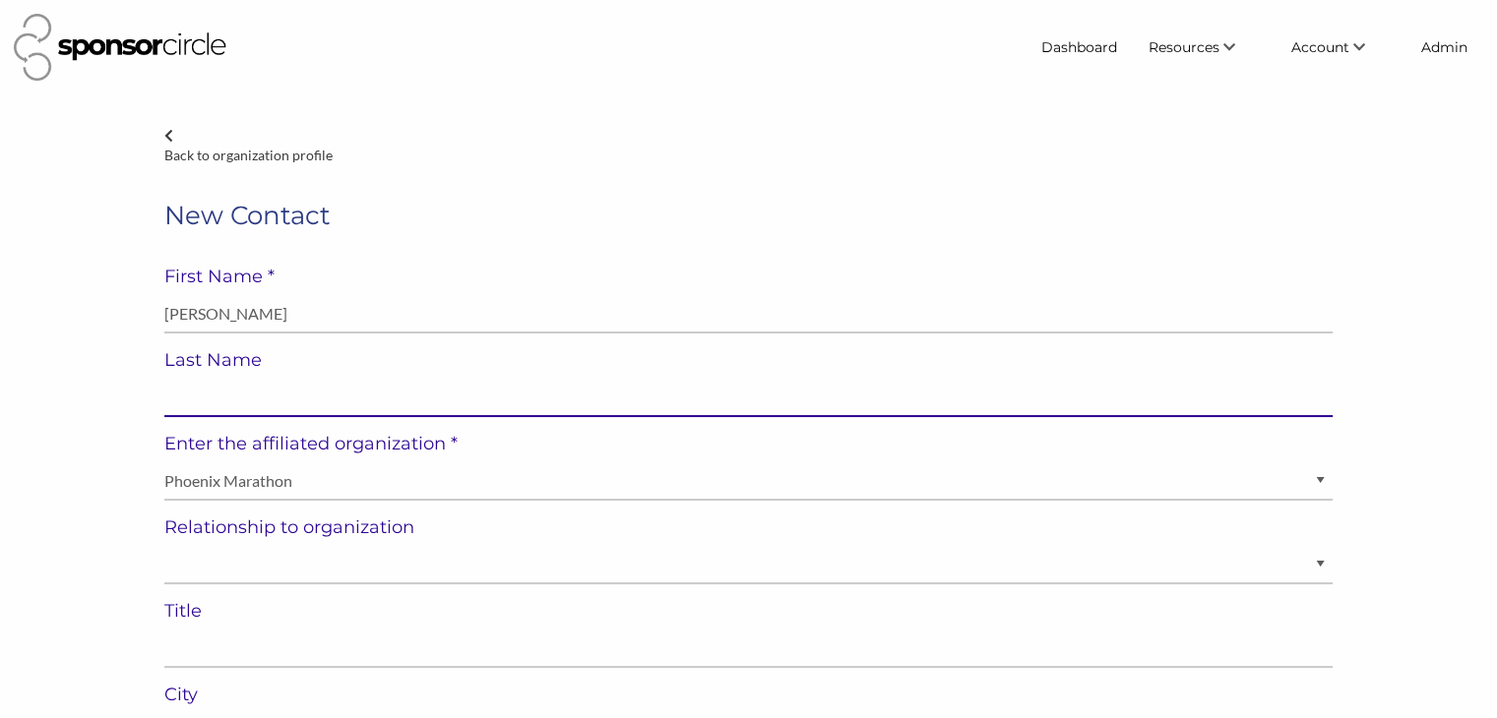
click at [674, 390] on input "text" at bounding box center [748, 398] width 1168 height 38
paste input "Kim Kapinos"
type input "Kim Kapinos"
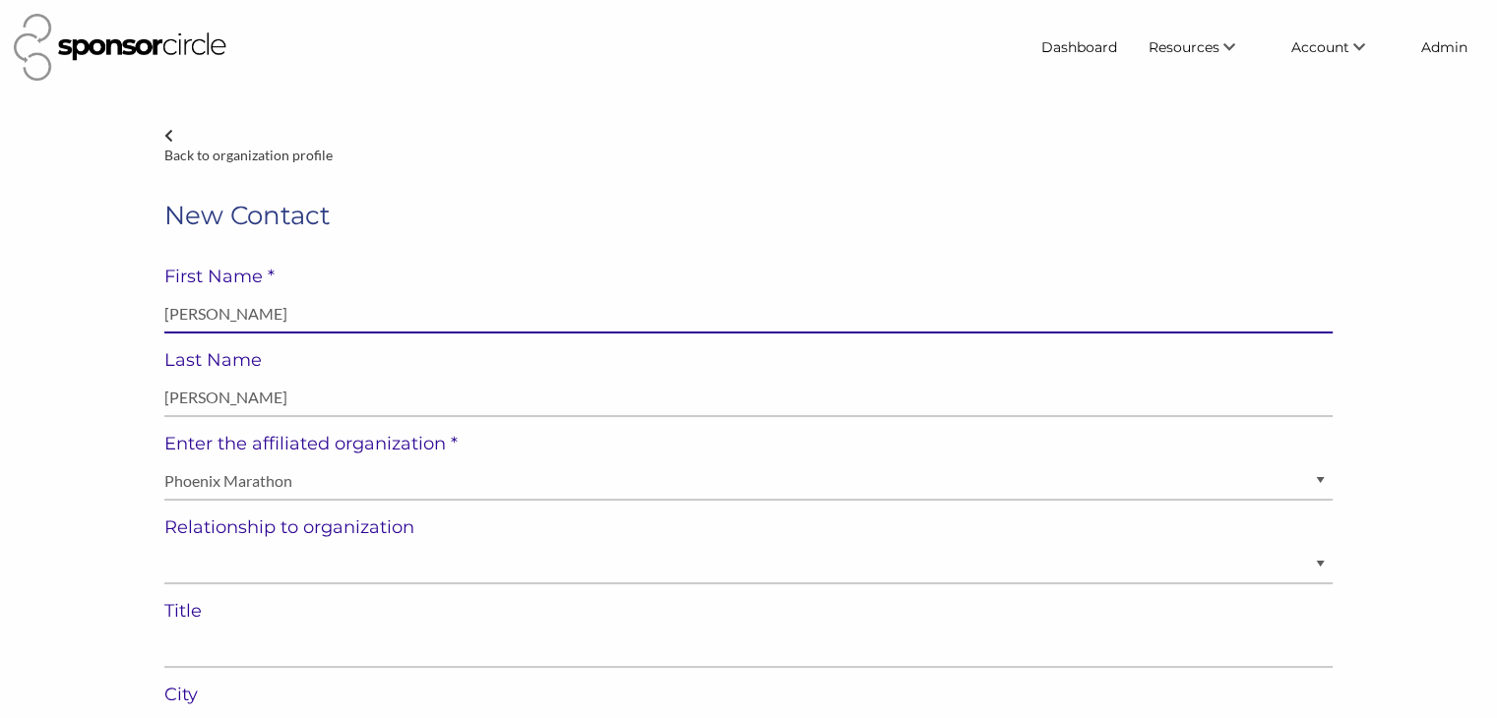
click at [226, 315] on input "Kim Kapinos" at bounding box center [748, 314] width 1168 height 38
type input "Kim"
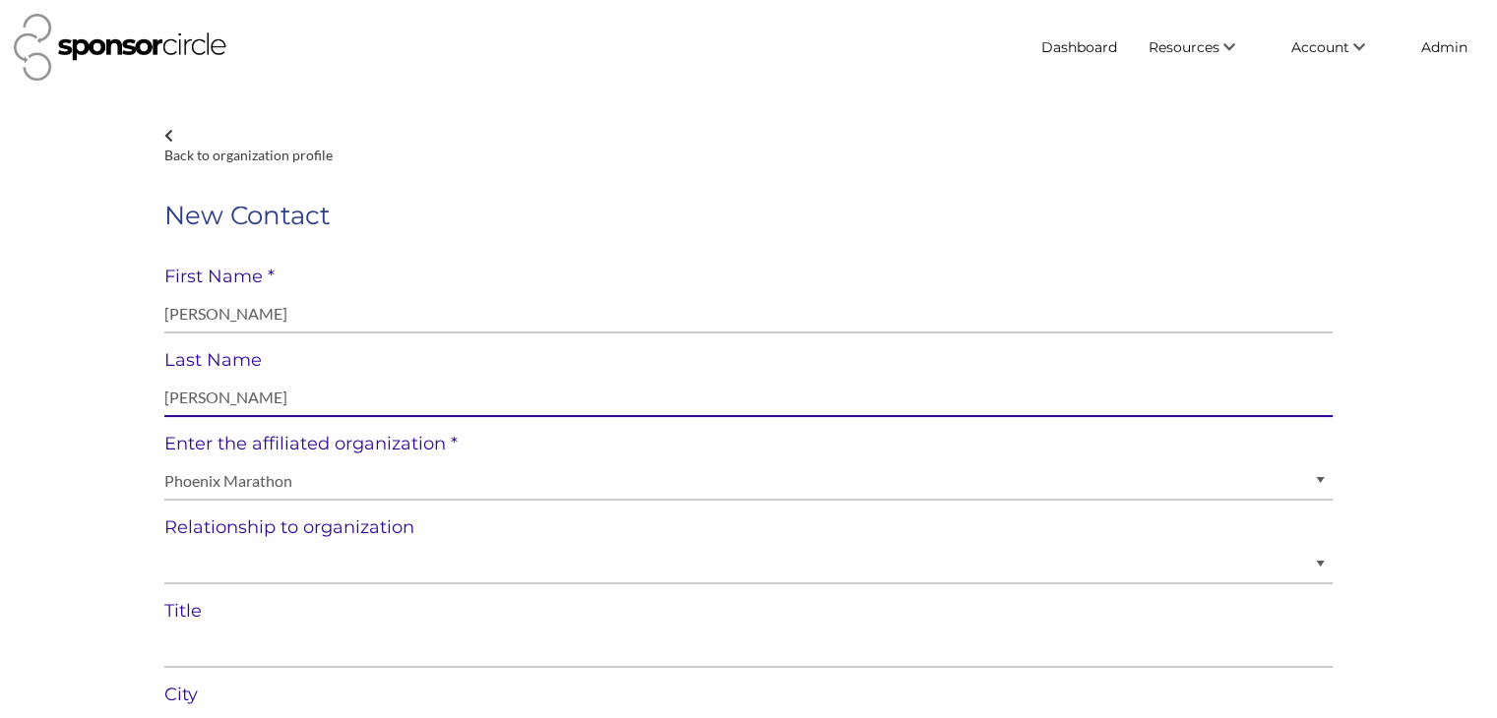
click at [175, 398] on input "Kim Kapinos" at bounding box center [748, 398] width 1168 height 38
type input "Kapinos"
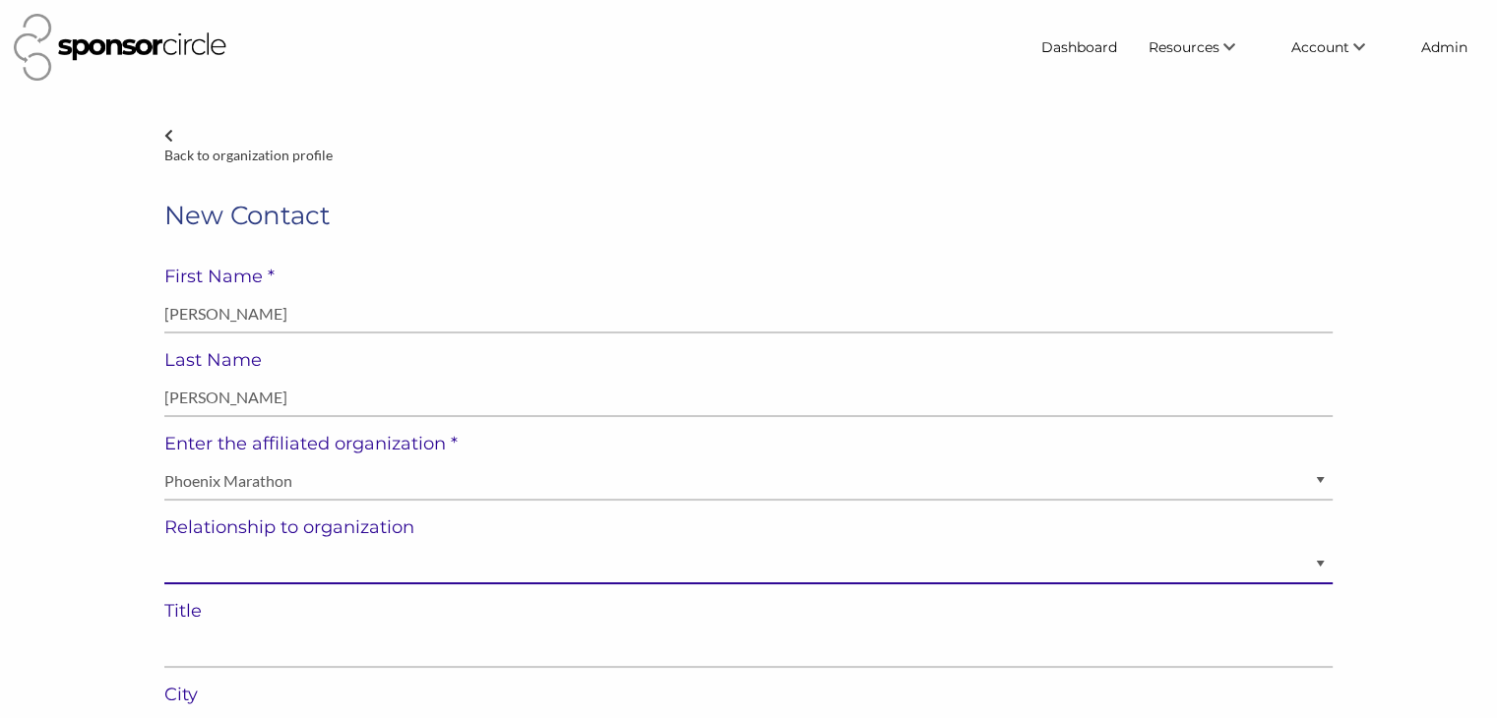
click at [213, 574] on select "Staff Volunteer" at bounding box center [748, 565] width 1168 height 38
select select "Staff"
click at [164, 546] on select "Staff Volunteer" at bounding box center [748, 565] width 1168 height 38
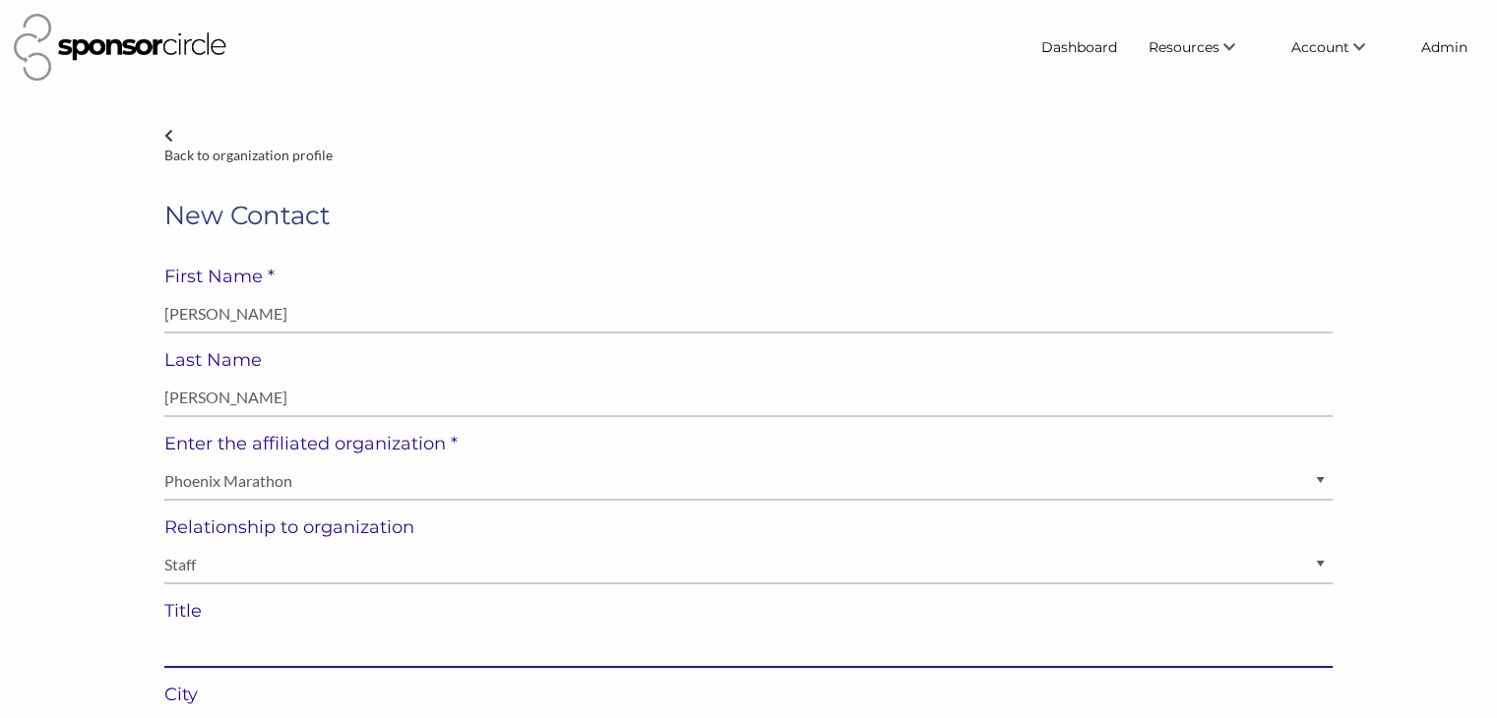
click at [268, 641] on input "text" at bounding box center [748, 649] width 1168 height 38
paste input "VP Partnerships"
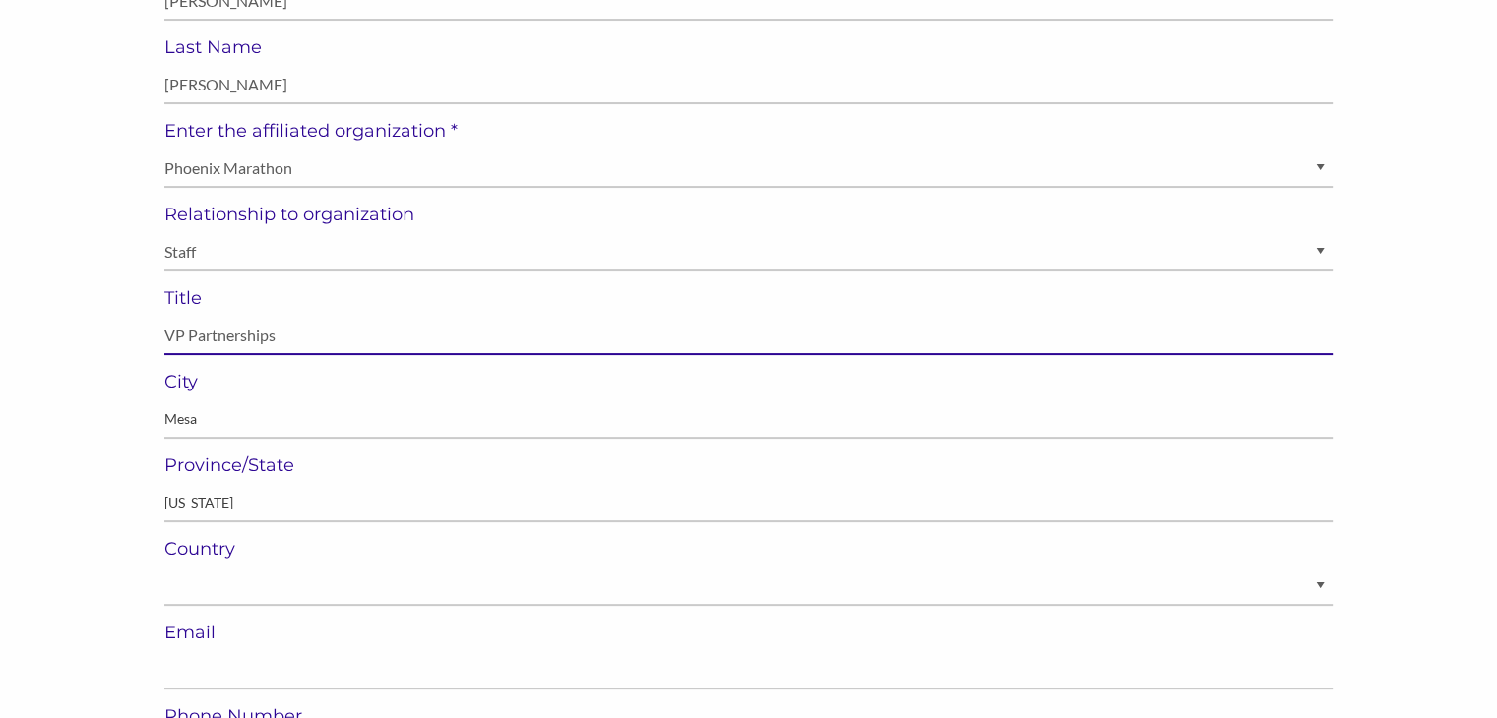
scroll to position [381, 0]
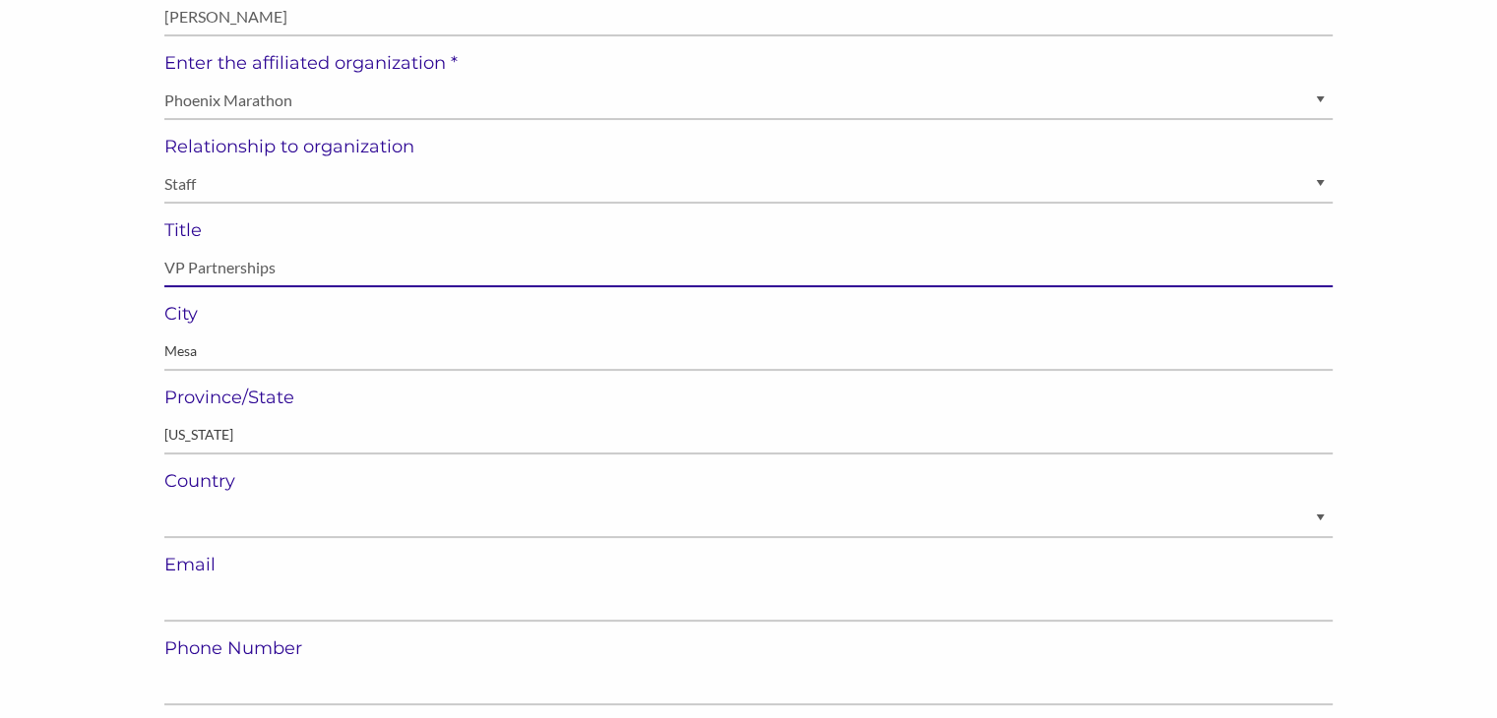
type input "VP Partnerships"
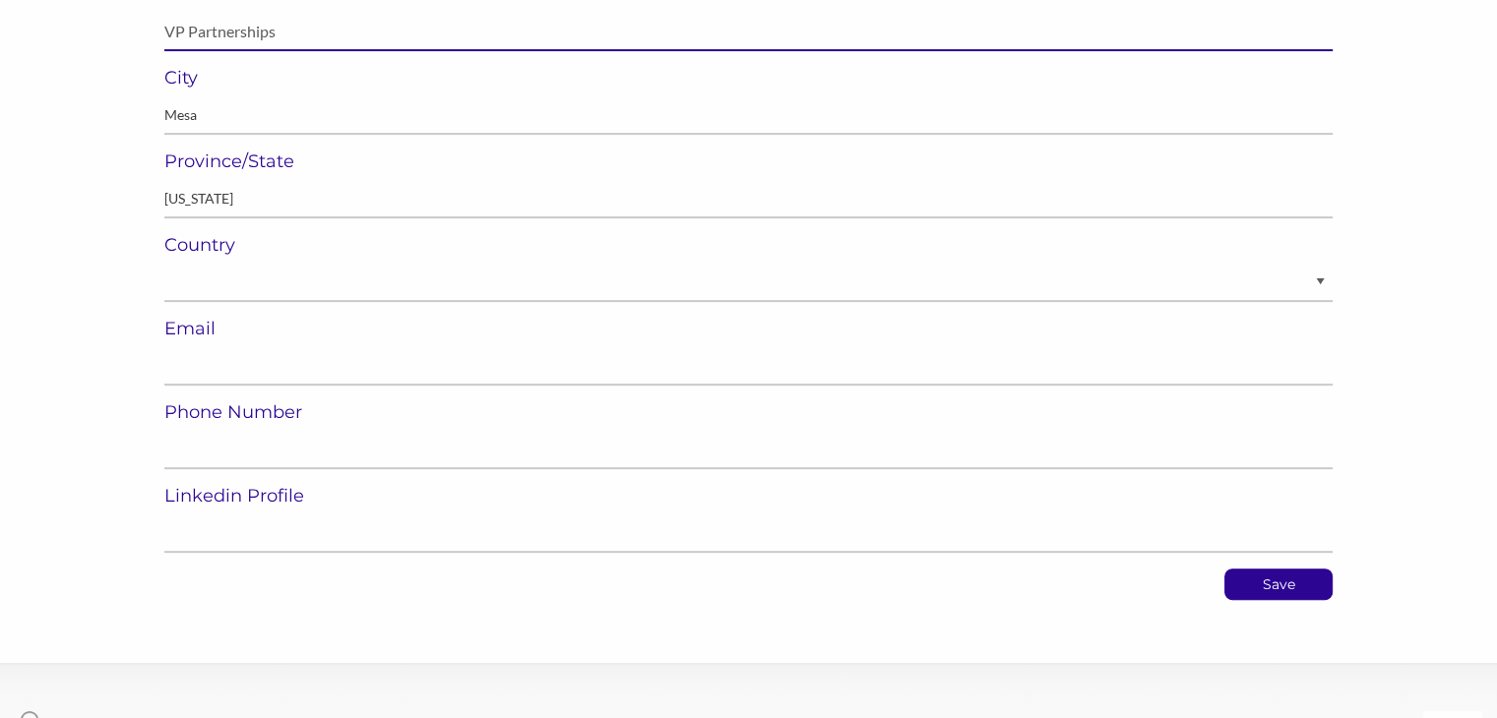
scroll to position [656, 0]
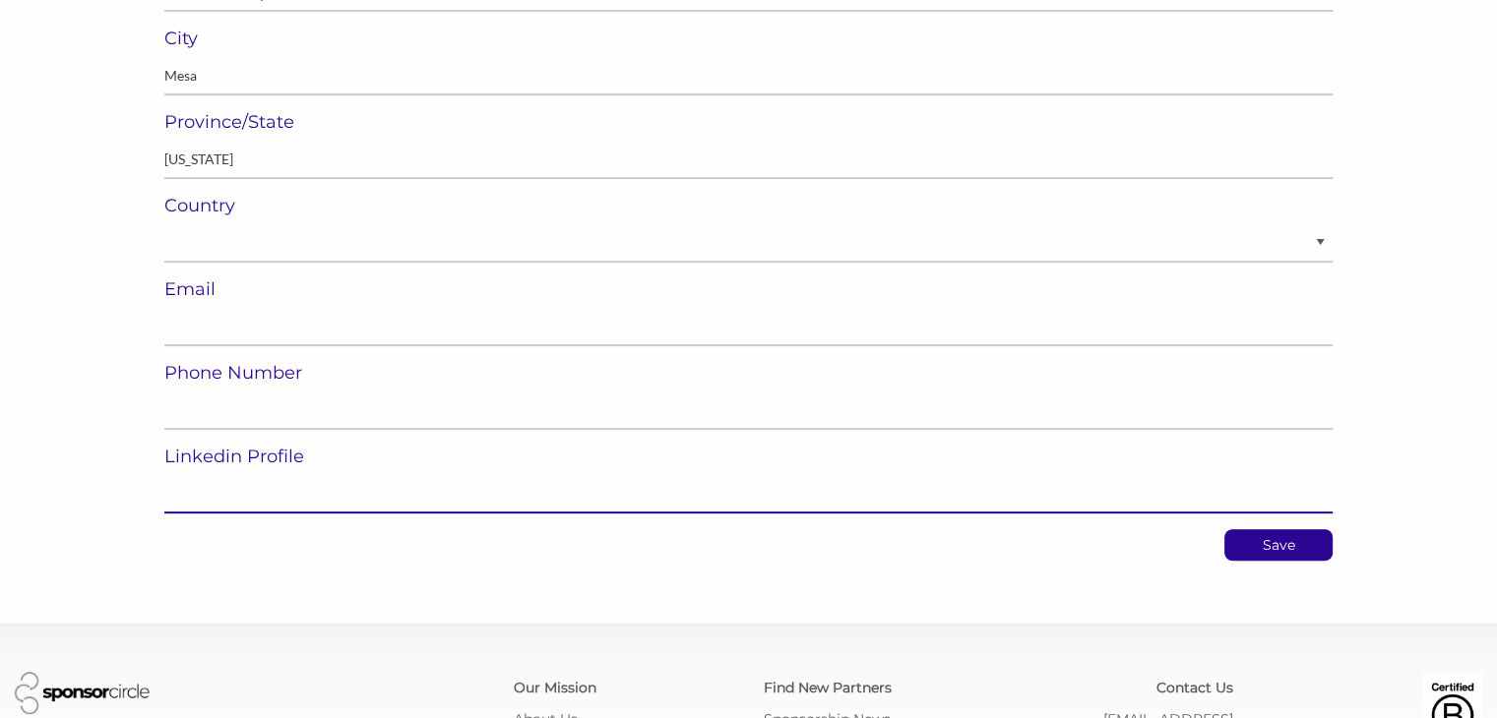
click at [200, 501] on input "url" at bounding box center [748, 494] width 1168 height 38
paste input "https://www.linkedin.com/in/kim-kapinos-68797793/"
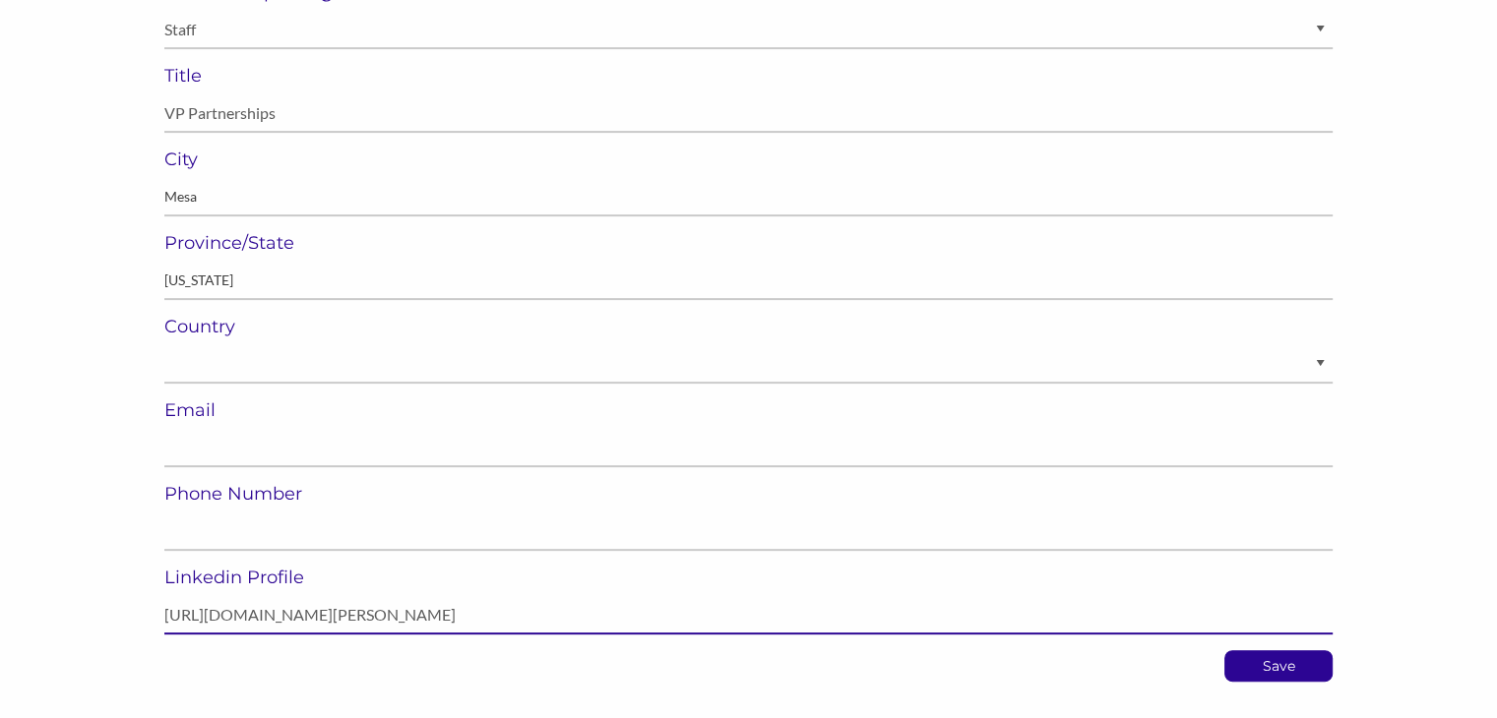
scroll to position [535, 0]
type input "https://www.linkedin.com/in/kim-kapinos-68797793/"
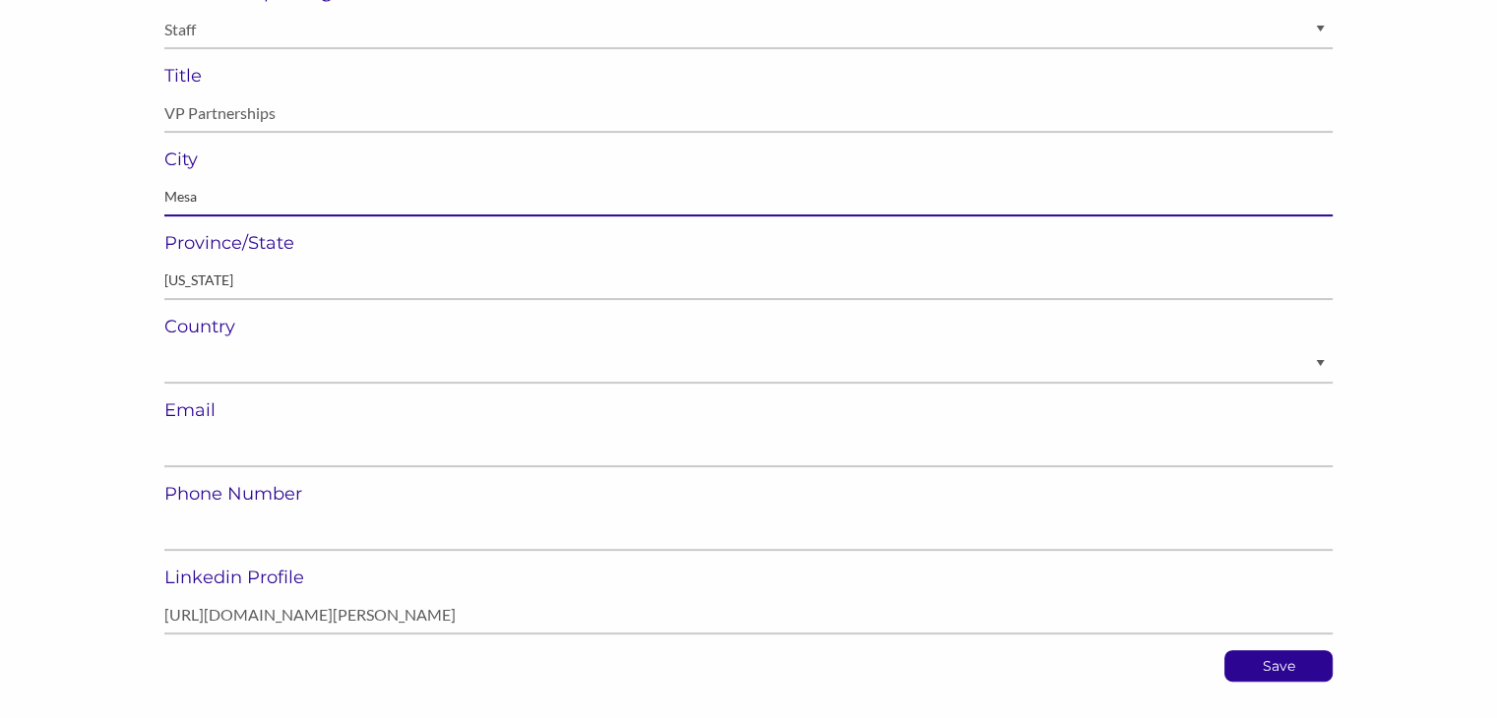
drag, startPoint x: 215, startPoint y: 190, endPoint x: 159, endPoint y: 203, distance: 56.6
click at [159, 203] on div "Back to organization profile New Contact First Name * Kim Field cannot be left …" at bounding box center [749, 137] width 1198 height 1090
type input "Salt Lake City"
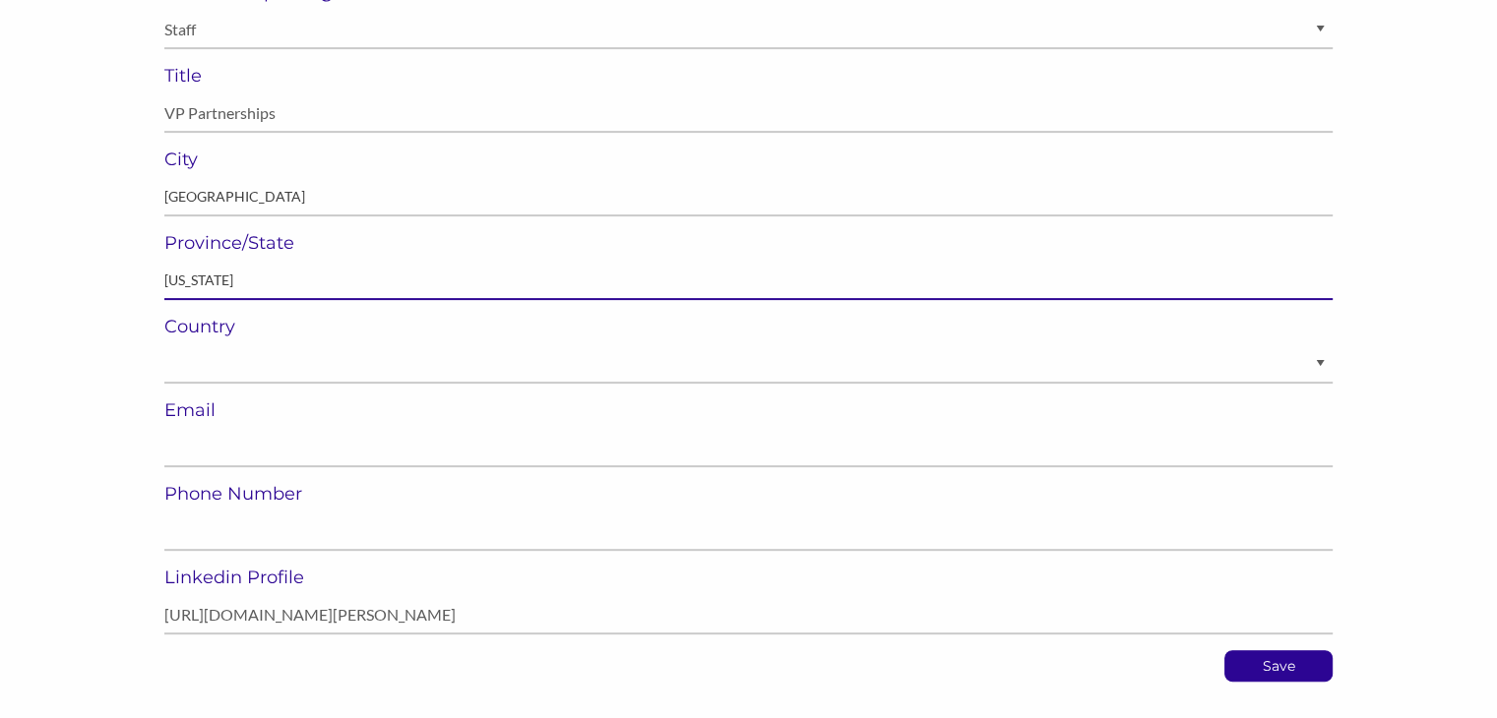
click at [180, 286] on input "text" at bounding box center [748, 281] width 1168 height 38
type input "Utah"
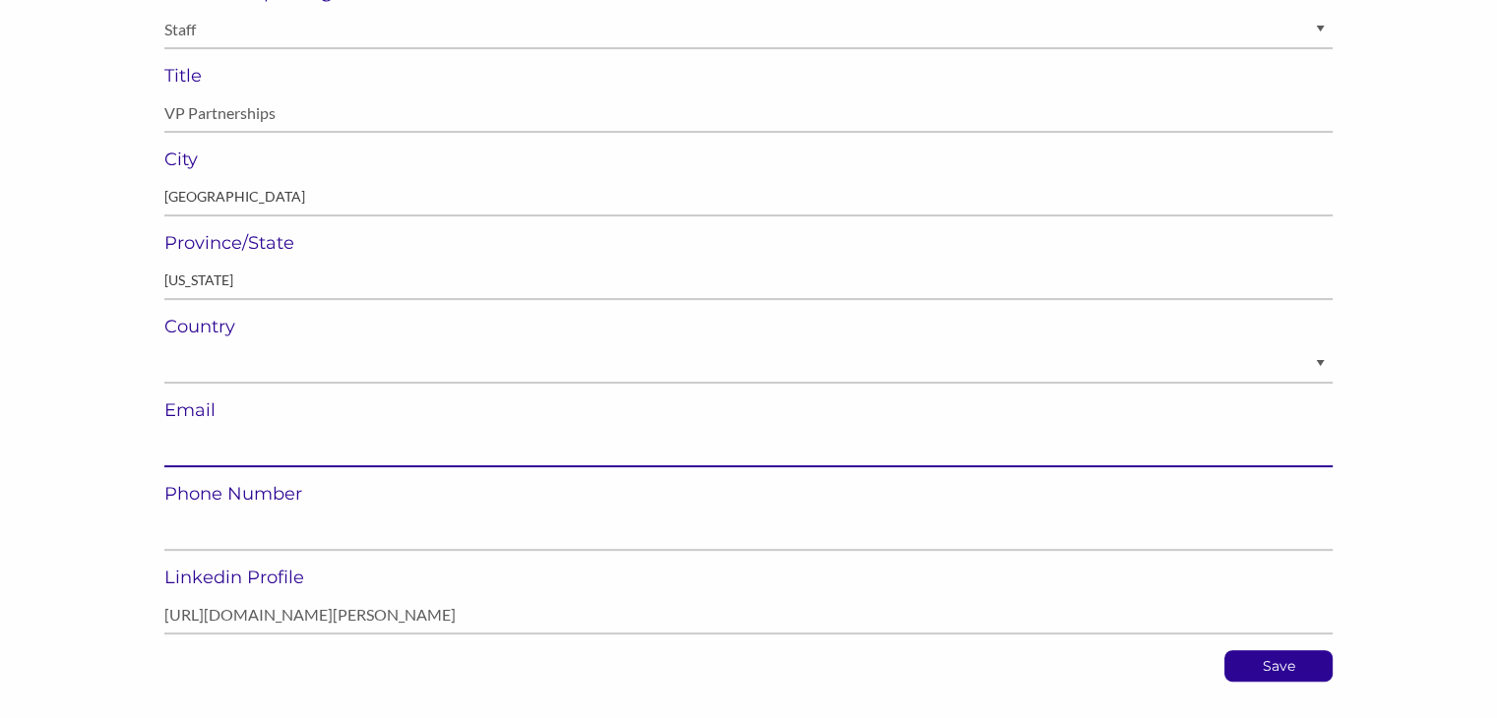
click at [212, 446] on input "email" at bounding box center [748, 448] width 1168 height 38
paste input "kkapinos@brooksee.com"
type input "kkapinos@brooksee.com"
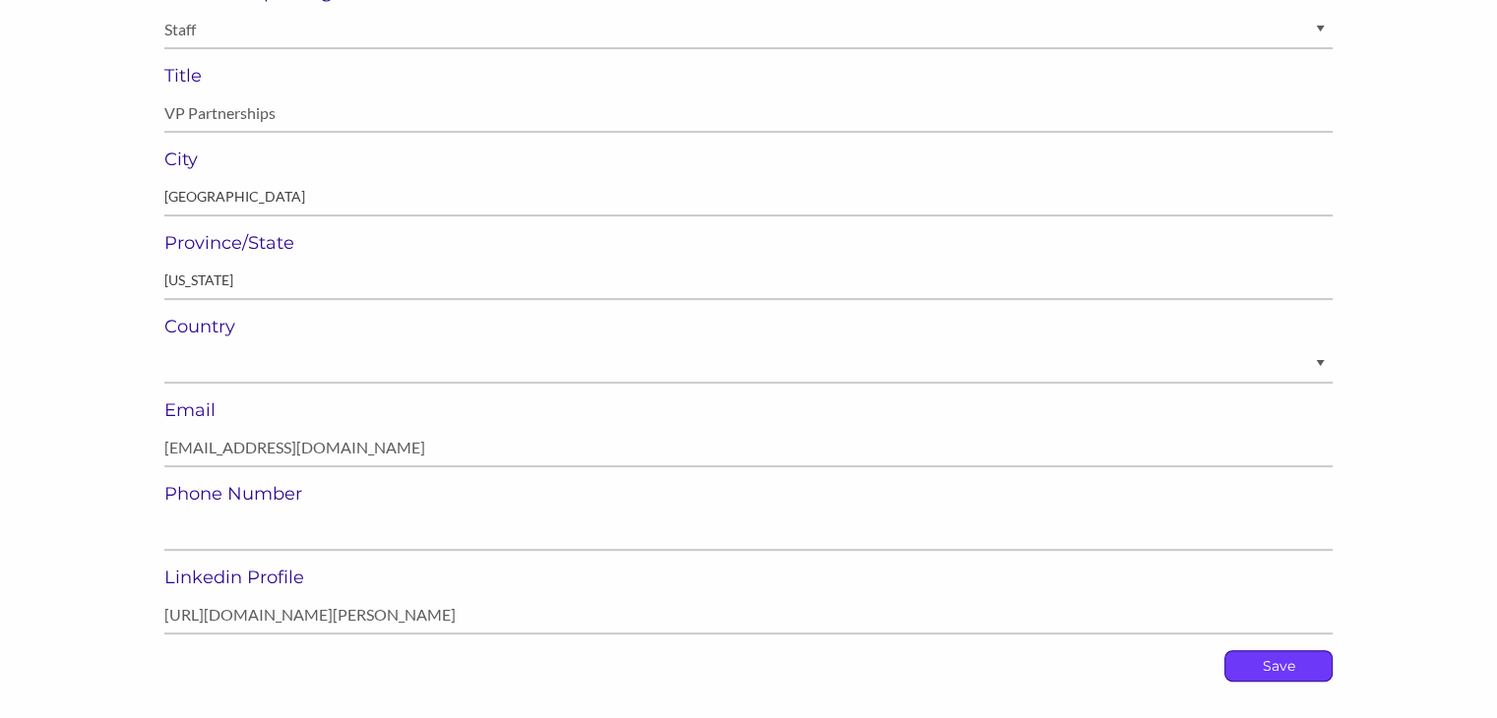
click at [1267, 663] on p "Save" at bounding box center [1278, 666] width 106 height 30
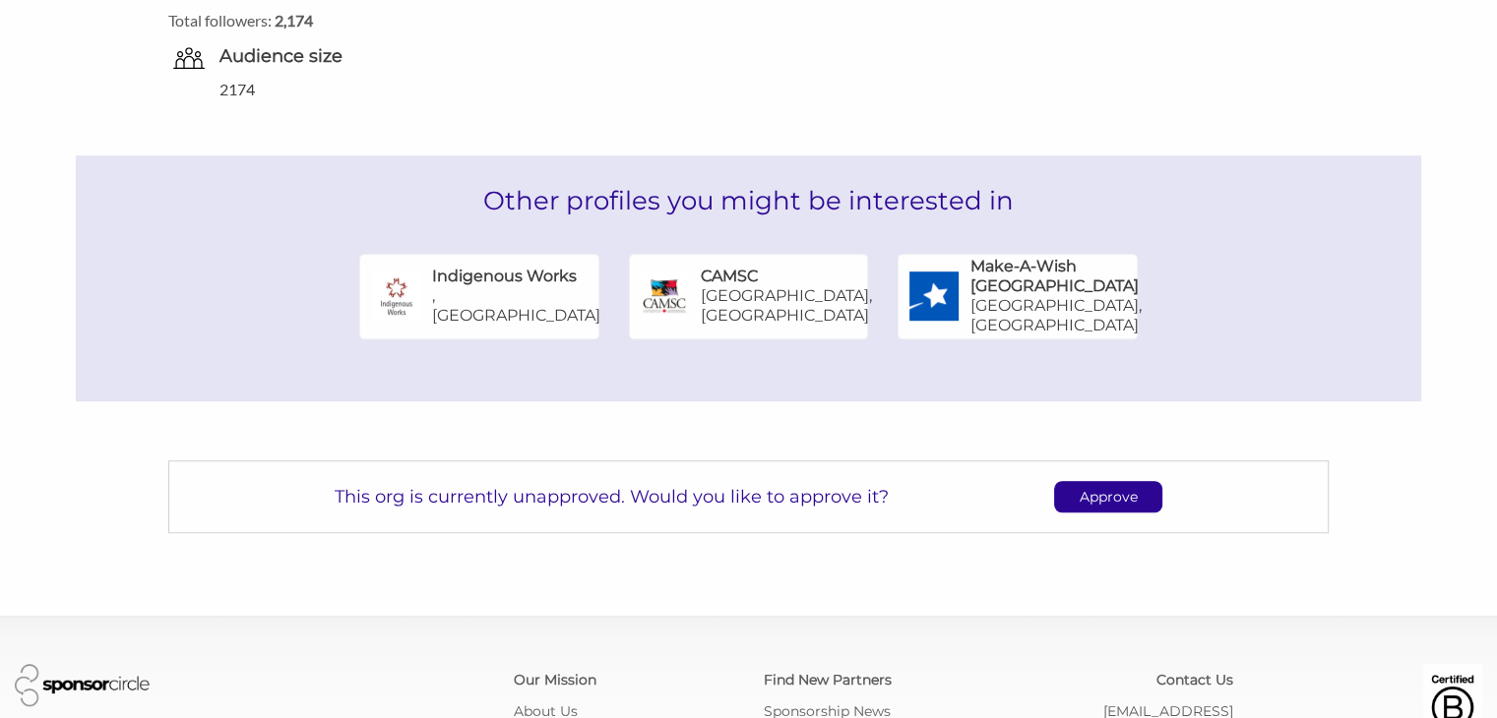
scroll to position [1157, 0]
click at [1119, 497] on p "Approve" at bounding box center [1108, 497] width 106 height 30
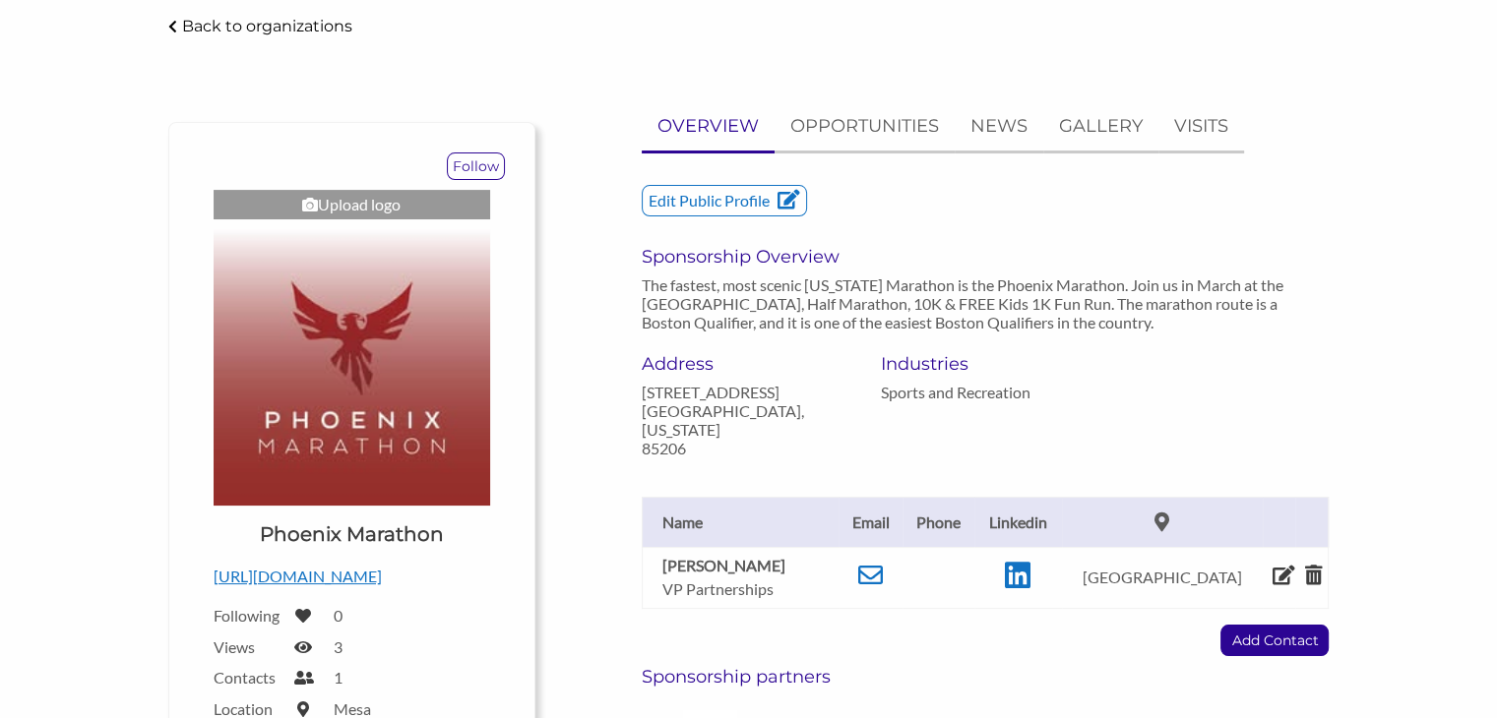
scroll to position [0, 0]
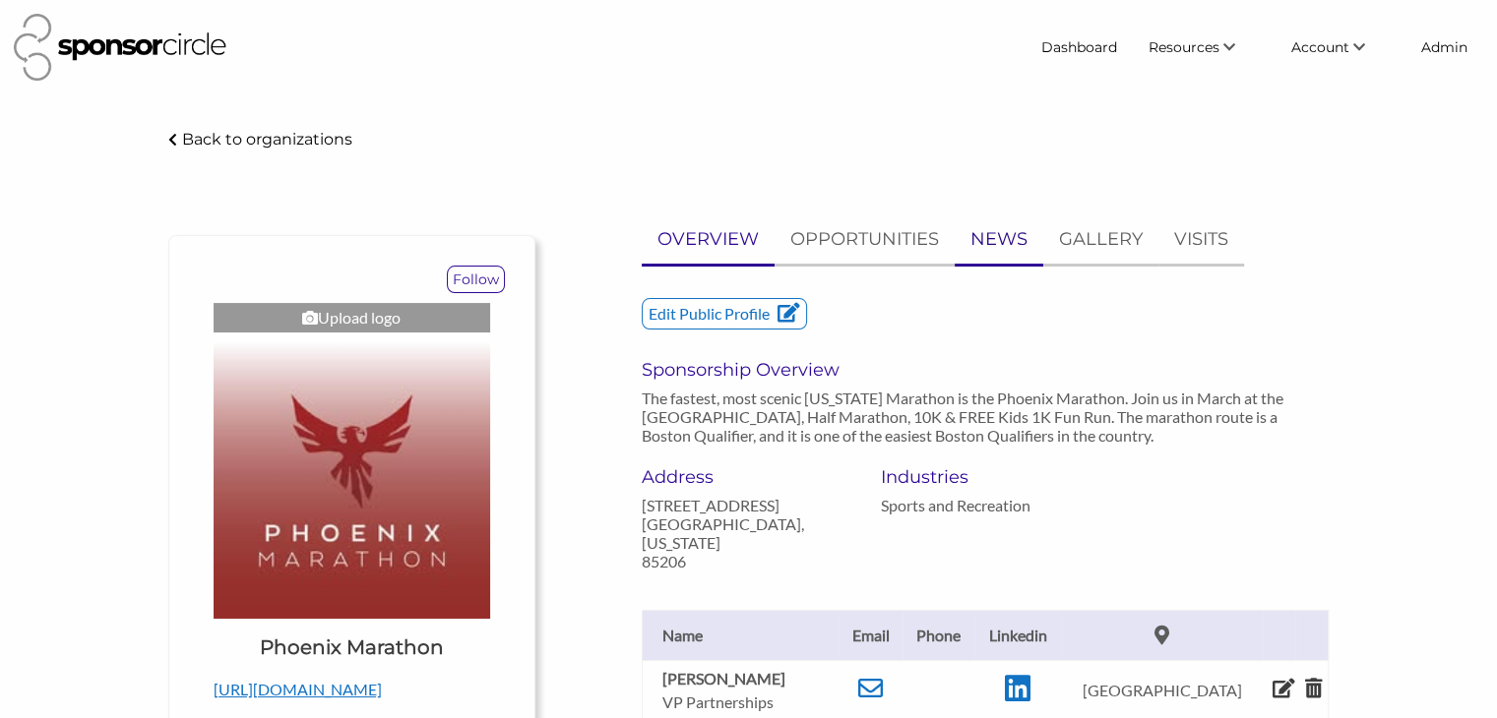
click at [994, 239] on p "NEWS" at bounding box center [998, 239] width 57 height 29
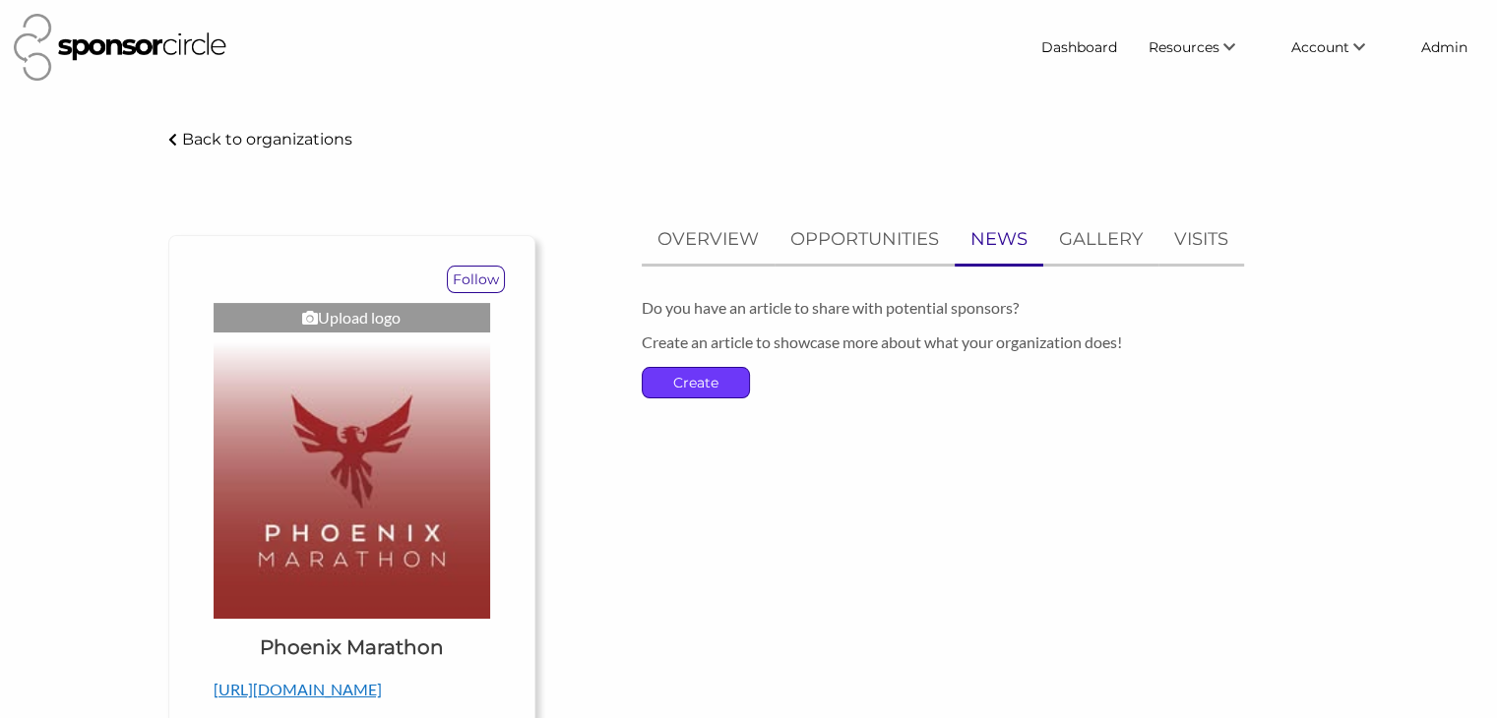
click at [662, 376] on p "Create" at bounding box center [696, 383] width 106 height 30
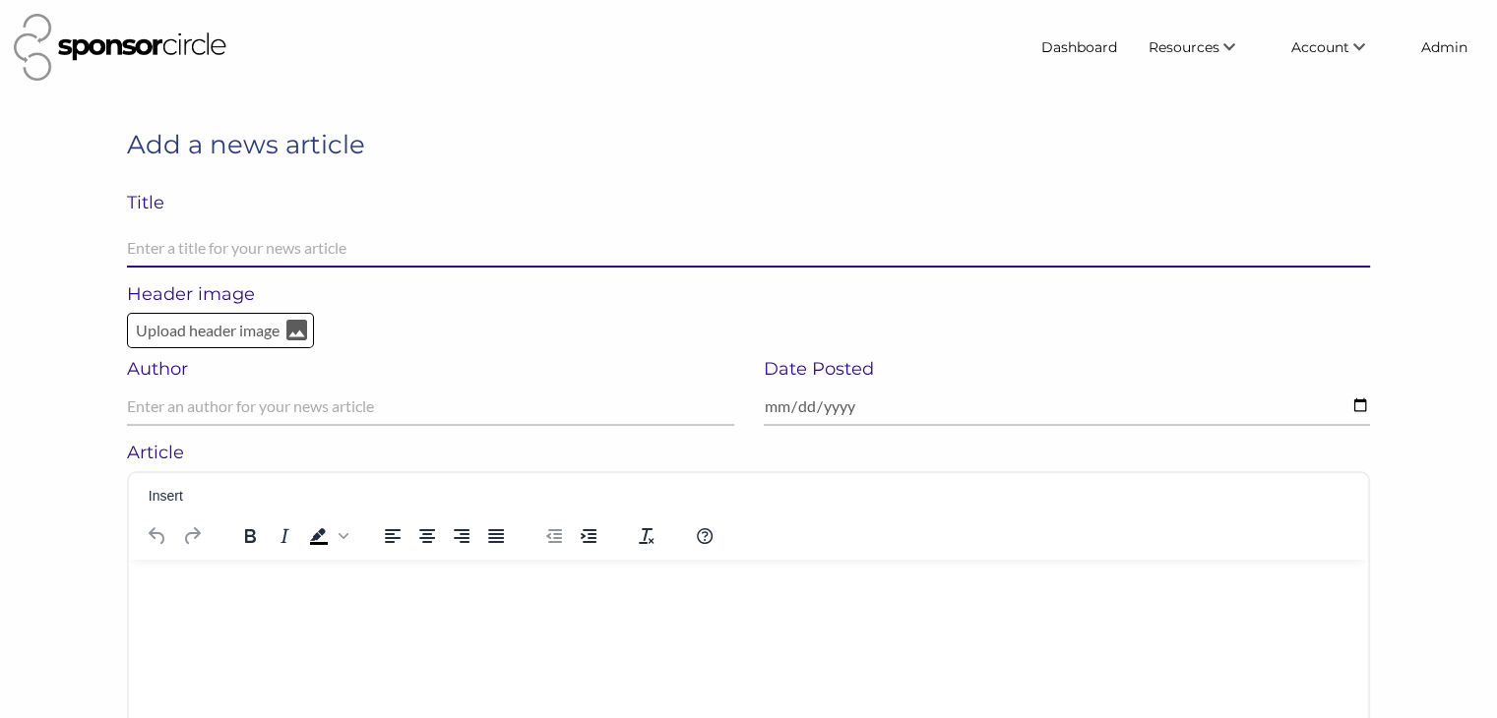
click at [192, 247] on input "text" at bounding box center [748, 248] width 1243 height 38
paste input "Valley Toyota Dealers Announced as the Presenting Sponsor of the Phoenix Marath…"
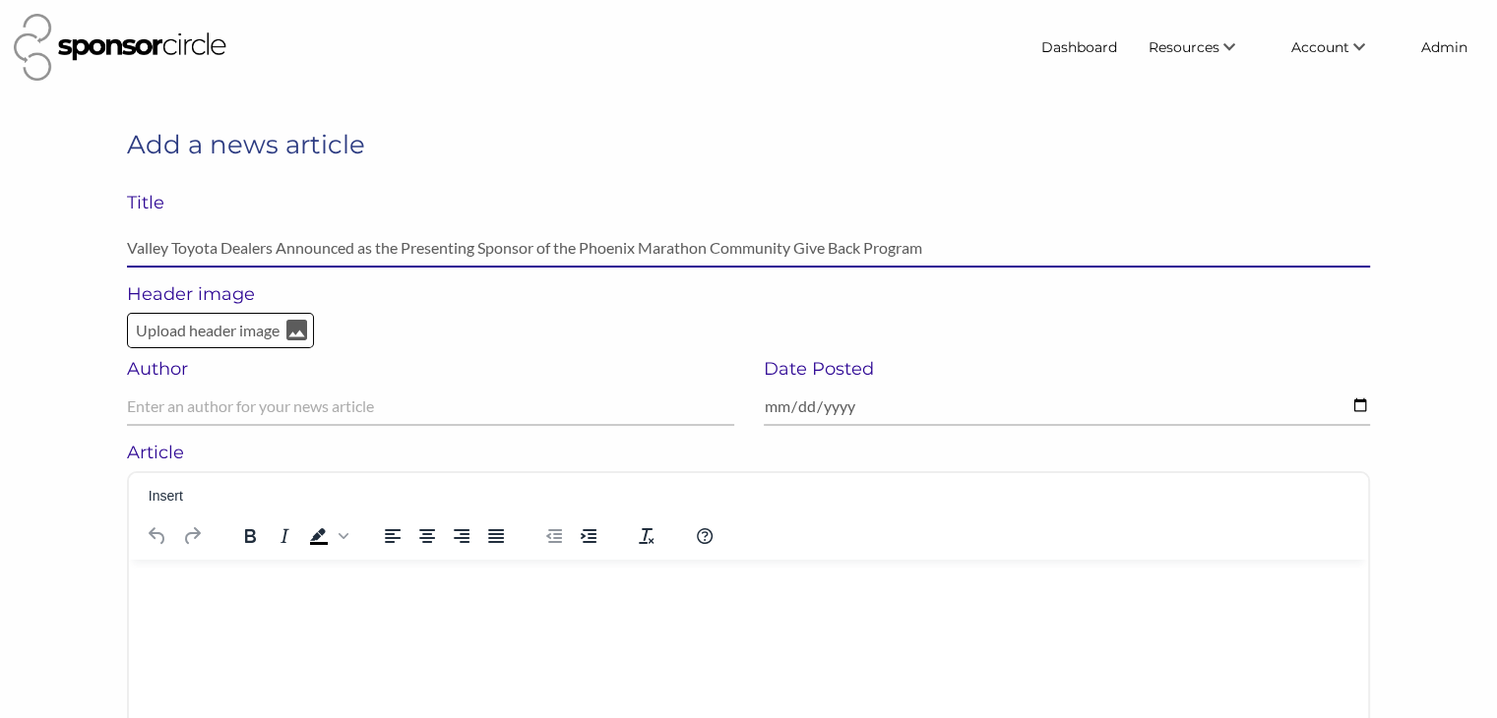
type input "Valley Toyota Dealers Announced as the Presenting Sponsor of the Phoenix Marath…"
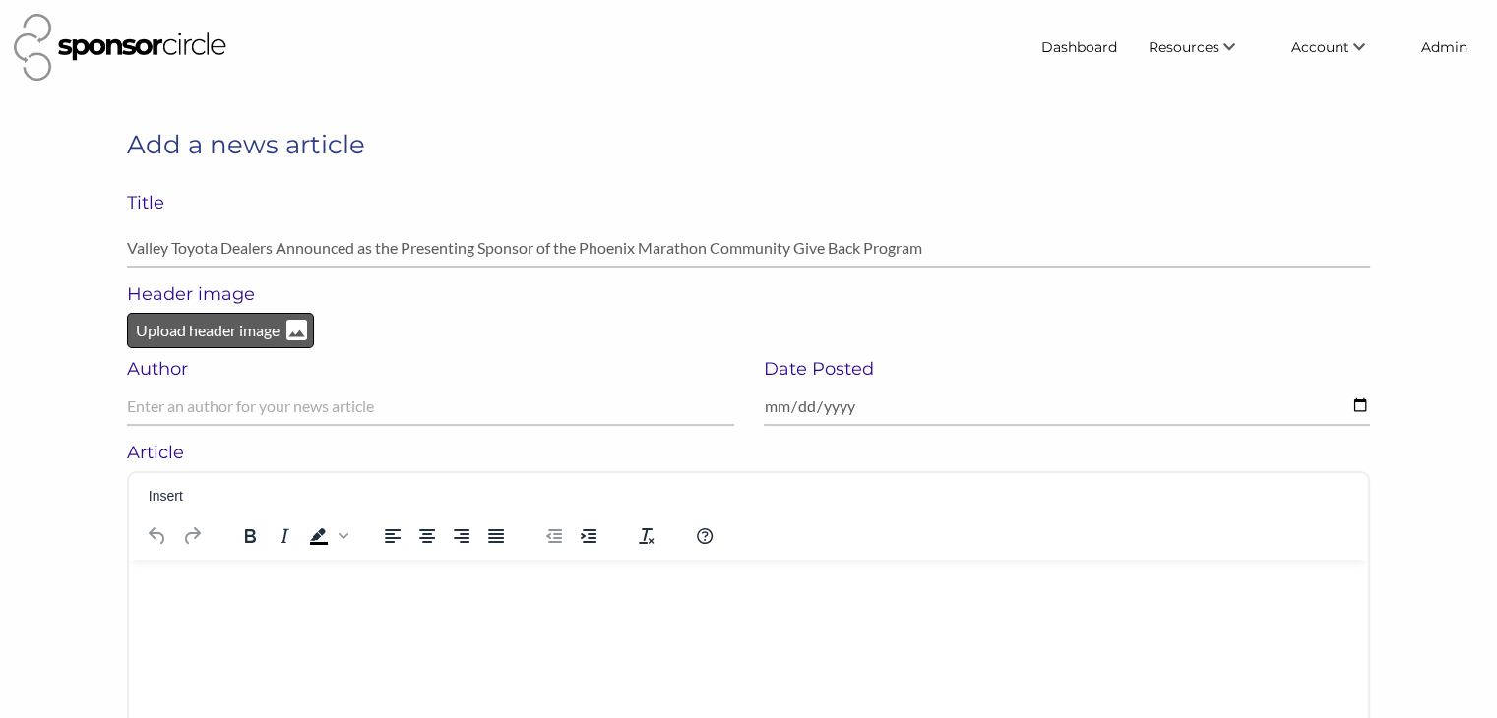
click at [216, 332] on p "Upload header image" at bounding box center [208, 331] width 148 height 26
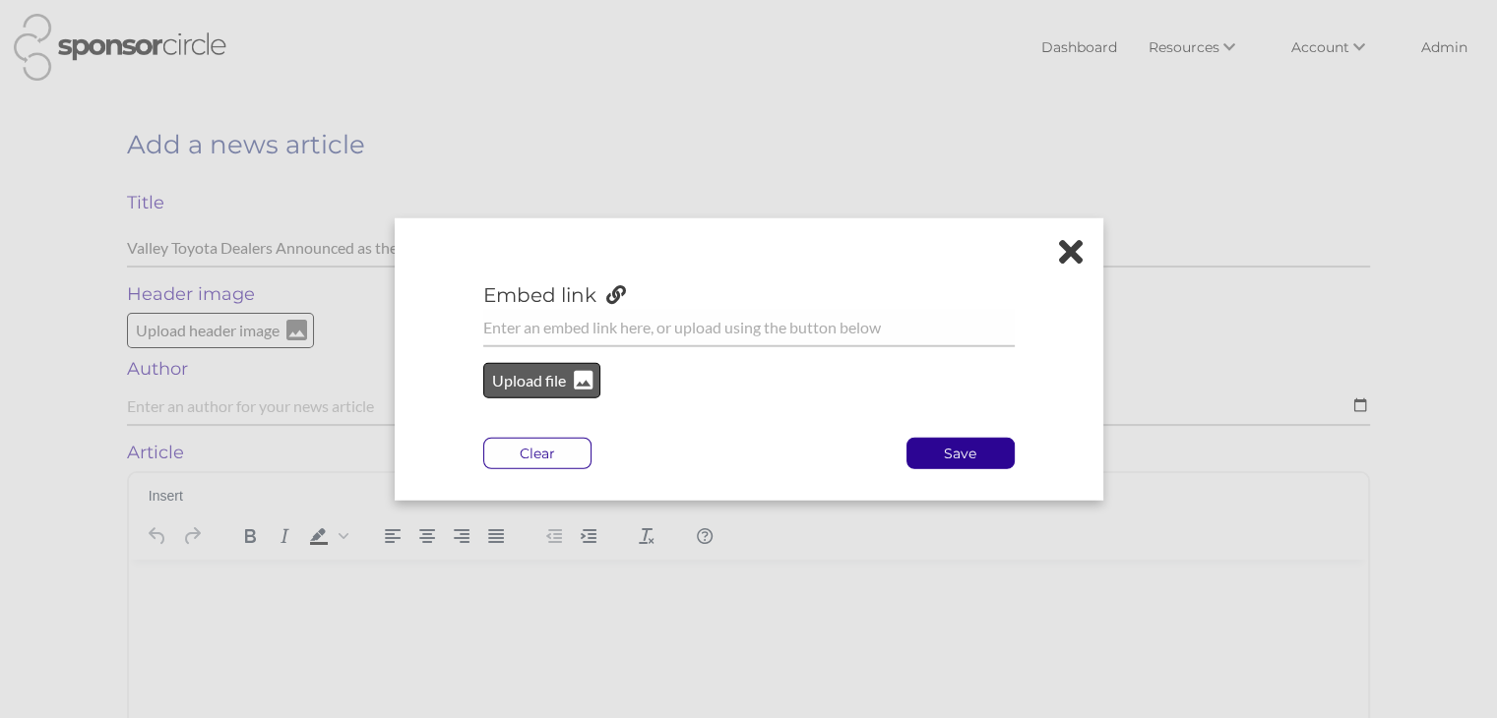
click at [529, 375] on p "Upload file" at bounding box center [530, 381] width 80 height 26
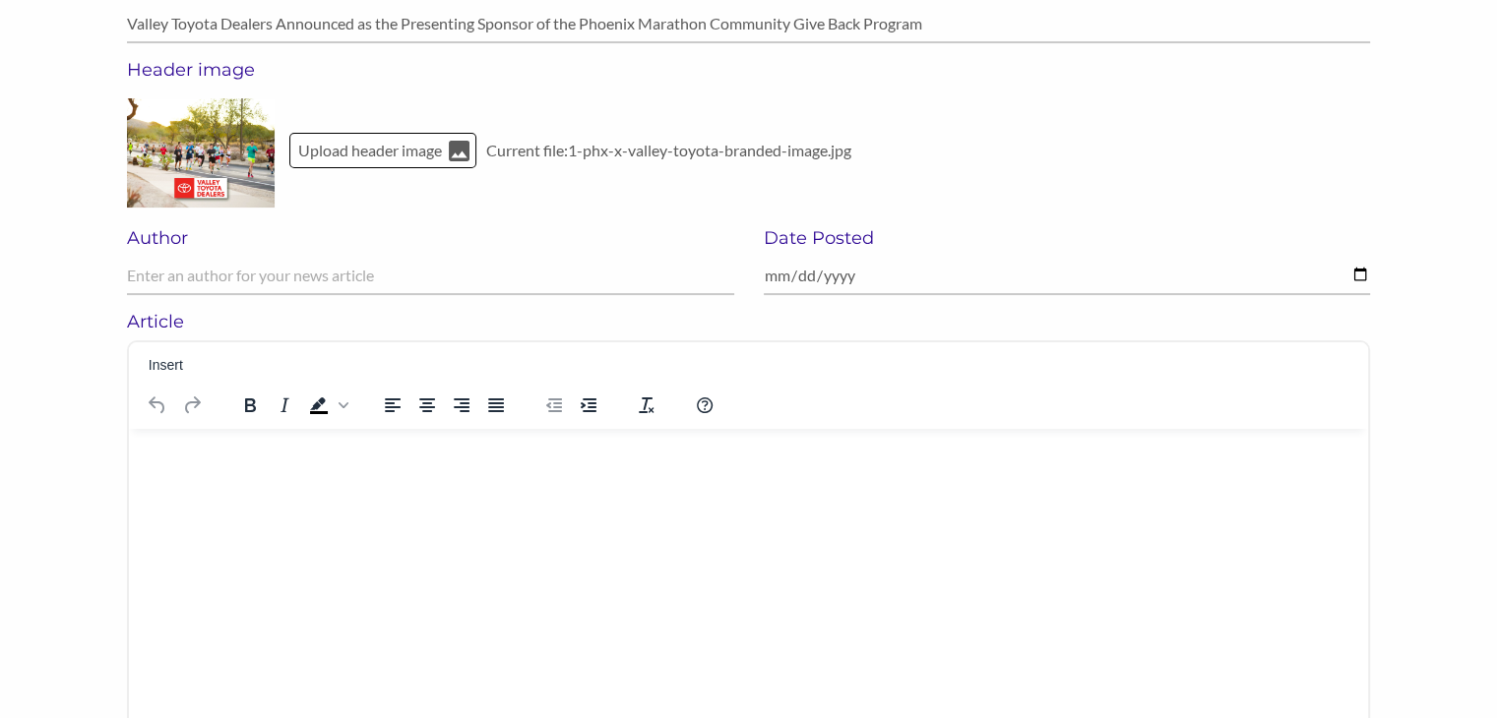
scroll to position [232, 0]
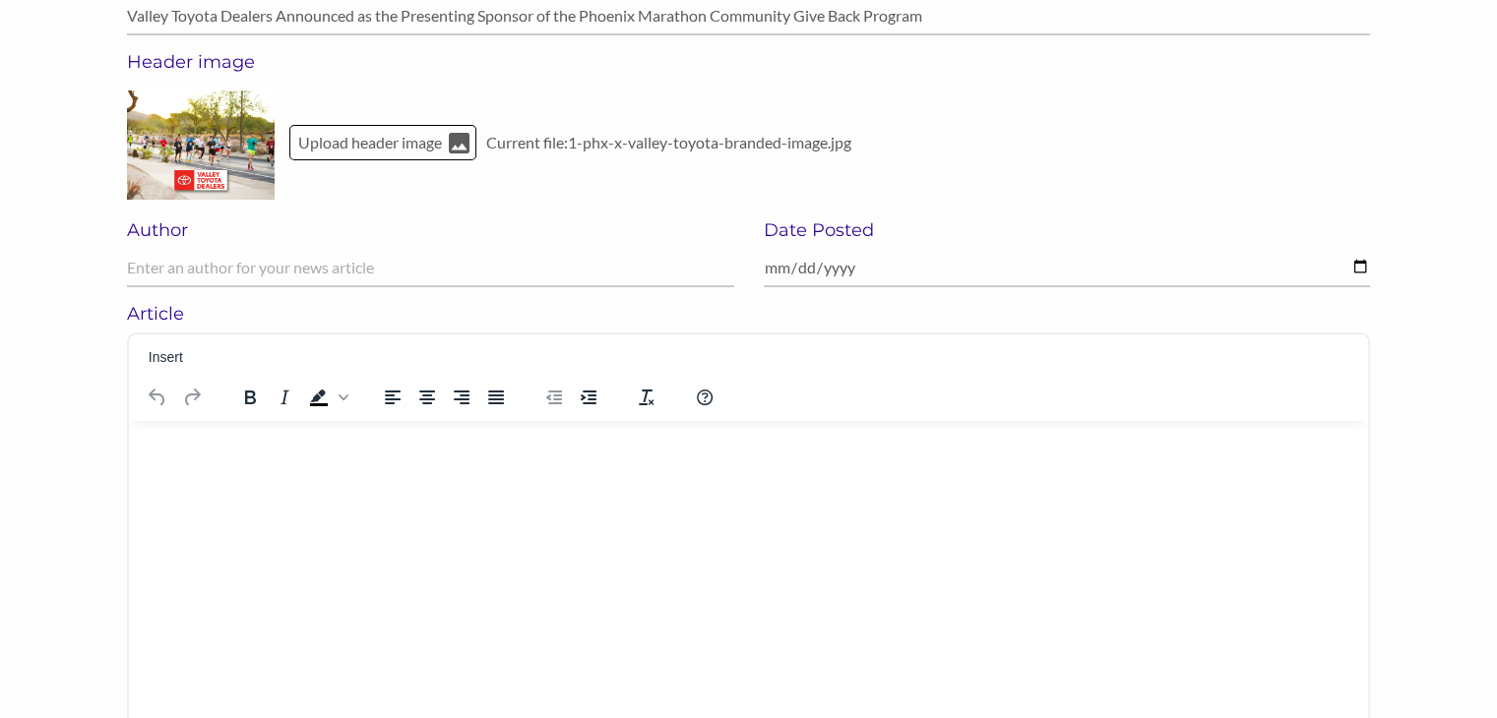
click at [184, 471] on html at bounding box center [748, 445] width 1239 height 51
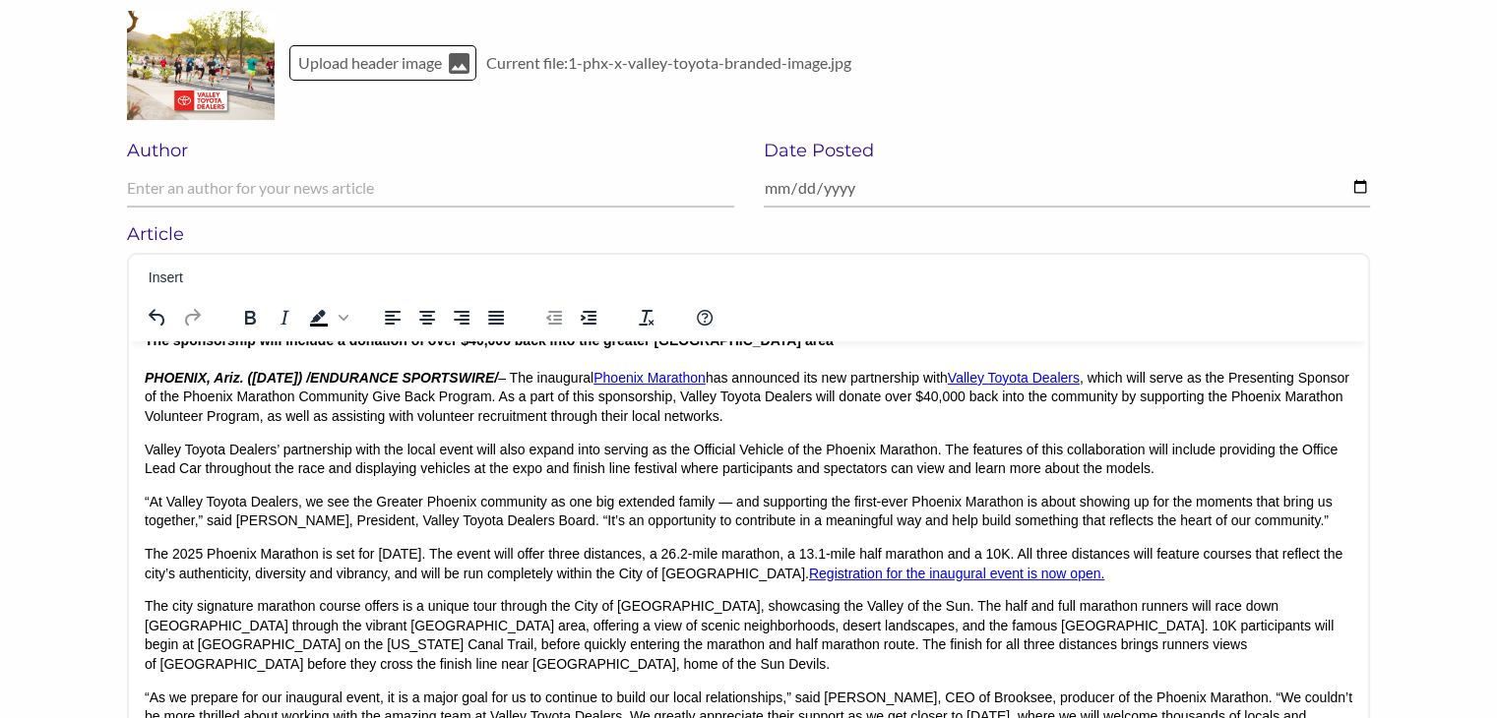
scroll to position [0, 0]
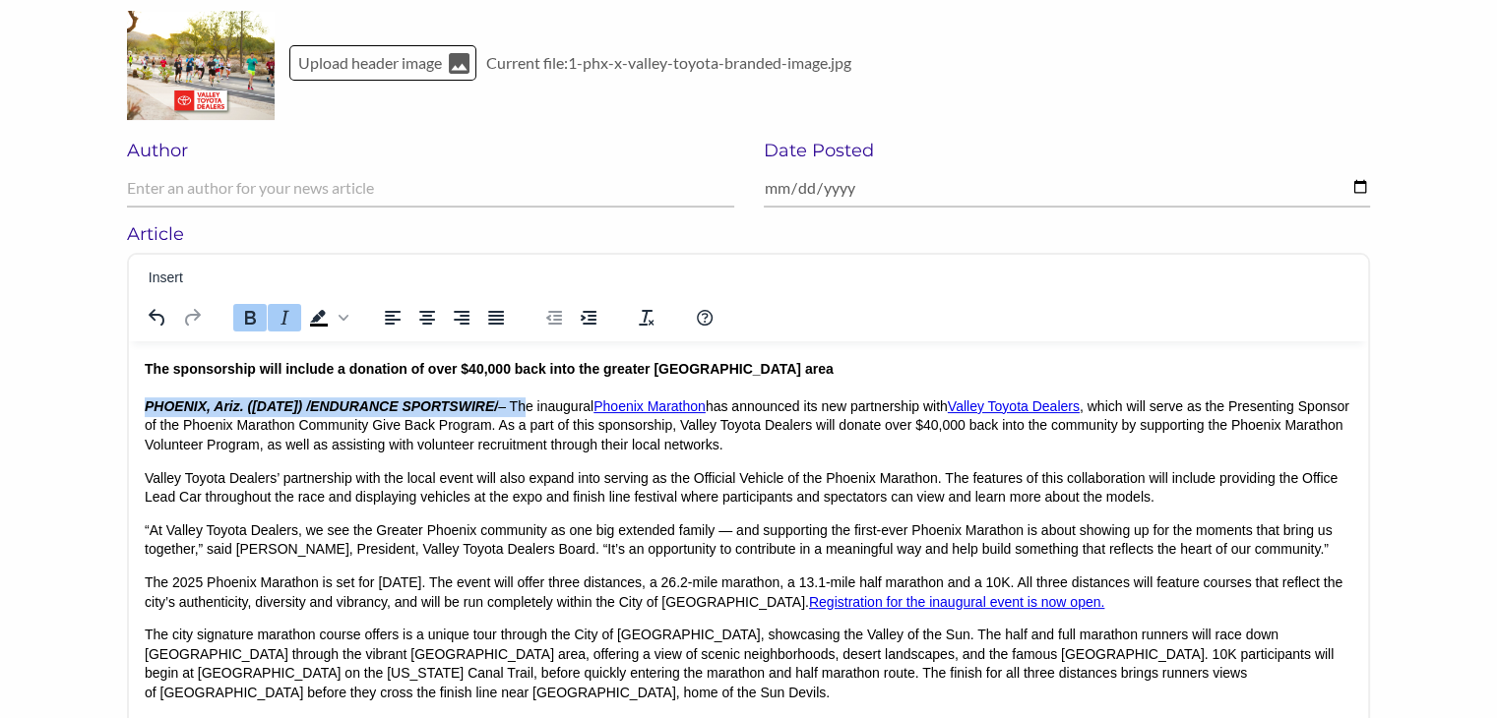
drag, startPoint x: 568, startPoint y: 407, endPoint x: 143, endPoint y: 404, distance: 425.1
click at [143, 404] on html "The sponsorship will include a donation of over $40,000 back into the greater […" at bounding box center [748, 643] width 1239 height 606
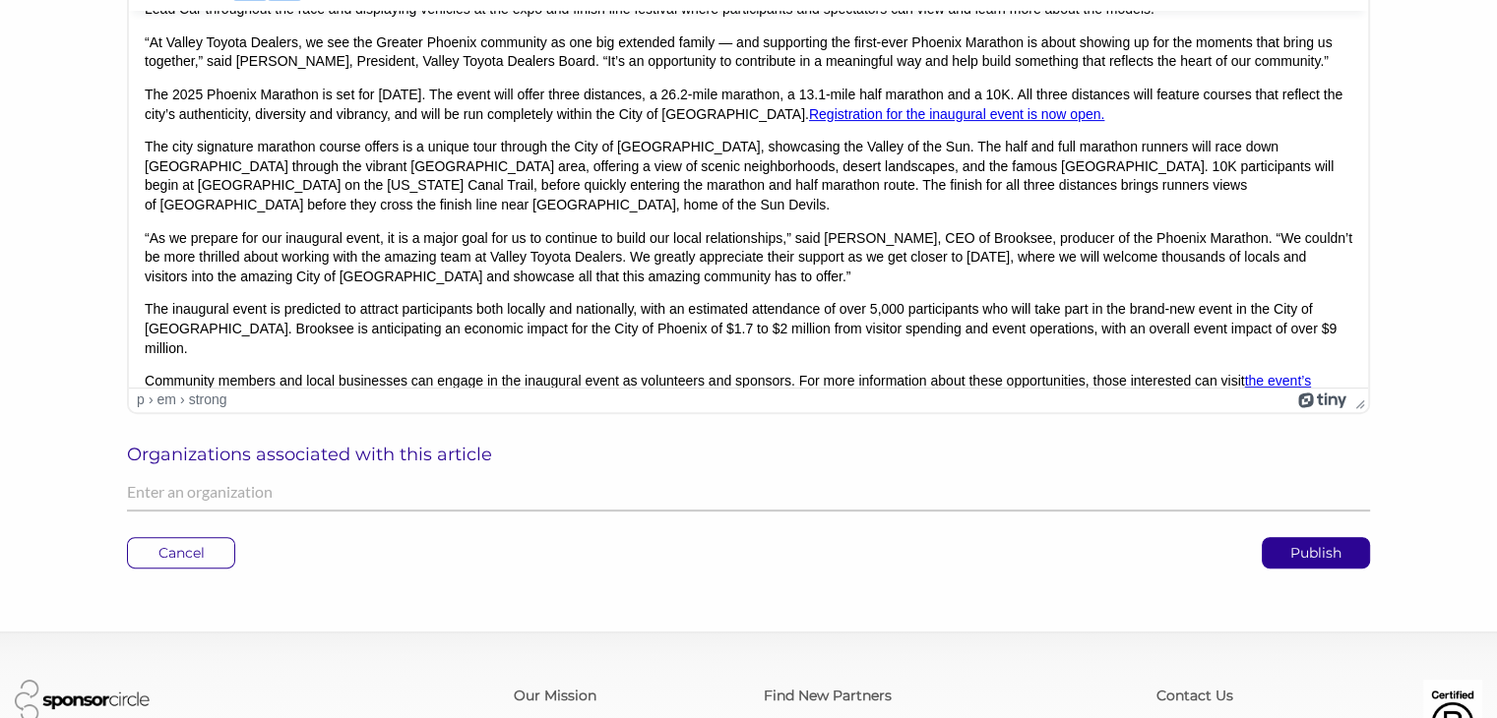
scroll to position [647, 0]
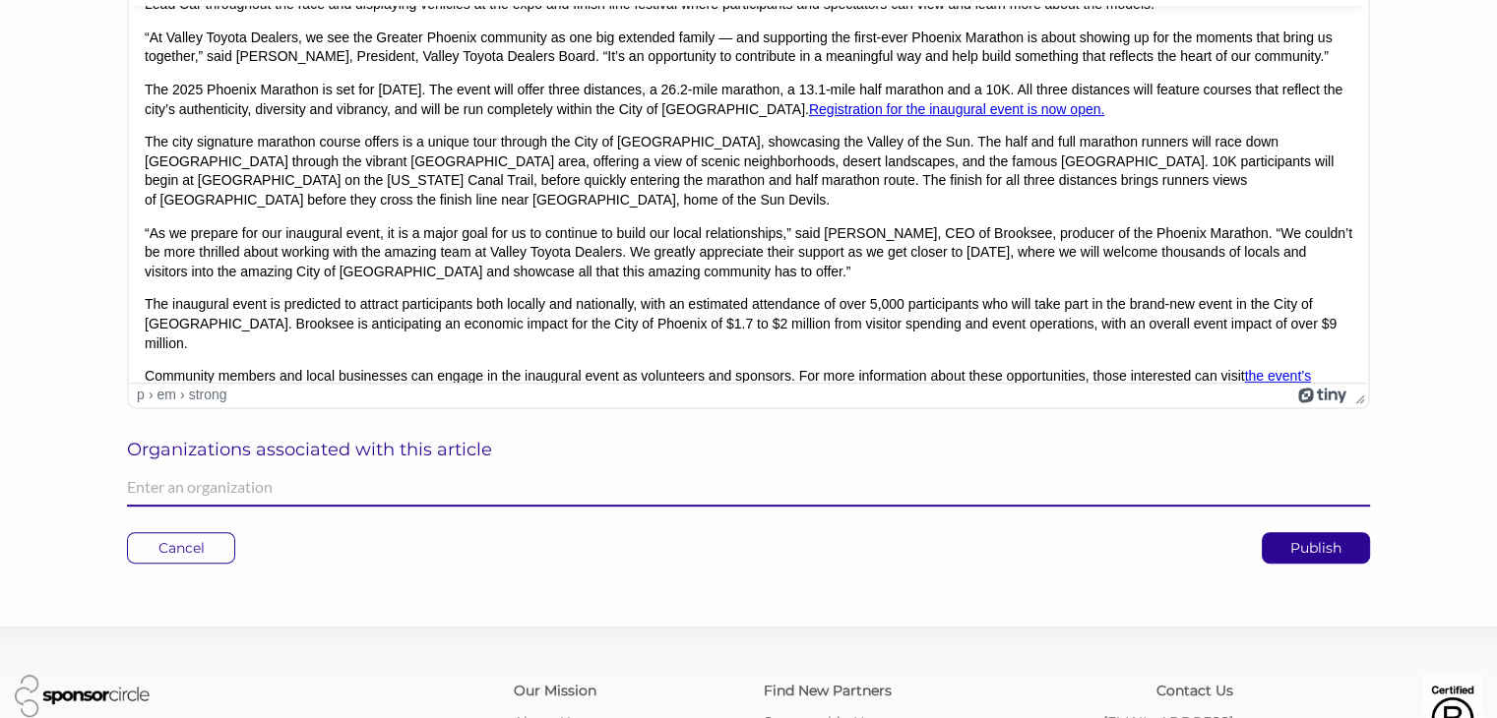
click at [173, 497] on input "text" at bounding box center [748, 487] width 1243 height 38
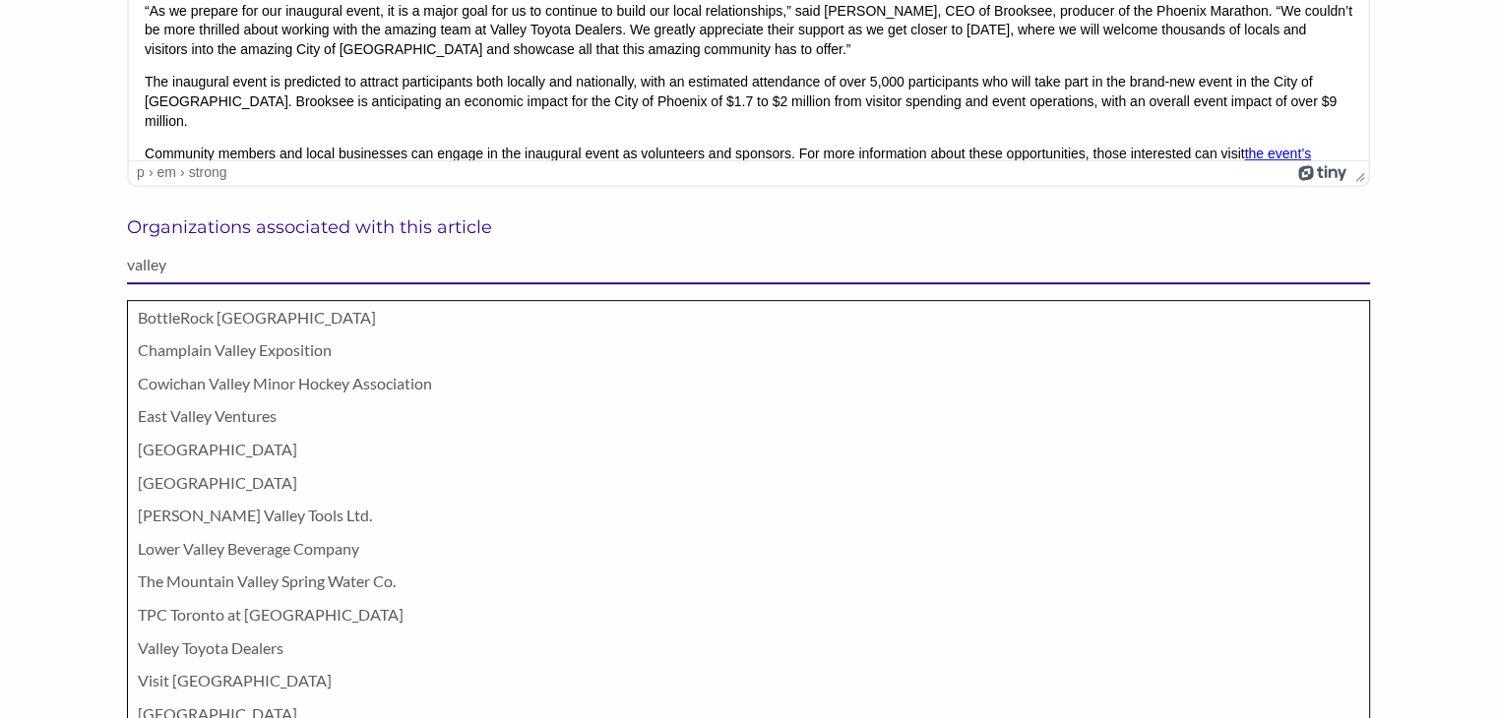
scroll to position [888, 0]
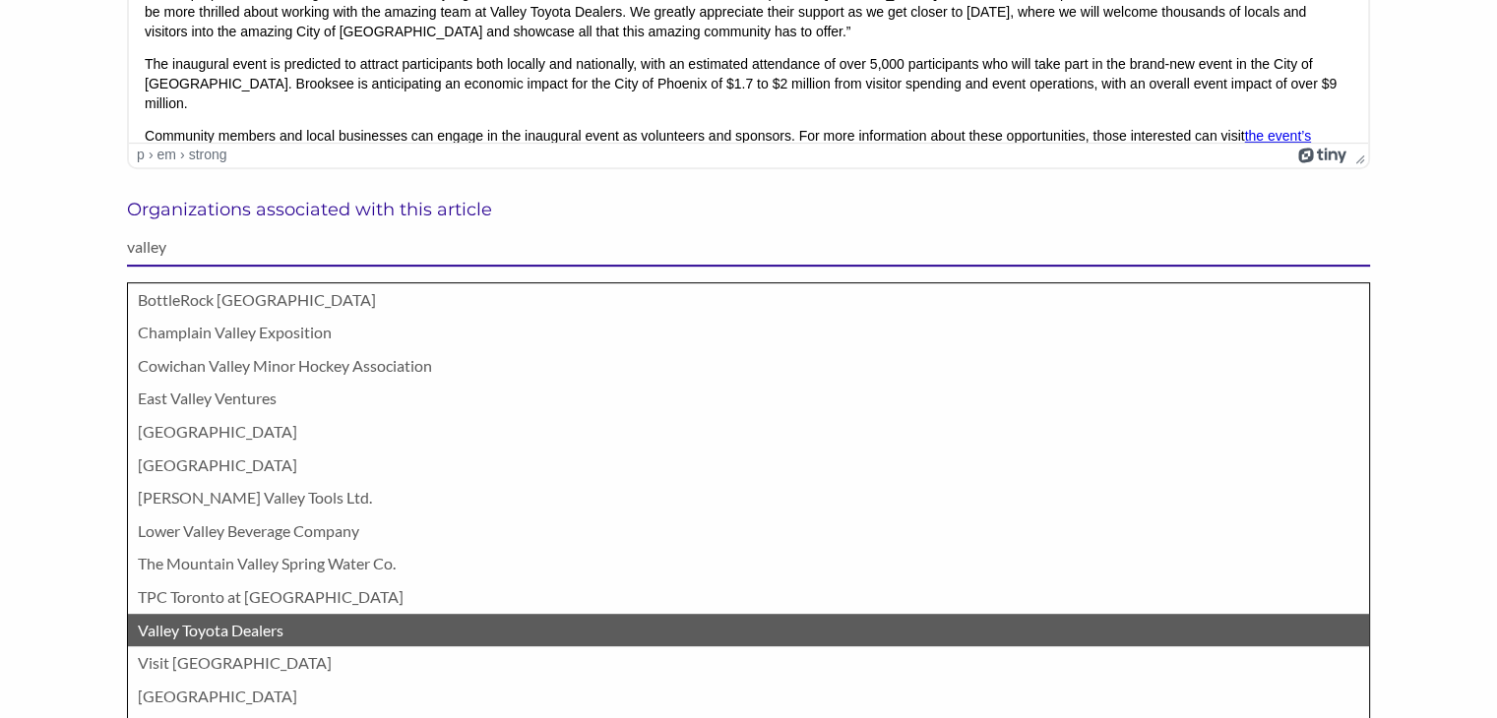
type input "valley"
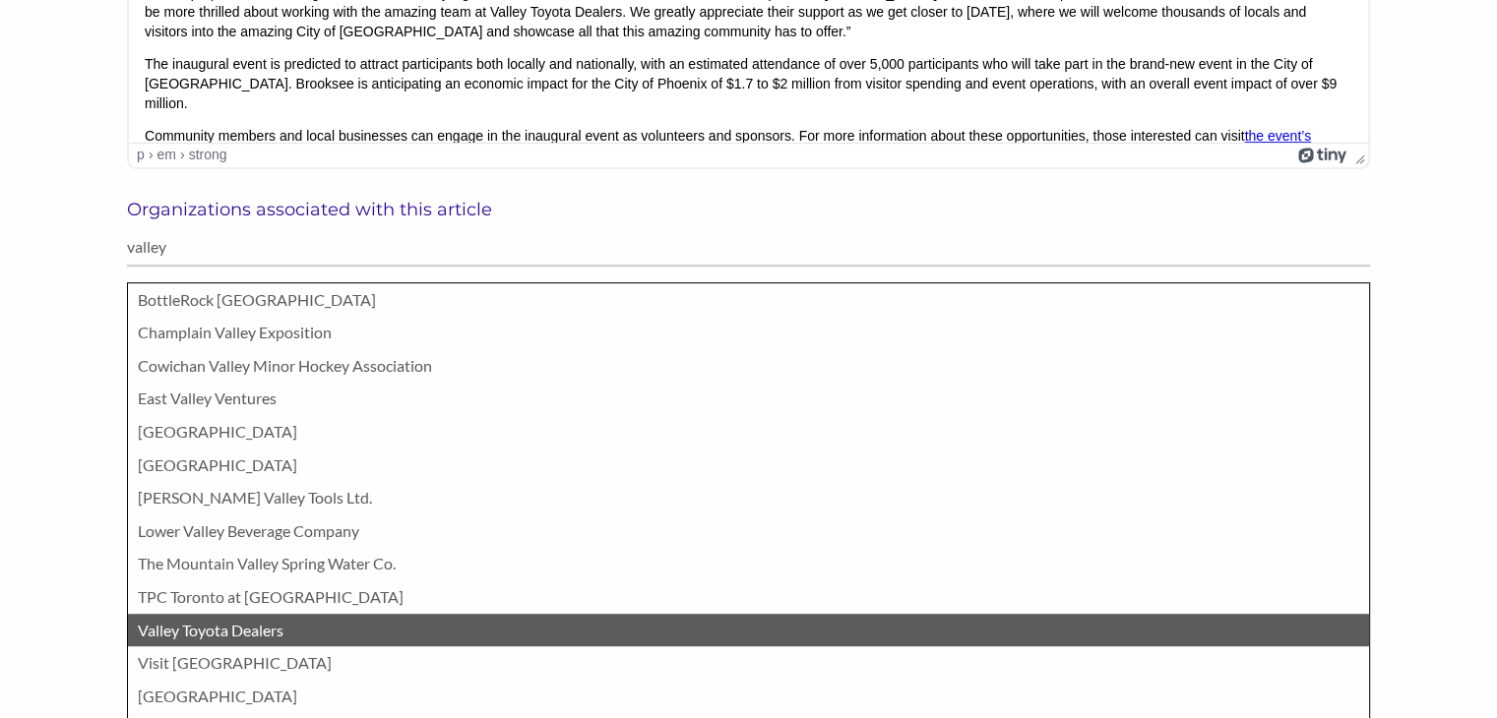
click at [183, 622] on p "Valley Toyota Dealers" at bounding box center [748, 631] width 1221 height 26
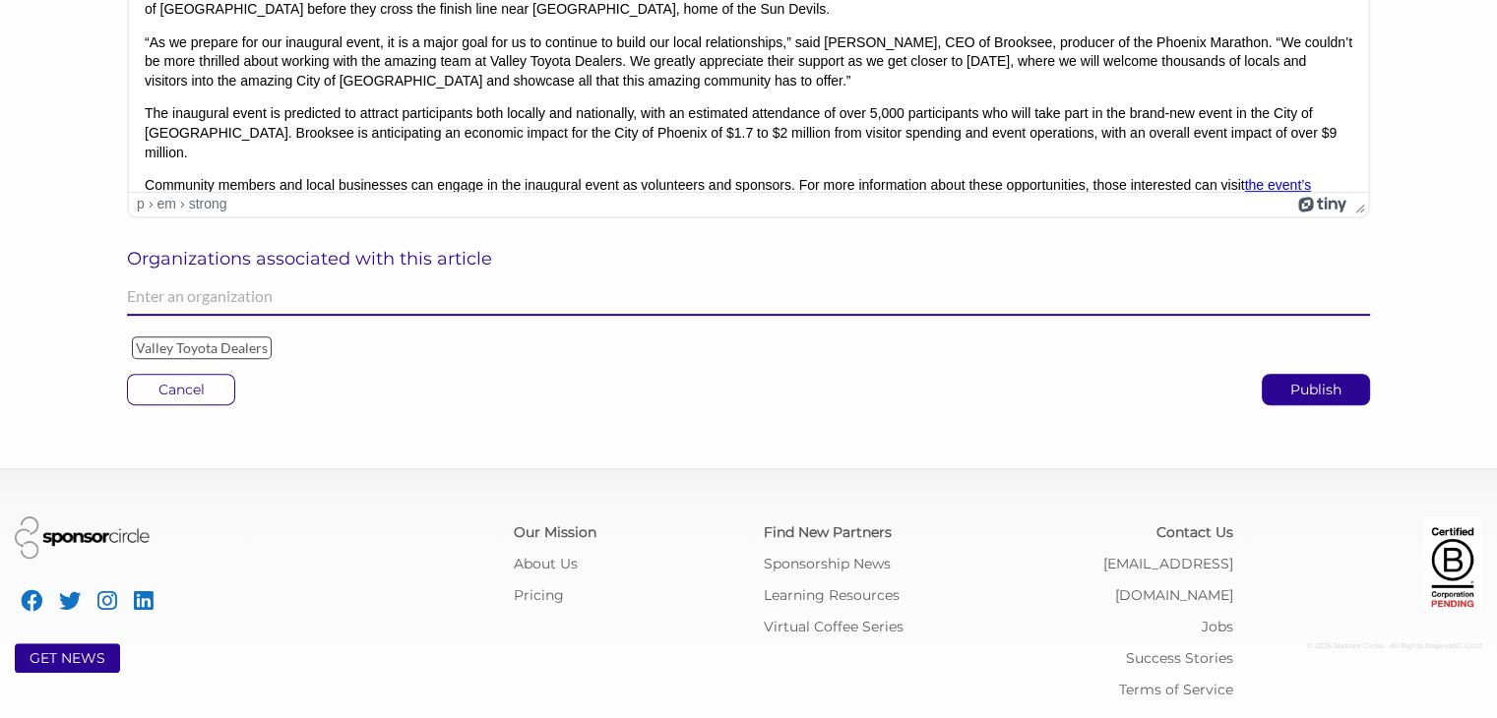
click at [330, 300] on input "text" at bounding box center [748, 296] width 1243 height 38
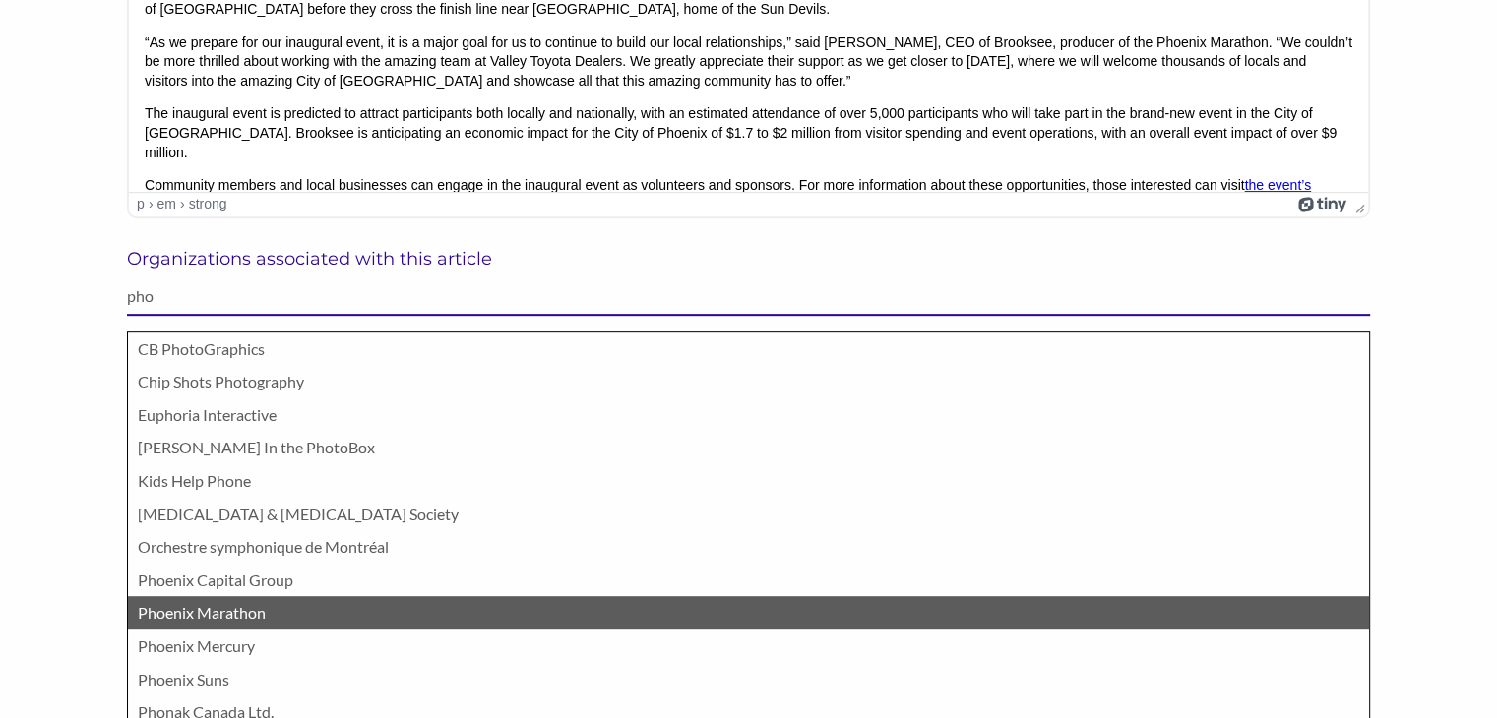
type input "pho"
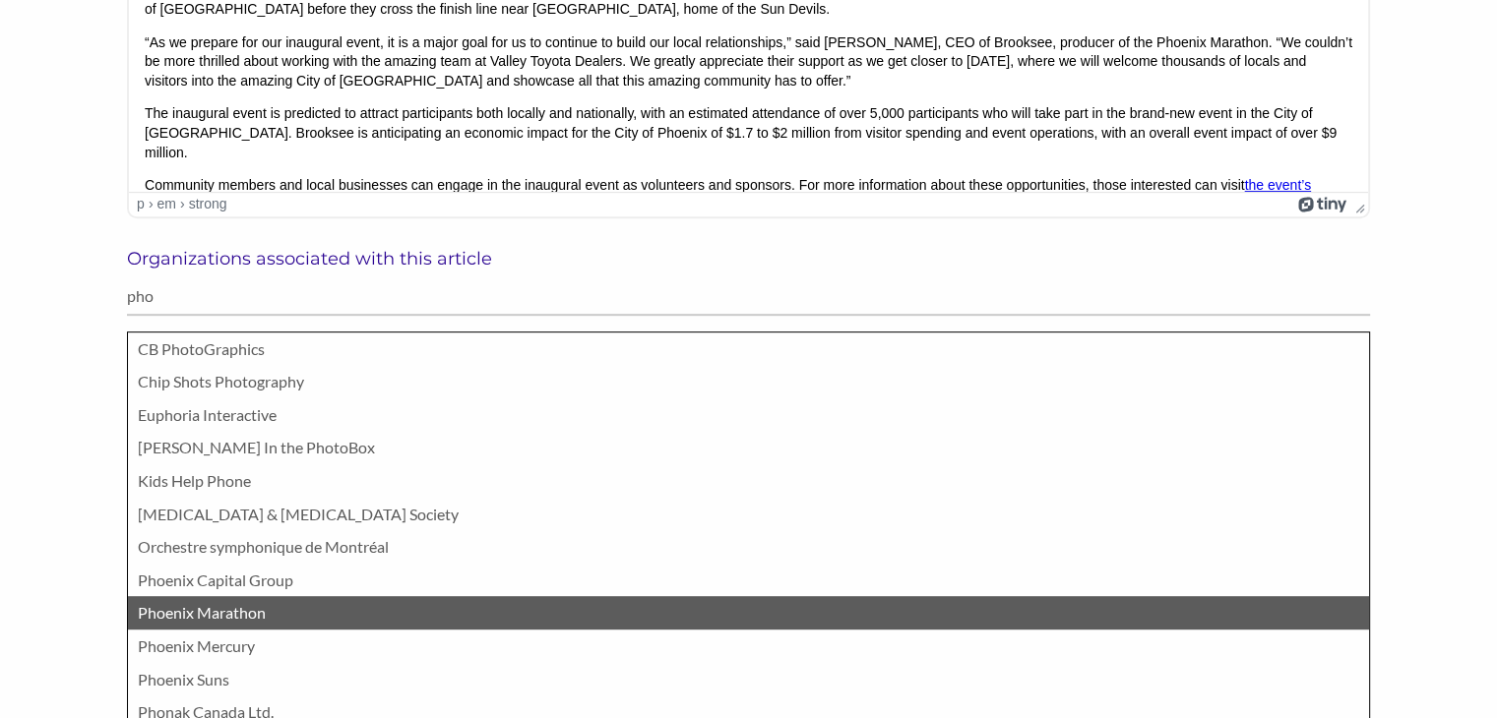
click at [332, 615] on p "Phoenix Marathon" at bounding box center [748, 613] width 1221 height 26
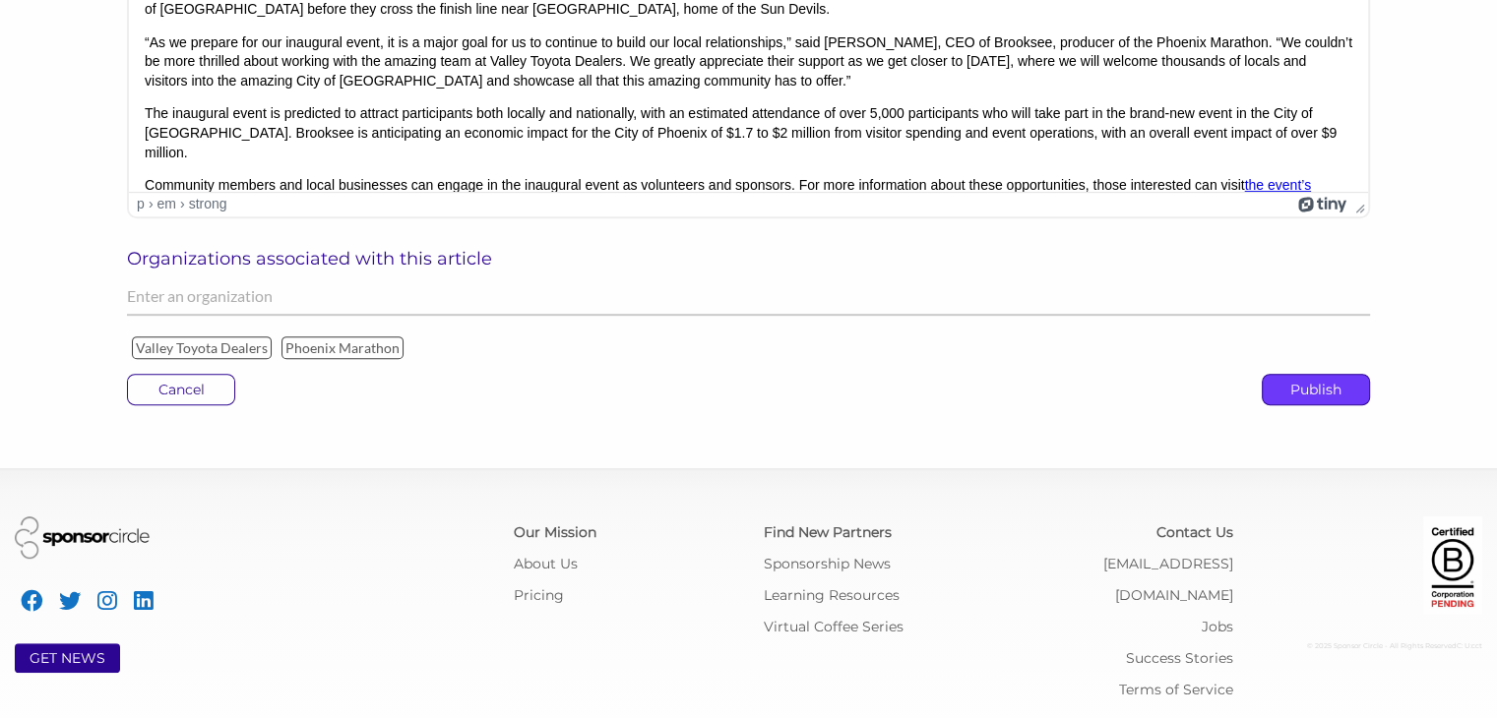
click at [1310, 394] on p "Publish" at bounding box center [1315, 390] width 106 height 30
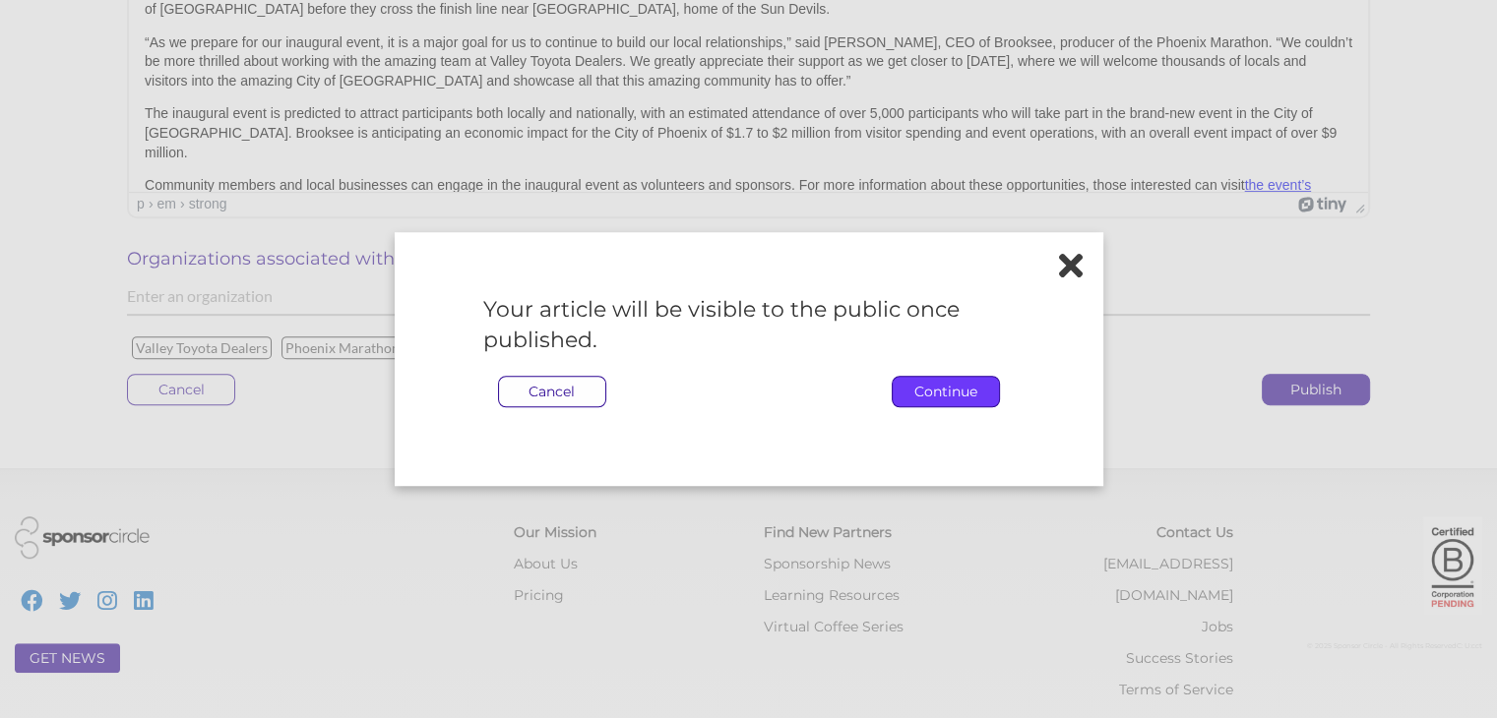
click at [968, 384] on p "Continue" at bounding box center [945, 392] width 106 height 30
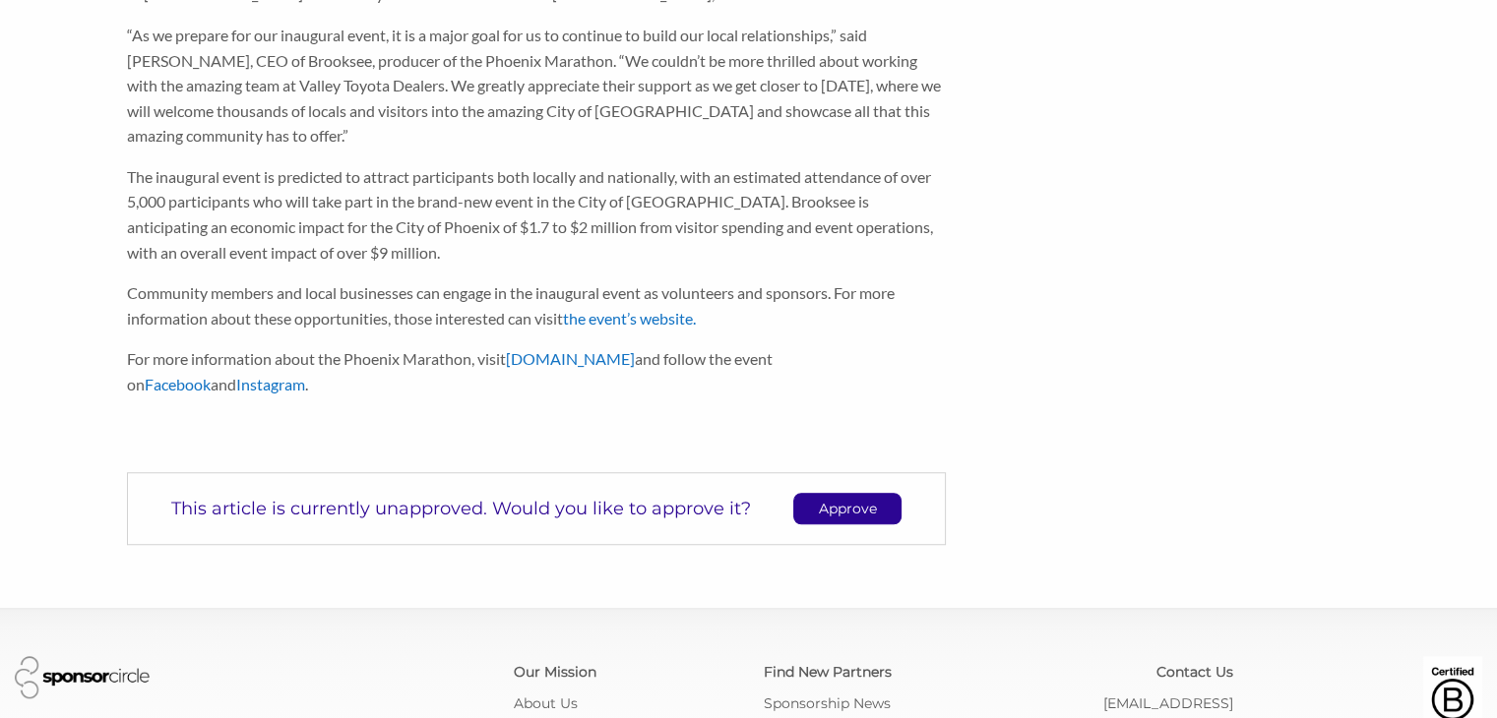
scroll to position [1553, 0]
click at [856, 521] on p "Approve" at bounding box center [847, 506] width 106 height 30
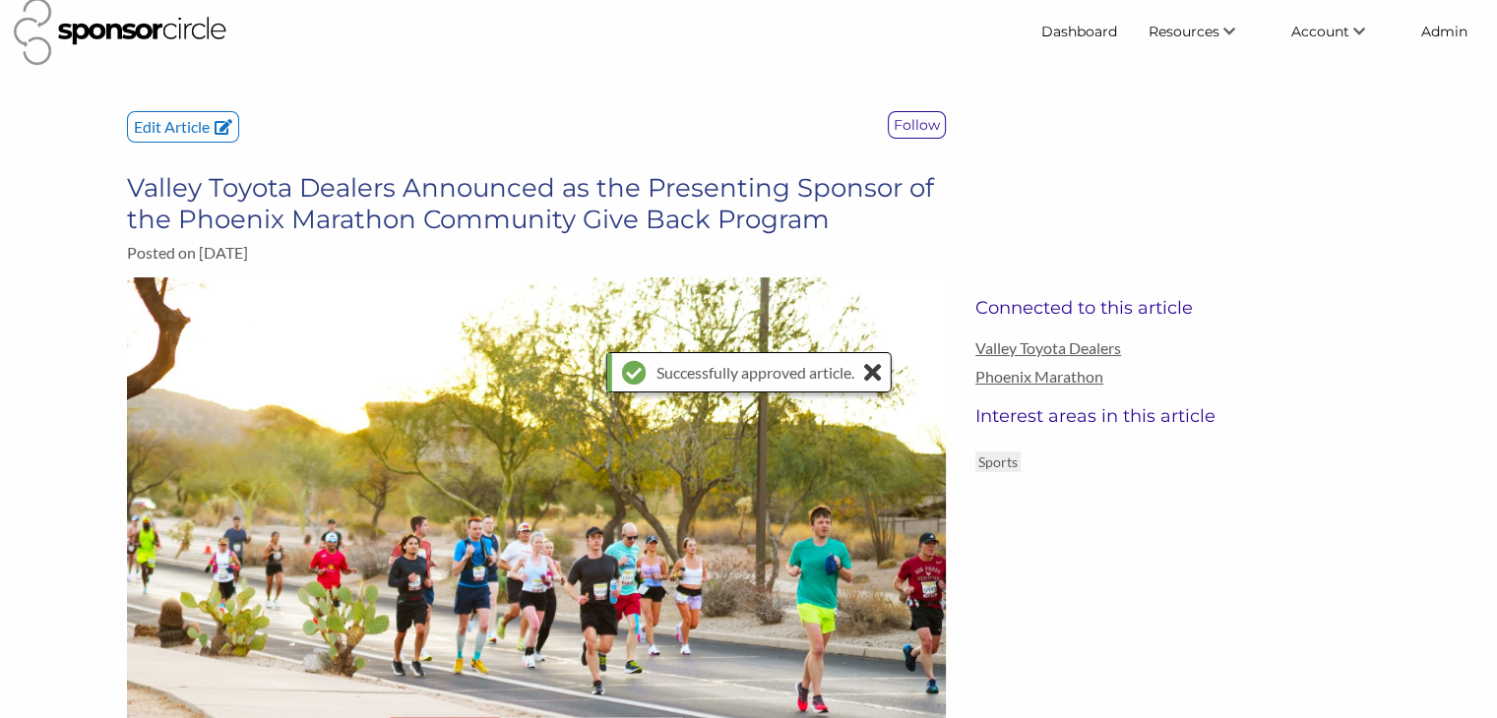
scroll to position [0, 0]
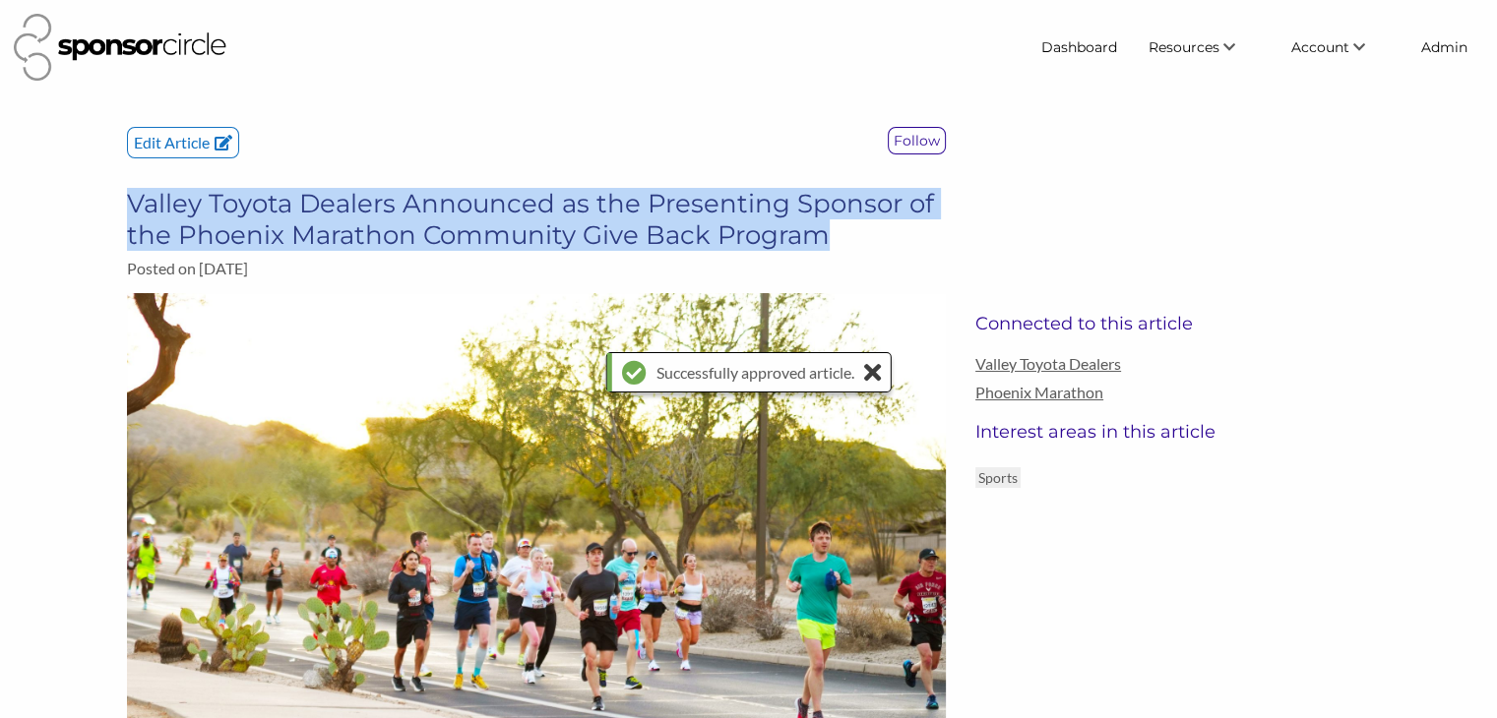
drag, startPoint x: 832, startPoint y: 232, endPoint x: 133, endPoint y: 205, distance: 700.2
click at [133, 205] on h3 "Valley Toyota Dealers Announced as the Presenting Sponsor of the Phoenix Marath…" at bounding box center [536, 219] width 819 height 63
copy h3 "Valley Toyota Dealers Announced as the Presenting Sponsor of the Phoenix Marath…"
